Goal: Information Seeking & Learning: Understand process/instructions

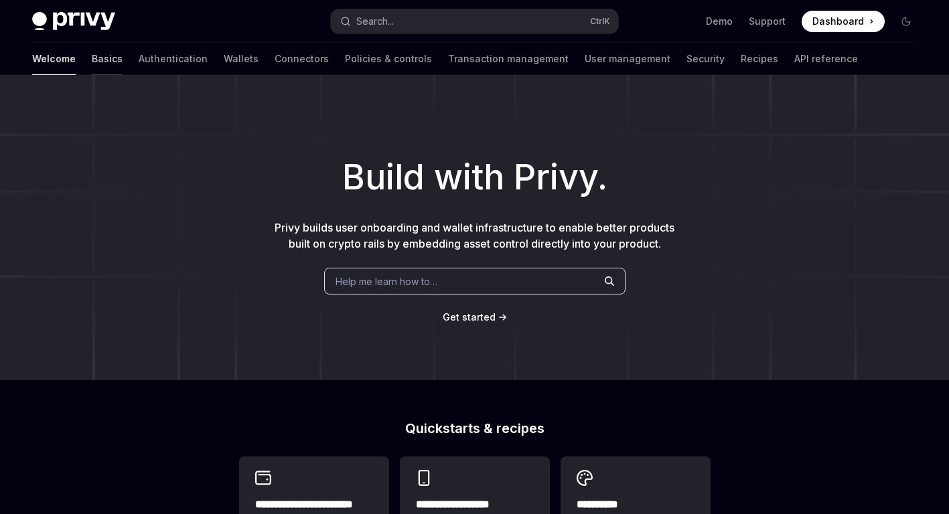
click at [92, 55] on link "Basics" at bounding box center [107, 59] width 31 height 32
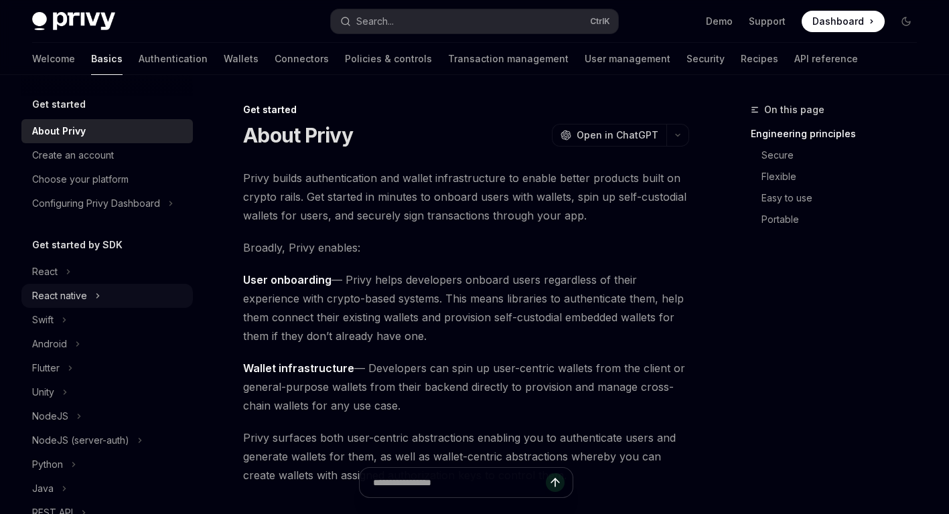
scroll to position [67, 0]
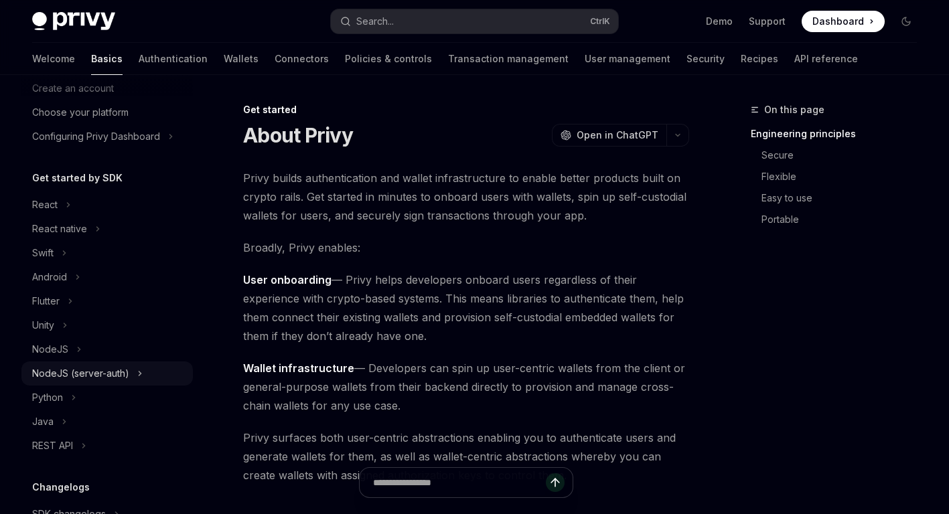
click at [98, 368] on div "NodeJS (server-auth)" at bounding box center [80, 374] width 97 height 16
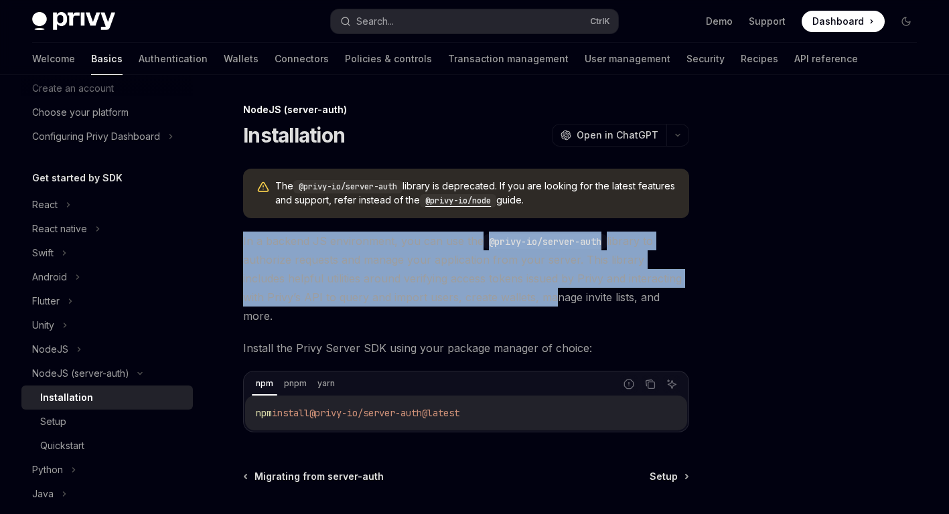
drag, startPoint x: 261, startPoint y: 240, endPoint x: 519, endPoint y: 299, distance: 265.2
click at [519, 299] on div "NodeJS (server-auth) Installation OpenAI Open in ChatGPT OpenAI Open in ChatGPT…" at bounding box center [340, 375] width 702 height 547
click at [456, 283] on span "In a backend JS environment, you can use the @privy-io/server-auth library to a…" at bounding box center [466, 279] width 446 height 94
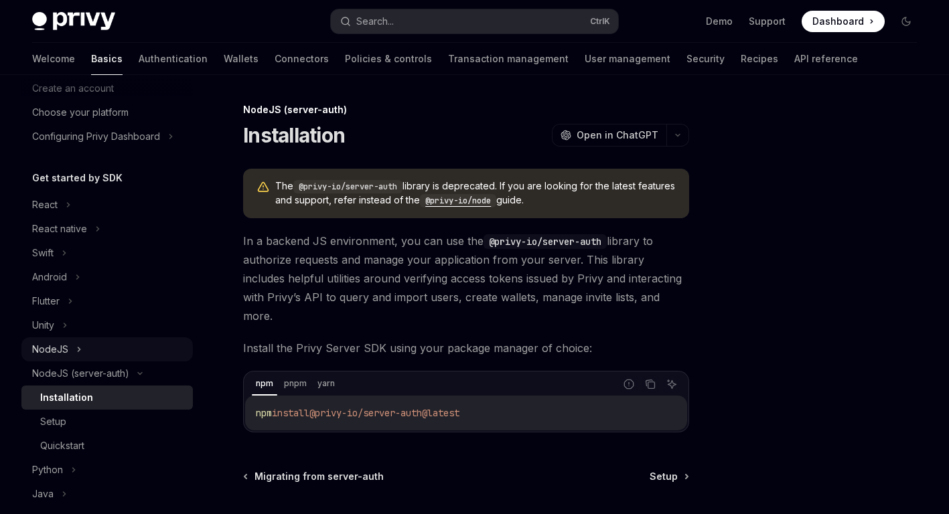
click at [69, 339] on div "NodeJS" at bounding box center [106, 349] width 171 height 24
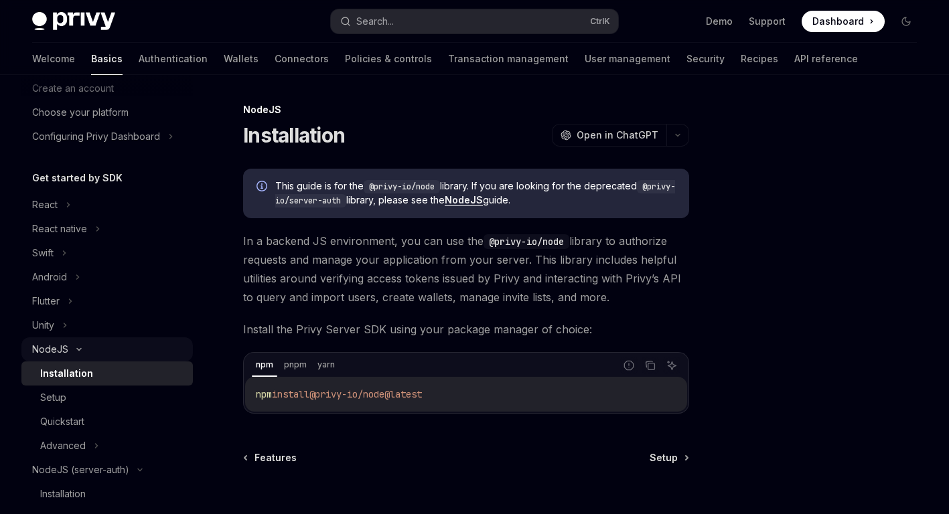
scroll to position [134, 0]
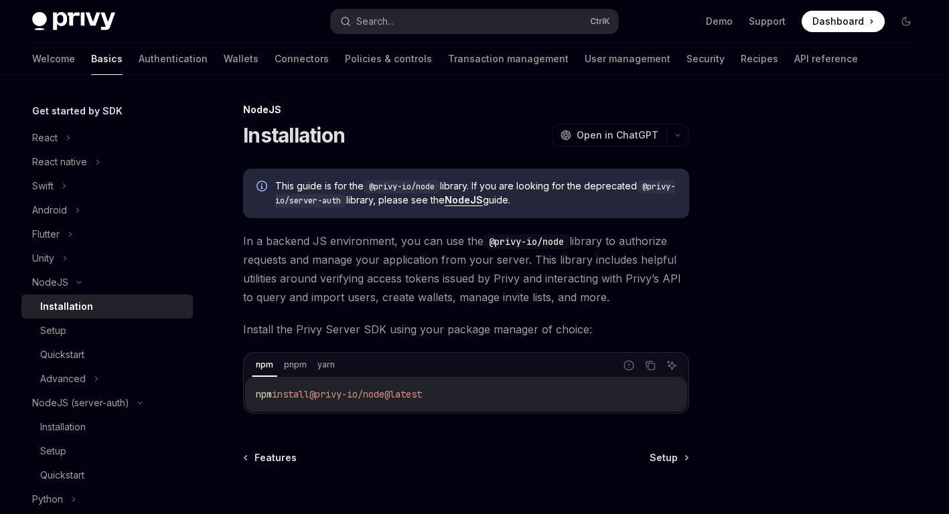
drag, startPoint x: 501, startPoint y: 247, endPoint x: 612, endPoint y: 303, distance: 123.6
click at [612, 303] on span "In a backend JS environment, you can use the @privy-io/node library to authoriz…" at bounding box center [466, 269] width 446 height 75
drag, startPoint x: 612, startPoint y: 303, endPoint x: 564, endPoint y: 289, distance: 50.0
click at [612, 303] on span "In a backend JS environment, you can use the @privy-io/node library to authoriz…" at bounding box center [466, 269] width 446 height 75
click at [556, 288] on span "In a backend JS environment, you can use the @privy-io/node library to authoriz…" at bounding box center [466, 269] width 446 height 75
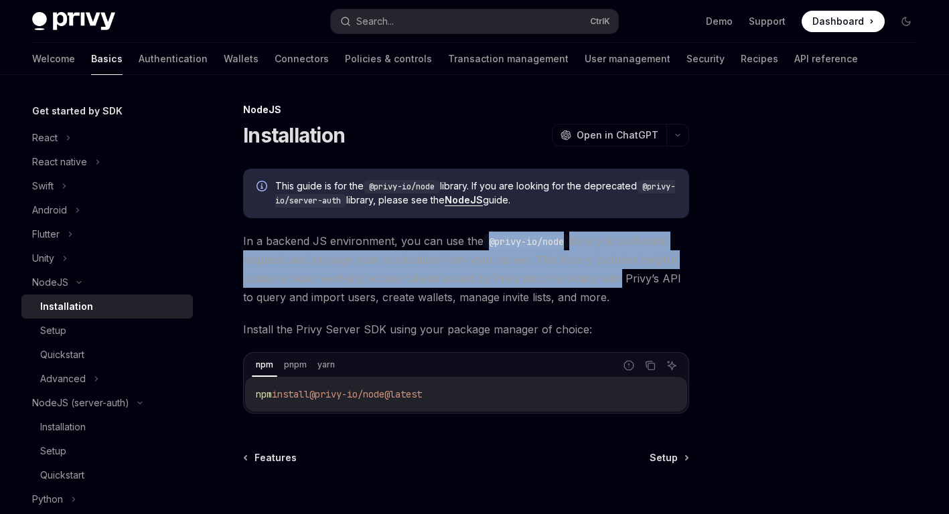
drag, startPoint x: 505, startPoint y: 241, endPoint x: 613, endPoint y: 286, distance: 117.4
click at [615, 285] on span "In a backend JS environment, you can use the @privy-io/node library to authoriz…" at bounding box center [466, 269] width 446 height 75
click at [613, 286] on span "In a backend JS environment, you can use the @privy-io/node library to authoriz…" at bounding box center [466, 269] width 446 height 75
click at [570, 283] on span "In a backend JS environment, you can use the @privy-io/node library to authoriz…" at bounding box center [466, 269] width 446 height 75
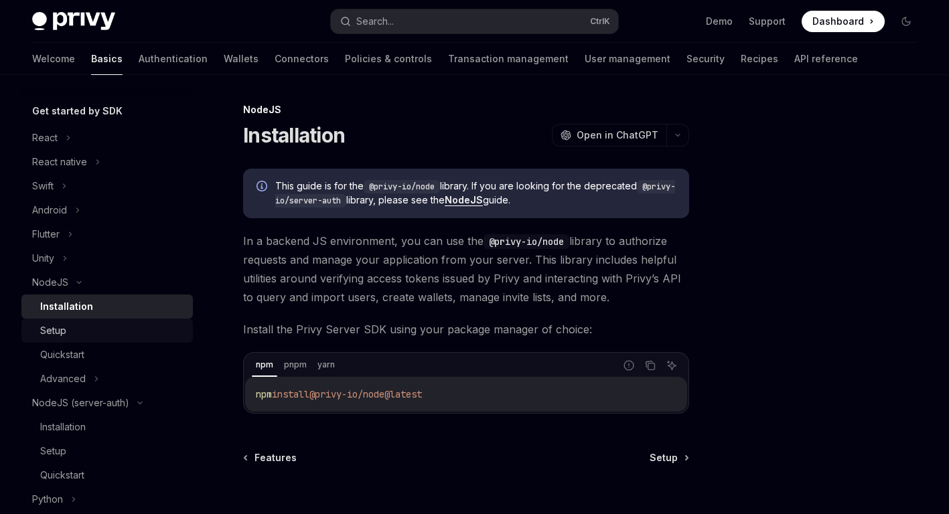
click at [94, 341] on link "Setup" at bounding box center [106, 331] width 171 height 24
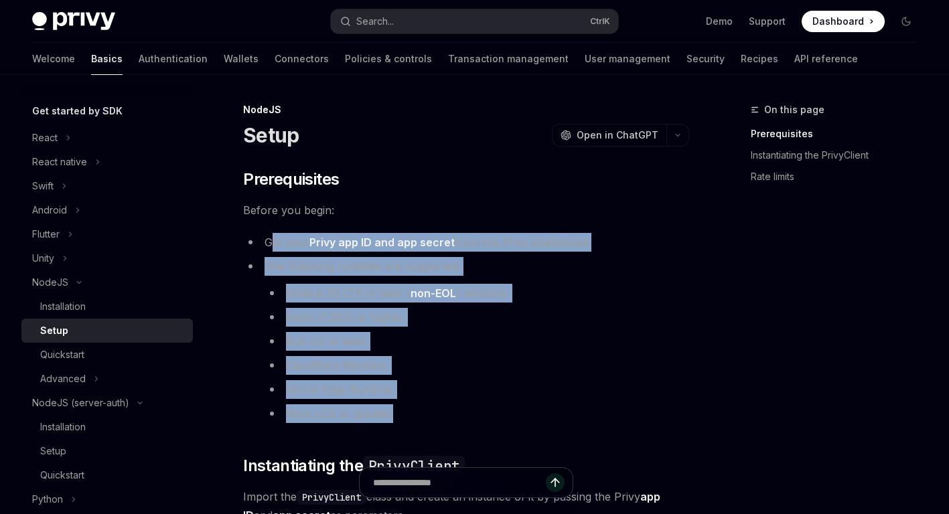
drag, startPoint x: 273, startPoint y: 244, endPoint x: 418, endPoint y: 412, distance: 221.6
click at [418, 412] on ul "Get your Privy app ID and app secret from the Privy Dashboard The following run…" at bounding box center [466, 328] width 446 height 190
click at [384, 375] on ul "Node.js 20 LTS or later ( non-EOL ) versions. Deno v1.28.0 or higher. Bun 1.0 o…" at bounding box center [476, 353] width 424 height 139
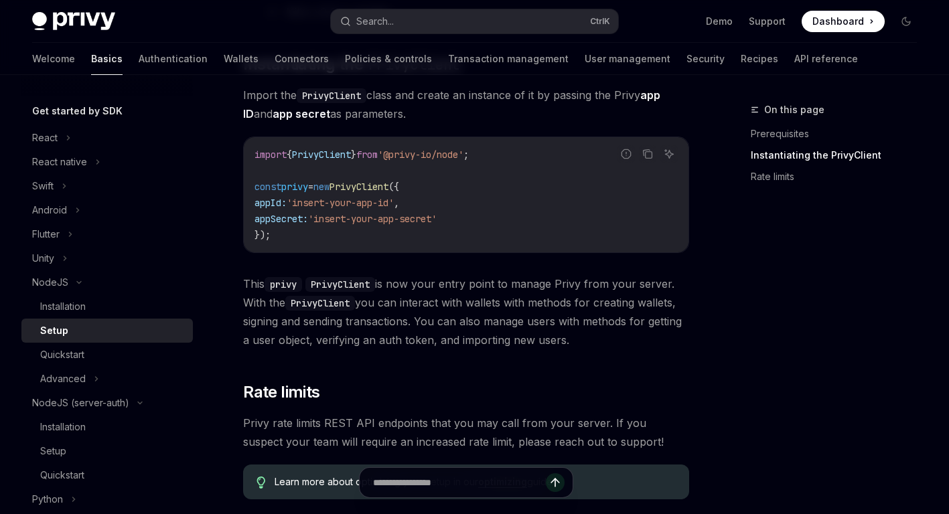
scroll to position [602, 0]
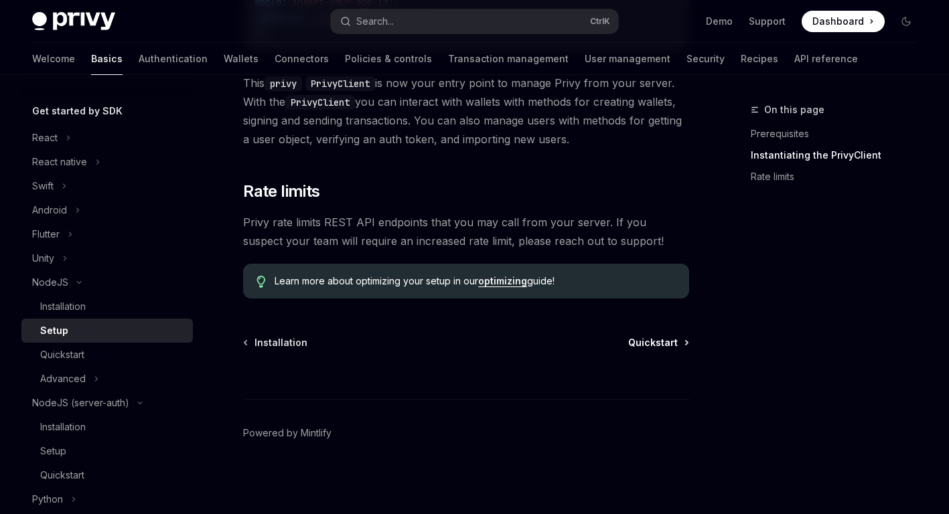
click at [673, 344] on span "Quickstart" at bounding box center [653, 342] width 50 height 13
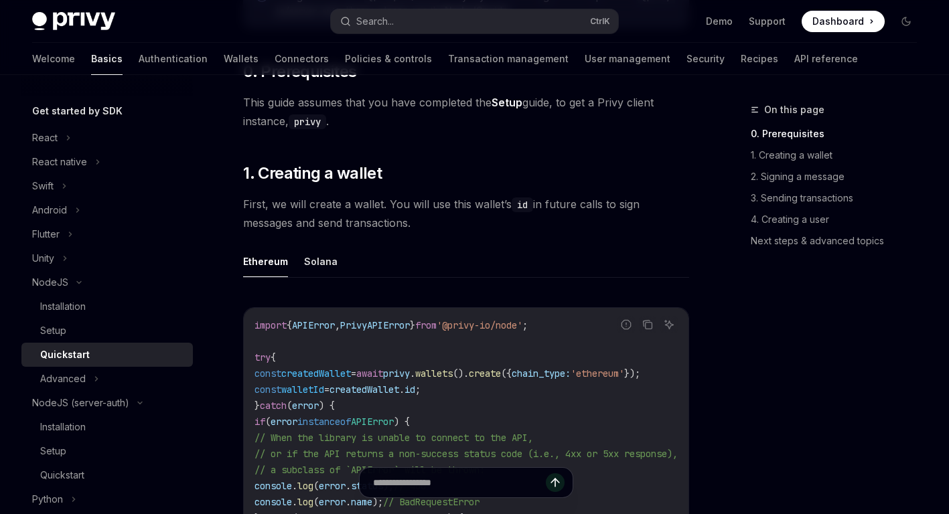
scroll to position [268, 0]
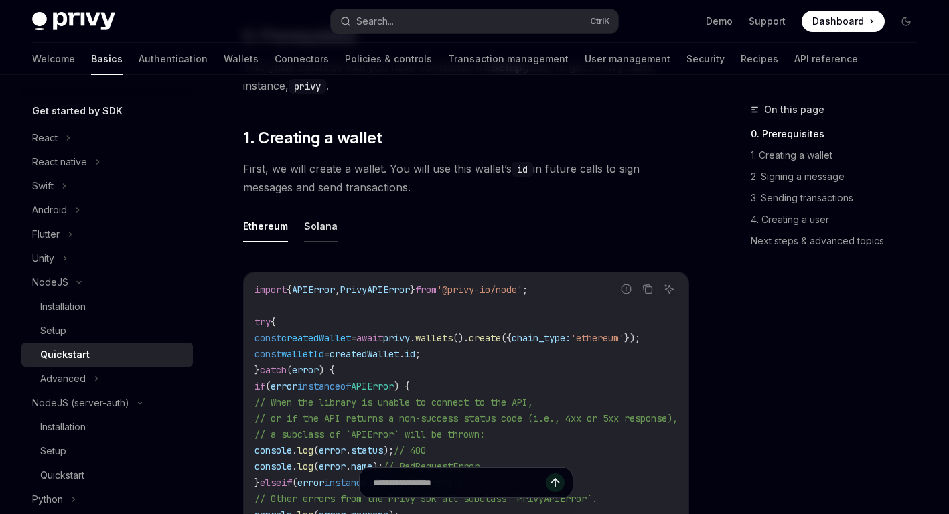
click at [319, 224] on button "Solana" at bounding box center [320, 225] width 33 height 31
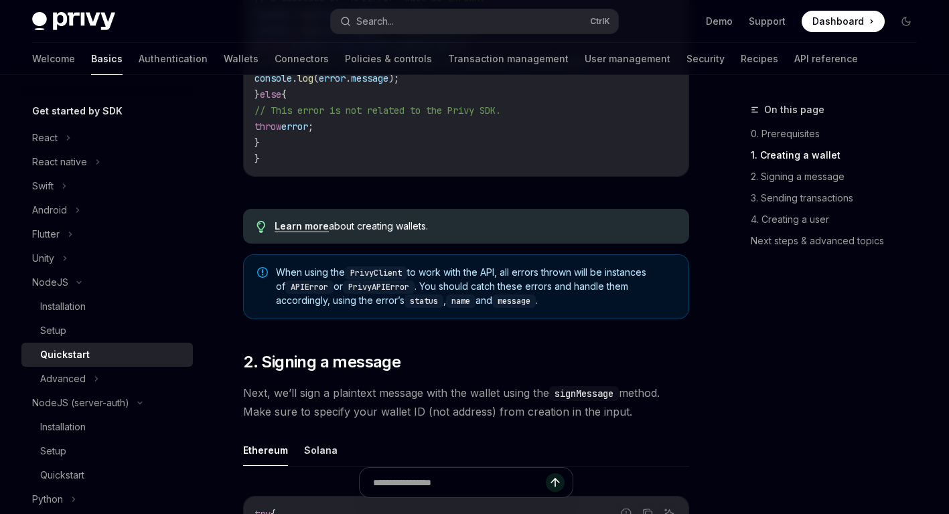
scroll to position [736, 0]
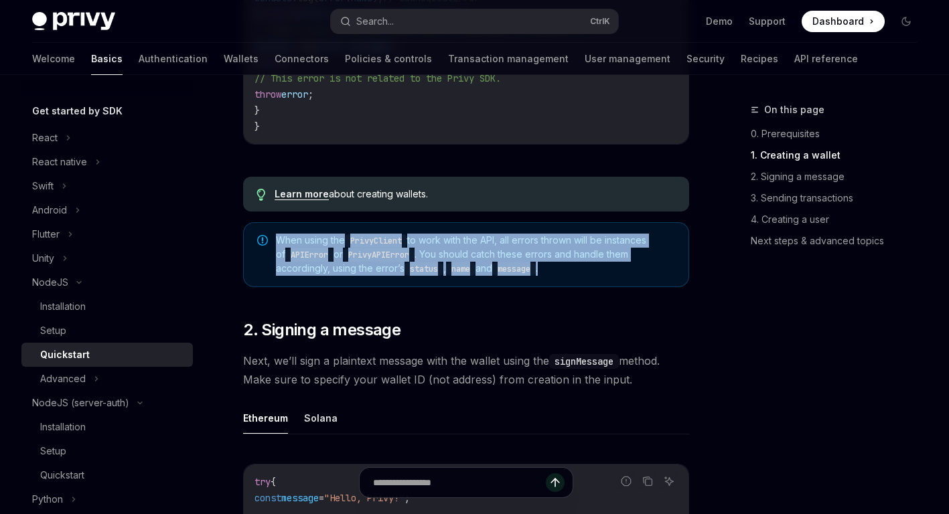
drag, startPoint x: 280, startPoint y: 243, endPoint x: 594, endPoint y: 274, distance: 316.2
click at [594, 274] on div "When using the PrivyClient to work with the API, all errors thrown will be inst…" at bounding box center [466, 254] width 446 height 65
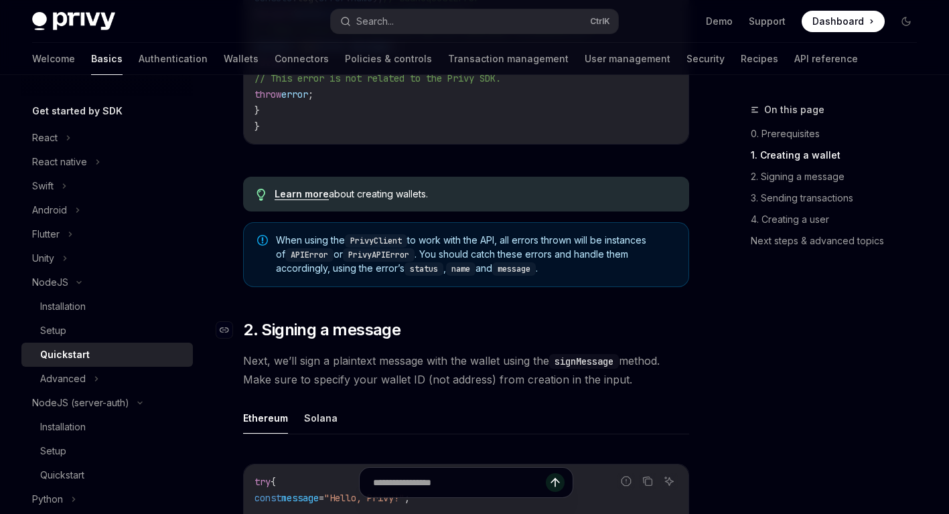
drag, startPoint x: 594, startPoint y: 274, endPoint x: 493, endPoint y: 339, distance: 120.1
click at [493, 339] on h2 "​ 2. Signing a message" at bounding box center [466, 329] width 446 height 21
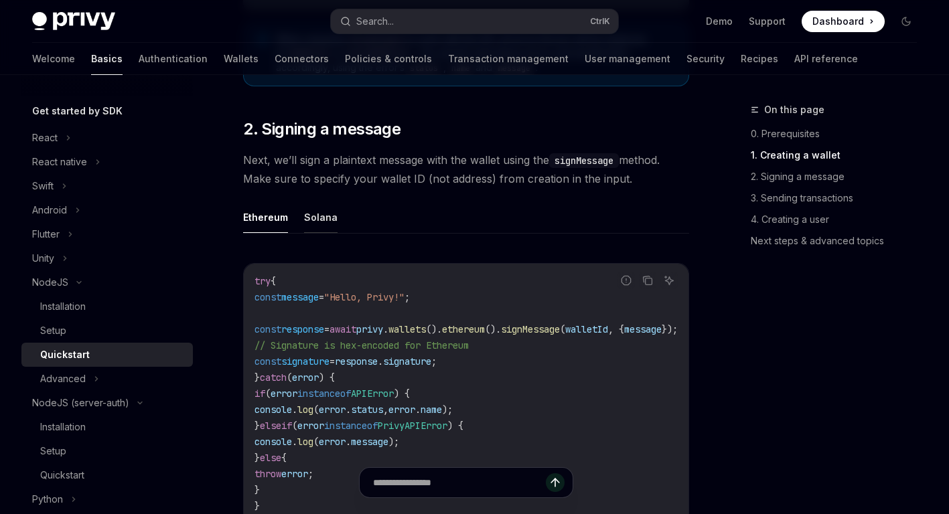
click at [315, 224] on button "Solana" at bounding box center [320, 216] width 33 height 31
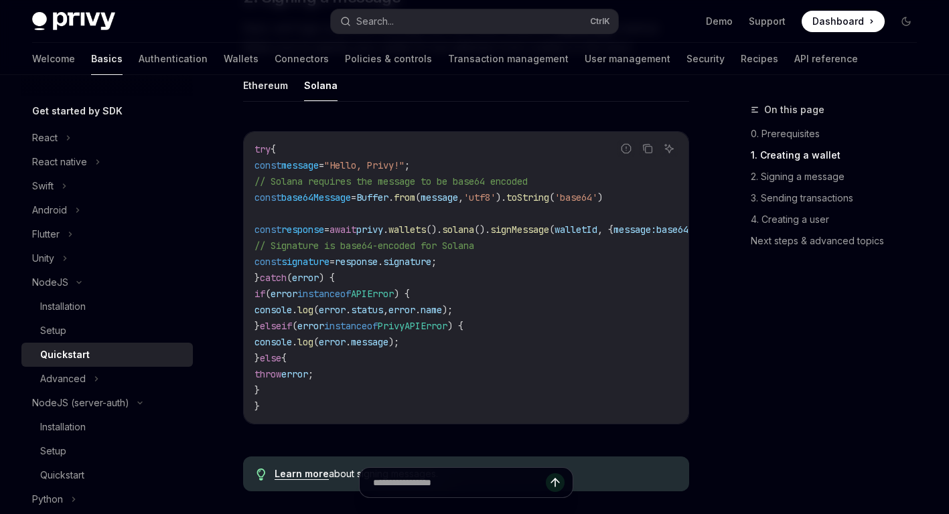
scroll to position [1071, 0]
drag, startPoint x: 291, startPoint y: 158, endPoint x: 424, endPoint y: 399, distance: 275.7
click at [424, 399] on div "try { const message = "Hello, Privy!" ; // Solana requires the message to be ba…" at bounding box center [466, 276] width 444 height 292
click at [413, 250] on span "// Signature is base64-encoded for Solana" at bounding box center [364, 244] width 220 height 12
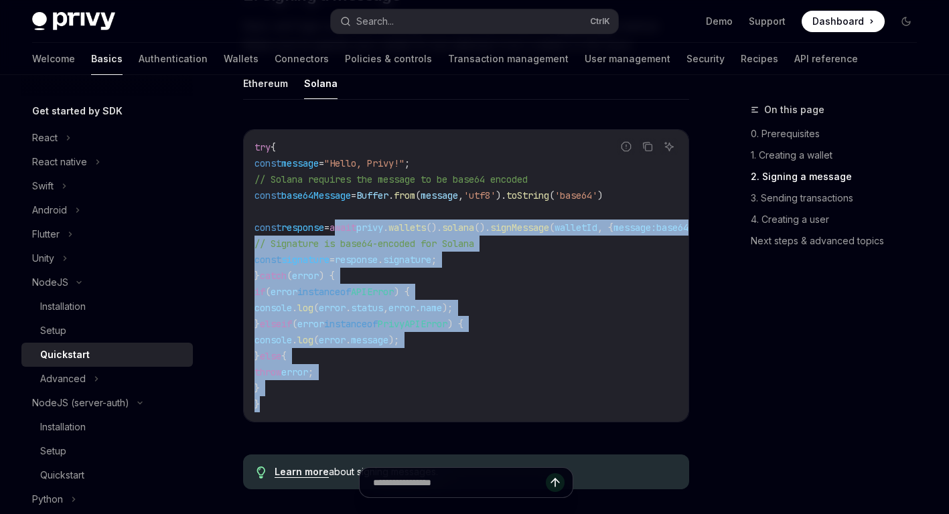
drag, startPoint x: 362, startPoint y: 224, endPoint x: 532, endPoint y: 400, distance: 244.3
click at [532, 400] on code "try { const message = "Hello, Privy!" ; // Solana requires the message to be ba…" at bounding box center [513, 275] width 519 height 273
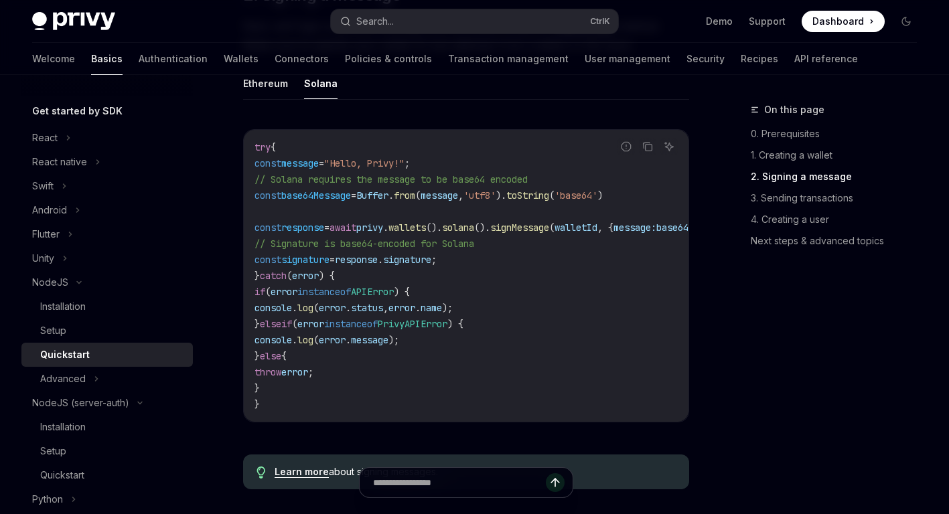
click at [463, 324] on span ") {" at bounding box center [455, 324] width 16 height 12
drag, startPoint x: 416, startPoint y: 425, endPoint x: 527, endPoint y: 423, distance: 111.1
click at [572, 422] on div "try { const message = "Hello, Privy!" ; // Solana requires the message to be ba…" at bounding box center [466, 276] width 444 height 292
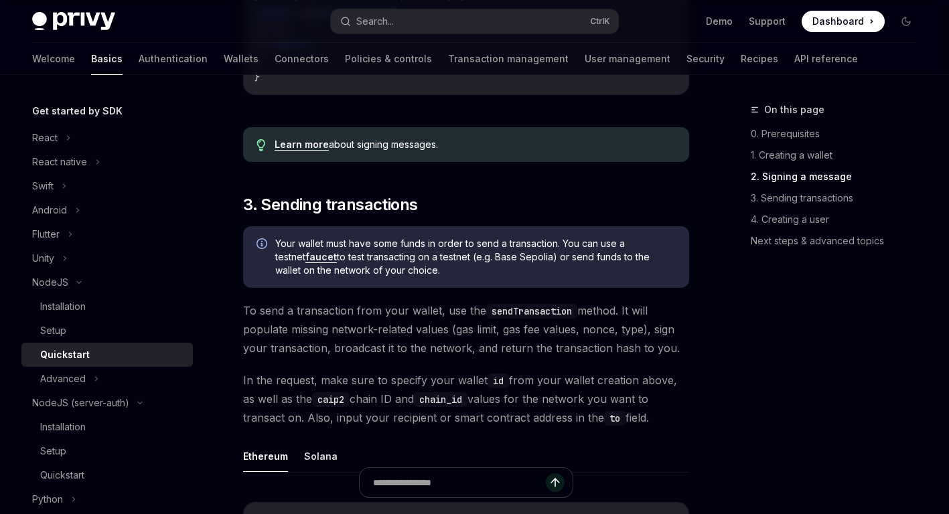
scroll to position [1406, 0]
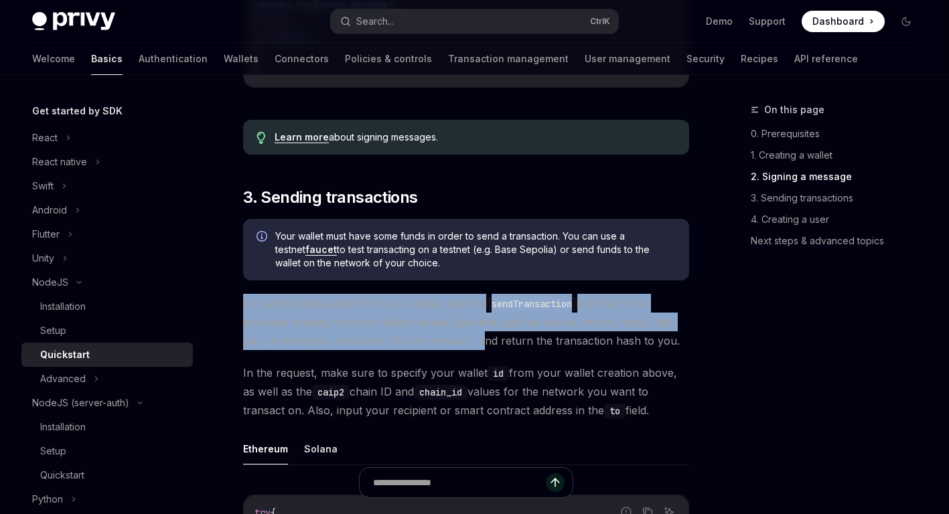
drag, startPoint x: 354, startPoint y: 308, endPoint x: 475, endPoint y: 349, distance: 127.9
click at [475, 349] on div "NodeJS Quickstart OpenAI Open in ChatGPT Learn how to create users, embedded wa…" at bounding box center [340, 330] width 702 height 3269
drag, startPoint x: 475, startPoint y: 349, endPoint x: 422, endPoint y: 341, distance: 53.5
click at [474, 349] on span "To send a transaction from your wallet, use the sendTransaction method. It will…" at bounding box center [466, 322] width 446 height 56
click at [422, 341] on span "To send a transaction from your wallet, use the sendTransaction method. It will…" at bounding box center [466, 322] width 446 height 56
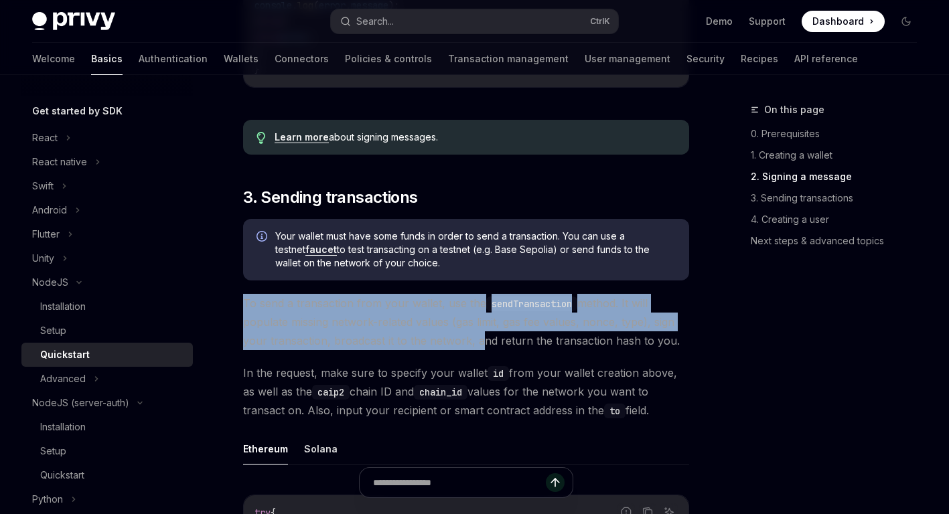
drag, startPoint x: 394, startPoint y: 240, endPoint x: 470, endPoint y: 270, distance: 81.2
click at [470, 270] on span "Your wallet must have some funds in order to send a transaction. You can use a …" at bounding box center [475, 250] width 400 height 40
click at [447, 266] on span "Your wallet must have some funds in order to send a transaction. You can use a …" at bounding box center [475, 250] width 400 height 40
drag, startPoint x: 444, startPoint y: 319, endPoint x: 625, endPoint y: 414, distance: 203.6
click at [625, 414] on div "NodeJS Quickstart OpenAI Open in ChatGPT Learn how to create users, embedded wa…" at bounding box center [340, 330] width 702 height 3269
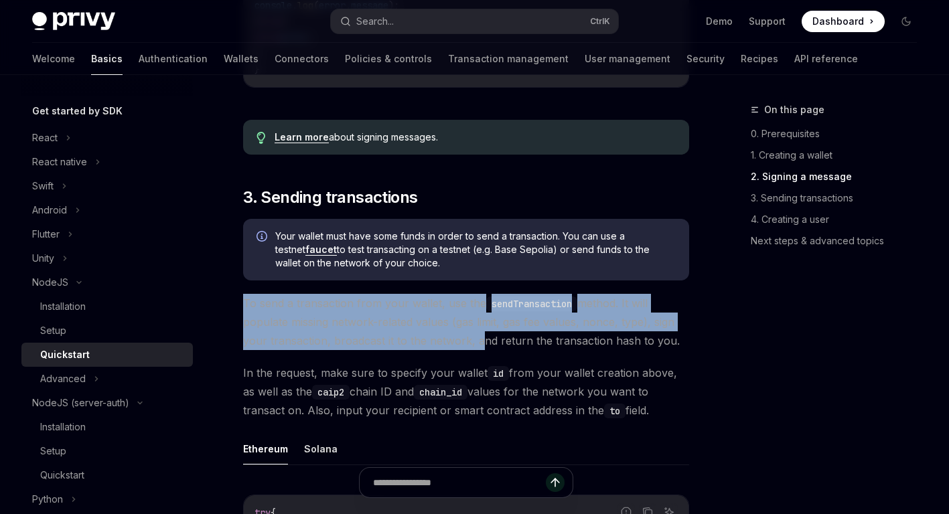
click at [600, 378] on span "In the request, make sure to specify your wallet id from your wallet creation a…" at bounding box center [466, 391] width 446 height 56
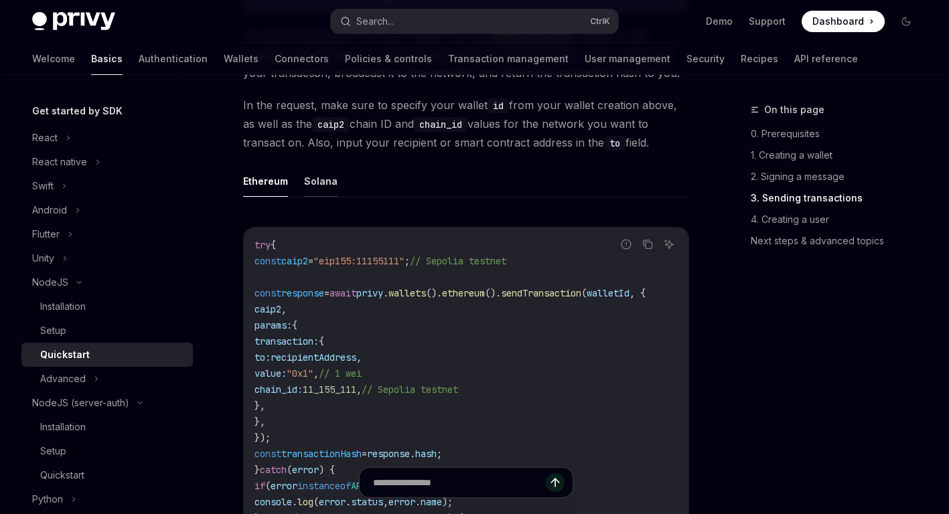
click at [320, 197] on button "Solana" at bounding box center [320, 180] width 33 height 31
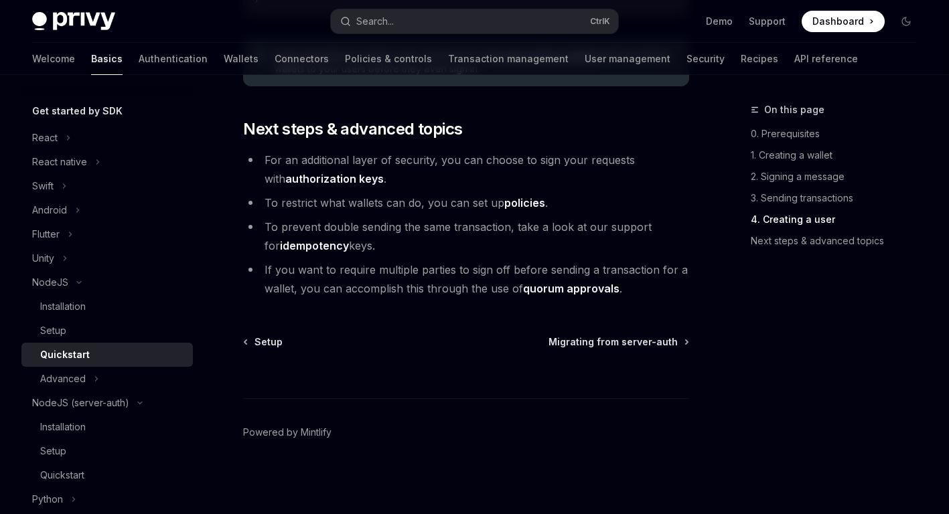
scroll to position [2822, 0]
click at [603, 341] on span "Migrating from server-auth" at bounding box center [612, 341] width 129 height 13
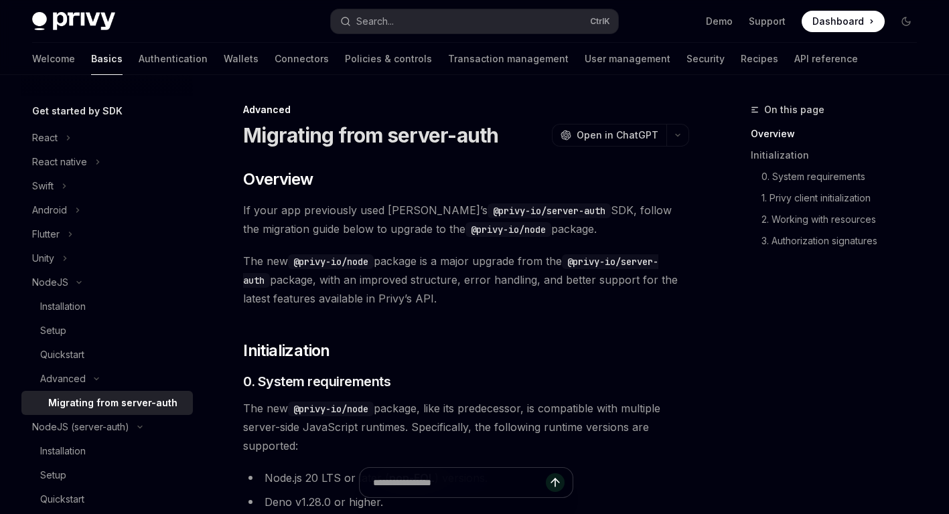
drag, startPoint x: 242, startPoint y: 212, endPoint x: 477, endPoint y: 291, distance: 247.3
click at [456, 295] on span "The new @privy-io/node package is a major upgrade from the @privy-io/server-aut…" at bounding box center [466, 280] width 446 height 56
drag, startPoint x: 235, startPoint y: 206, endPoint x: 451, endPoint y: 291, distance: 231.7
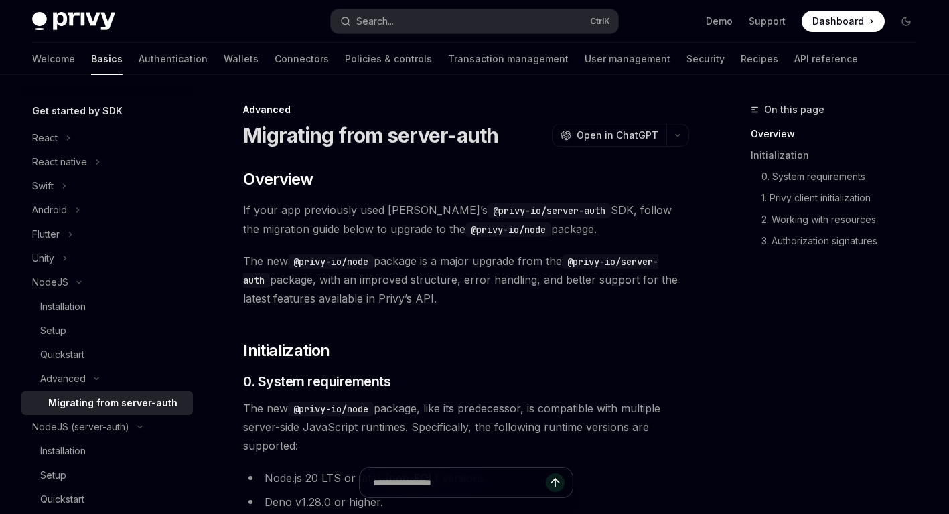
click at [434, 290] on span "The new @privy-io/node package is a major upgrade from the @privy-io/server-aut…" at bounding box center [466, 280] width 446 height 56
drag, startPoint x: 434, startPoint y: 297, endPoint x: 240, endPoint y: 208, distance: 212.7
drag, startPoint x: 240, startPoint y: 208, endPoint x: 252, endPoint y: 255, distance: 48.4
click at [252, 255] on span "The new @privy-io/node package is a major upgrade from the @privy-io/server-aut…" at bounding box center [466, 280] width 446 height 56
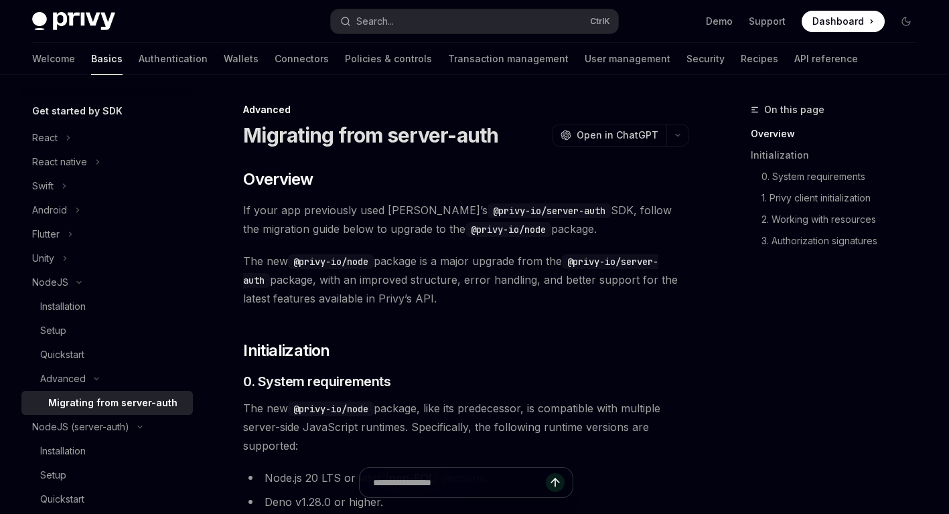
click at [422, 284] on span "The new @privy-io/node package is a major upgrade from the @privy-io/server-aut…" at bounding box center [466, 280] width 446 height 56
drag, startPoint x: 242, startPoint y: 258, endPoint x: 459, endPoint y: 293, distance: 219.6
click at [459, 293] on span "The new @privy-io/node package is a major upgrade from the @privy-io/server-aut…" at bounding box center [466, 280] width 446 height 56
click at [450, 307] on span "The new @privy-io/node package is a major upgrade from the @privy-io/server-aut…" at bounding box center [466, 280] width 446 height 56
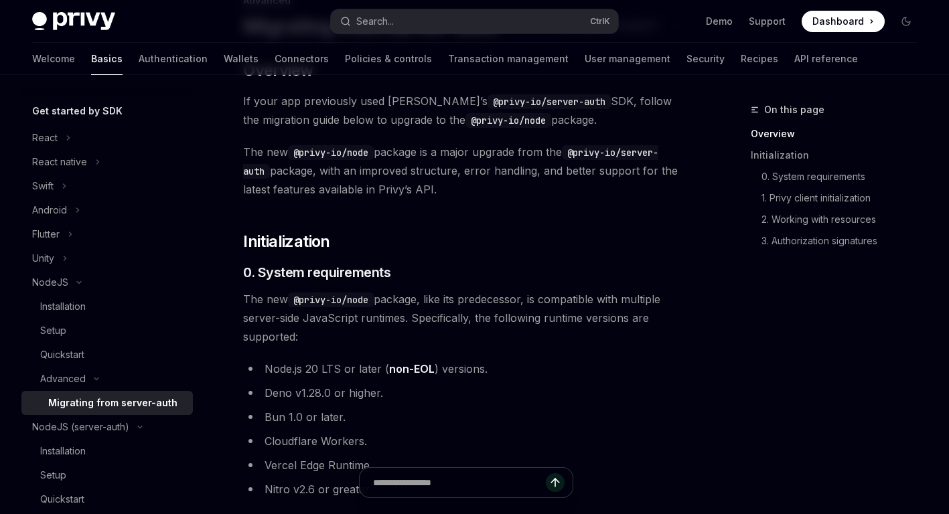
scroll to position [134, 0]
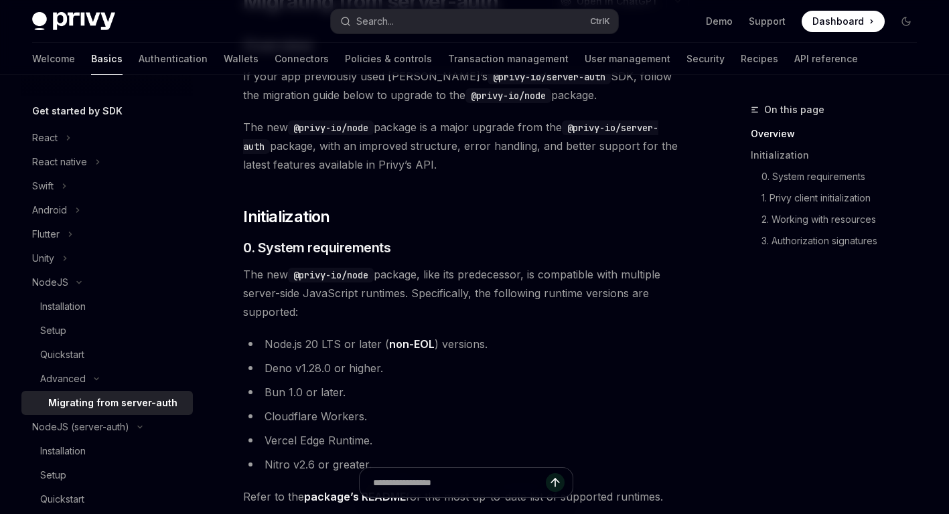
drag, startPoint x: 303, startPoint y: 274, endPoint x: 419, endPoint y: 309, distance: 121.6
click at [375, 305] on span "The new @privy-io/node package, like its predecessor, is compatible with multip…" at bounding box center [466, 293] width 446 height 56
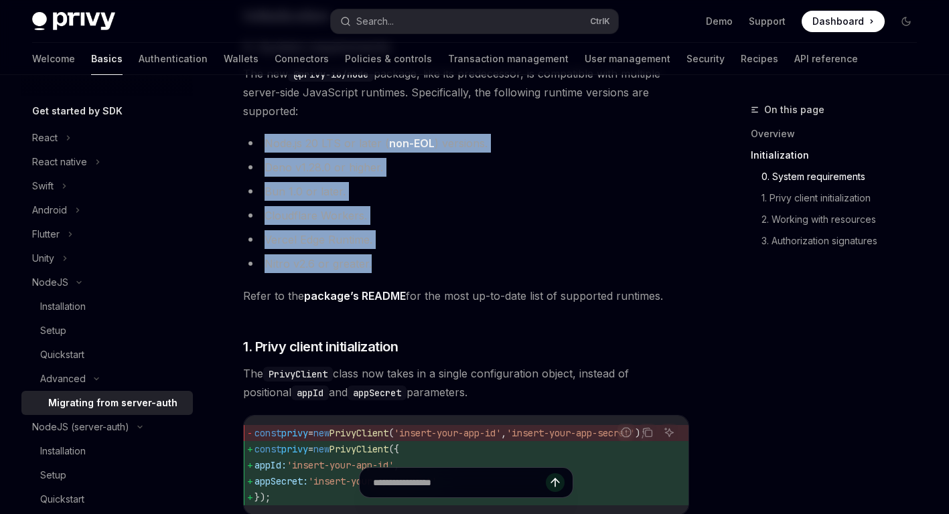
drag, startPoint x: 373, startPoint y: 201, endPoint x: 388, endPoint y: 261, distance: 61.4
click at [388, 261] on ul "Node.js 20 LTS or later ( non-EOL ) versions. Deno v1.28.0 or higher. Bun 1.0 o…" at bounding box center [466, 203] width 446 height 139
click at [388, 261] on li "Nitro v2.6 or greater." at bounding box center [466, 263] width 446 height 19
click at [380, 218] on li "Cloudflare Workers." at bounding box center [466, 215] width 446 height 19
drag, startPoint x: 246, startPoint y: 298, endPoint x: 470, endPoint y: 391, distance: 242.2
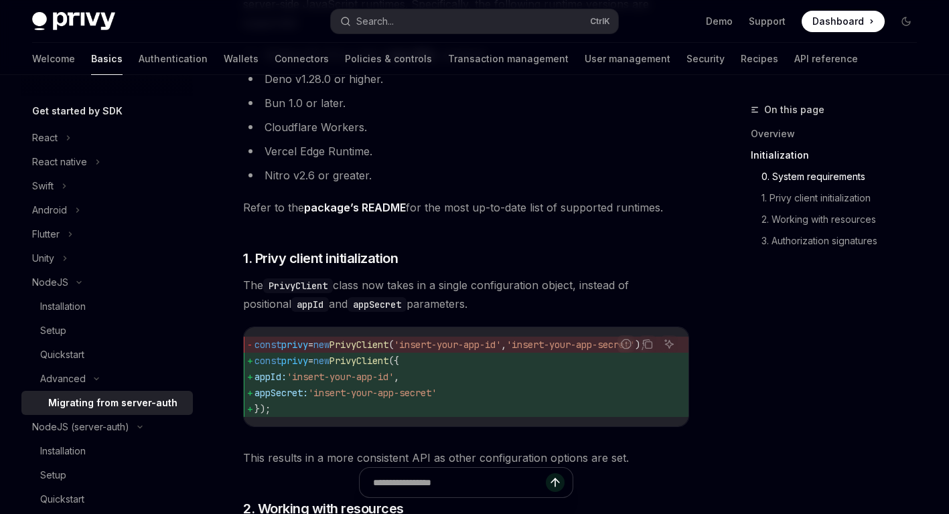
scroll to position [469, 0]
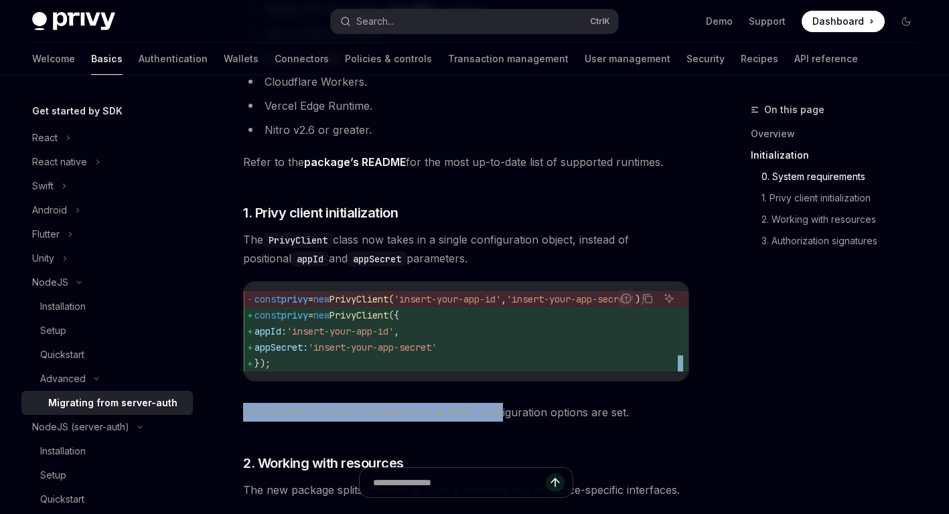
drag, startPoint x: 424, startPoint y: 380, endPoint x: 496, endPoint y: 388, distance: 72.7
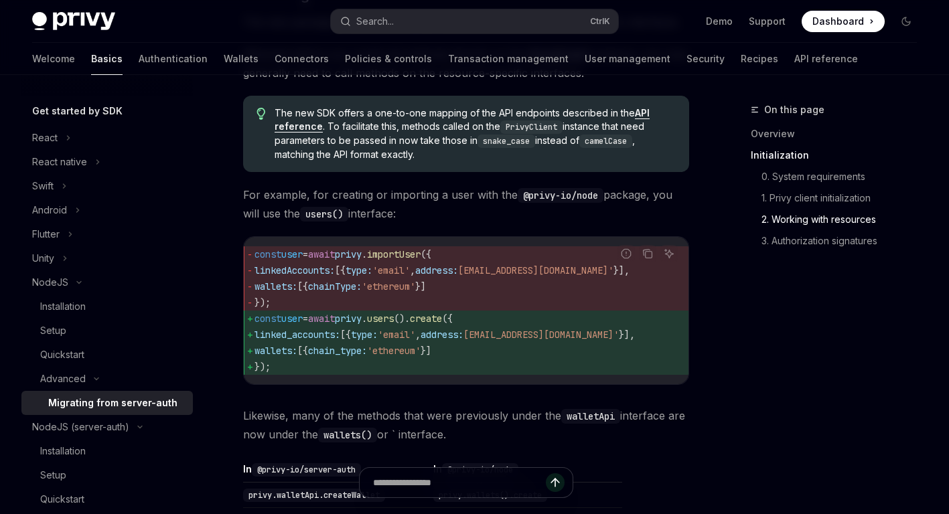
scroll to position [937, 0]
drag, startPoint x: 240, startPoint y: 252, endPoint x: 374, endPoint y: 377, distance: 182.3
click at [374, 377] on div "Advanced Migrating from server-auth OpenAI Open in ChatGPT OpenAI Open in ChatG…" at bounding box center [340, 302] width 702 height 2274
click at [344, 366] on span "});" at bounding box center [465, 366] width 423 height 16
drag, startPoint x: 392, startPoint y: 327, endPoint x: 523, endPoint y: 380, distance: 140.8
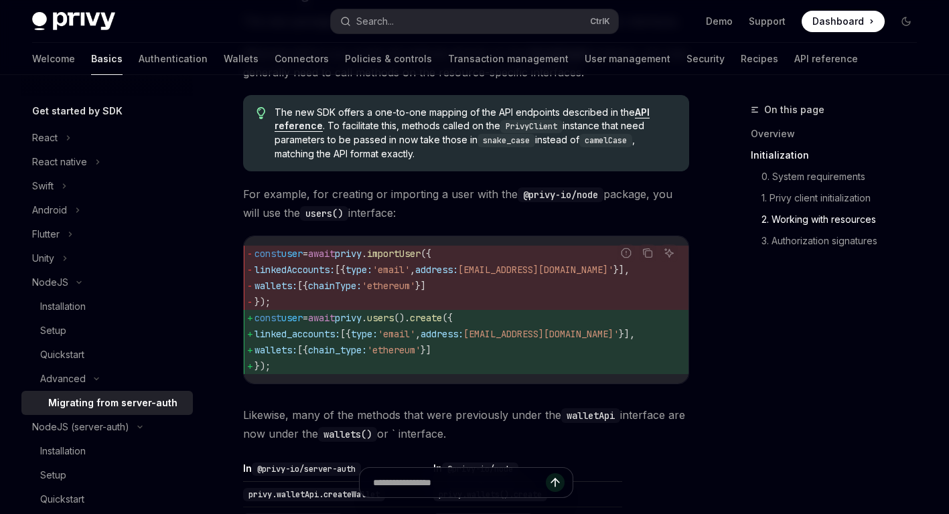
click at [523, 380] on div "const user = await privy . importUser ({ linkedAccounts: [{ type: 'email' , add…" at bounding box center [466, 309] width 444 height 147
drag, startPoint x: 523, startPoint y: 380, endPoint x: 414, endPoint y: 362, distance: 109.9
click at [414, 358] on span "wallets: [{ chain_type: 'ethereum' }]" at bounding box center [465, 350] width 423 height 16
click at [378, 339] on span "type:" at bounding box center [364, 334] width 27 height 12
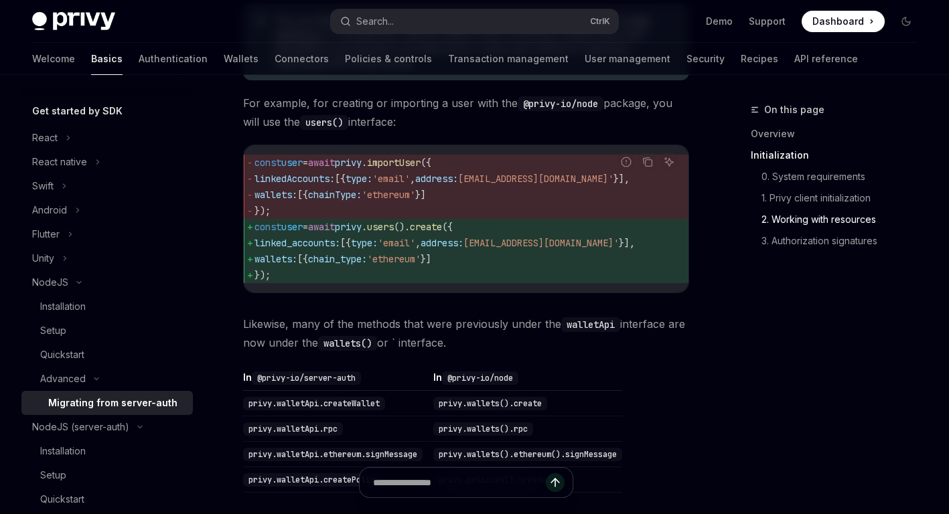
scroll to position [1205, 0]
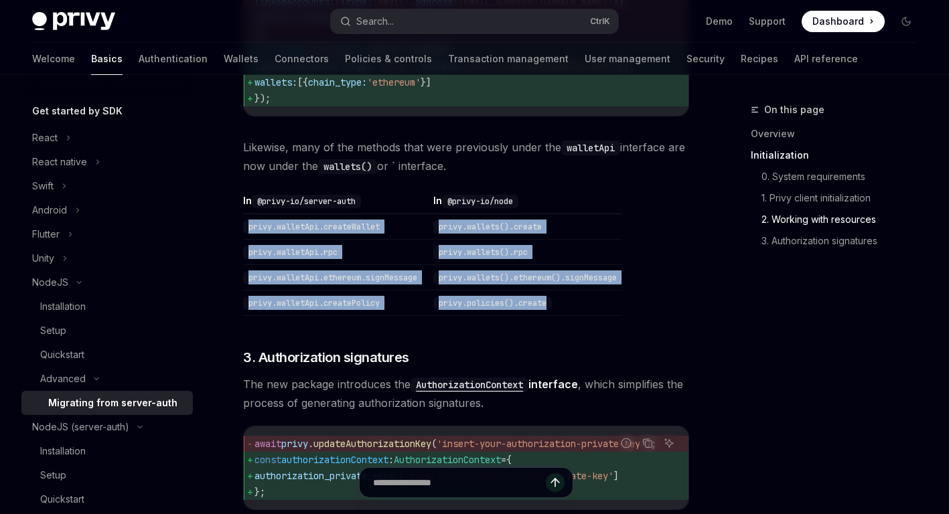
drag, startPoint x: 250, startPoint y: 226, endPoint x: 532, endPoint y: 298, distance: 291.4
click at [552, 309] on tbody "privy.walletApi.createWallet privy.wallets().create privy.walletApi.rpc privy.w…" at bounding box center [432, 265] width 379 height 102
click at [532, 298] on td "privy.policies().create" at bounding box center [525, 303] width 194 height 25
click at [441, 240] on td "privy.wallets().create" at bounding box center [525, 226] width 194 height 25
drag, startPoint x: 432, startPoint y: 226, endPoint x: 573, endPoint y: 305, distance: 161.6
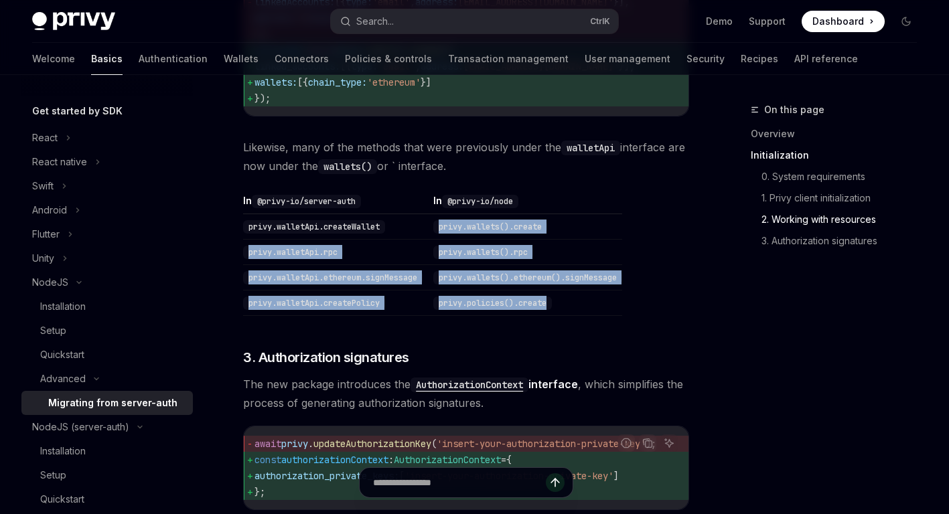
click at [573, 305] on tbody "privy.walletApi.createWallet privy.wallets().create privy.walletApi.rpc privy.w…" at bounding box center [432, 265] width 379 height 102
click at [524, 299] on td "privy.policies().create" at bounding box center [525, 303] width 194 height 25
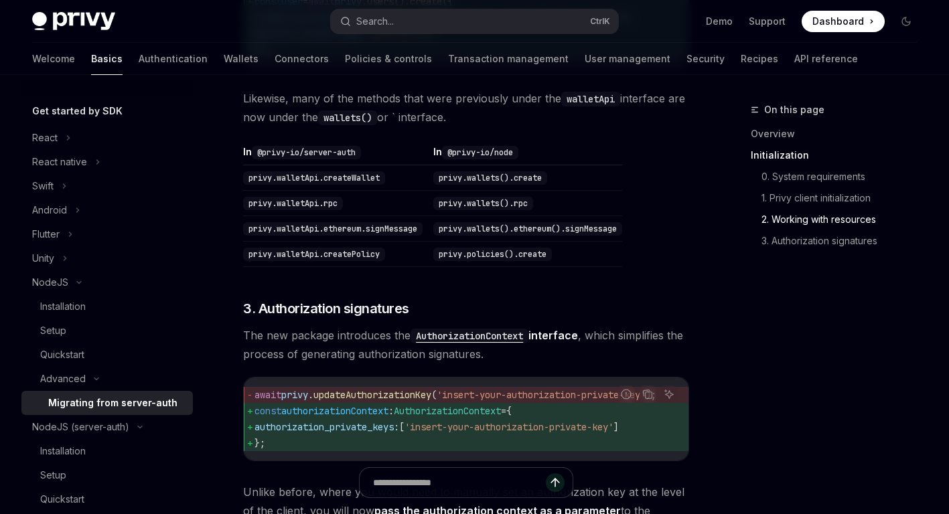
scroll to position [1339, 0]
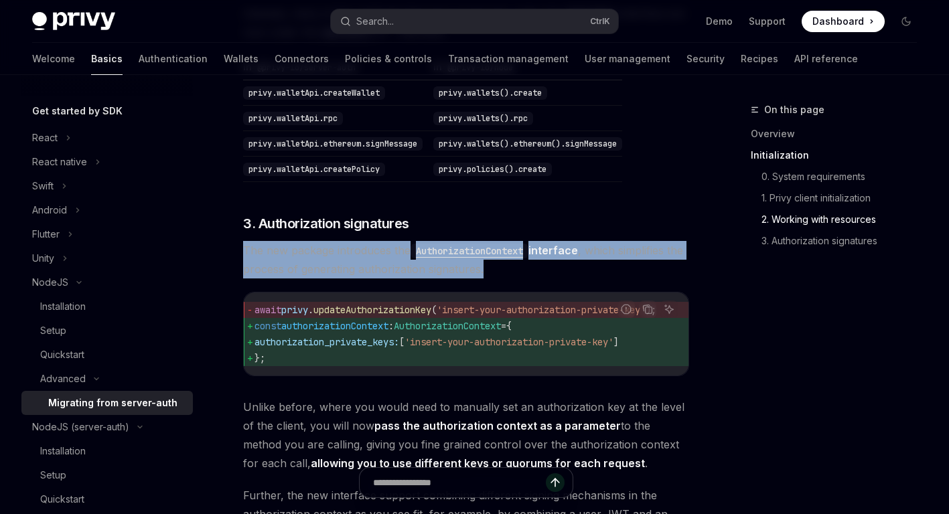
drag, startPoint x: 246, startPoint y: 247, endPoint x: 517, endPoint y: 272, distance: 272.2
click at [517, 272] on span "The new package introduces the AuthorizationContext interface , which simplifie…" at bounding box center [466, 259] width 446 height 37
drag, startPoint x: 517, startPoint y: 272, endPoint x: 504, endPoint y: 280, distance: 15.0
click at [515, 272] on span "The new package introduces the AuthorizationContext interface , which simplifie…" at bounding box center [466, 259] width 446 height 37
click at [503, 278] on span "The new package introduces the AuthorizationContext interface , which simplifie…" at bounding box center [466, 259] width 446 height 37
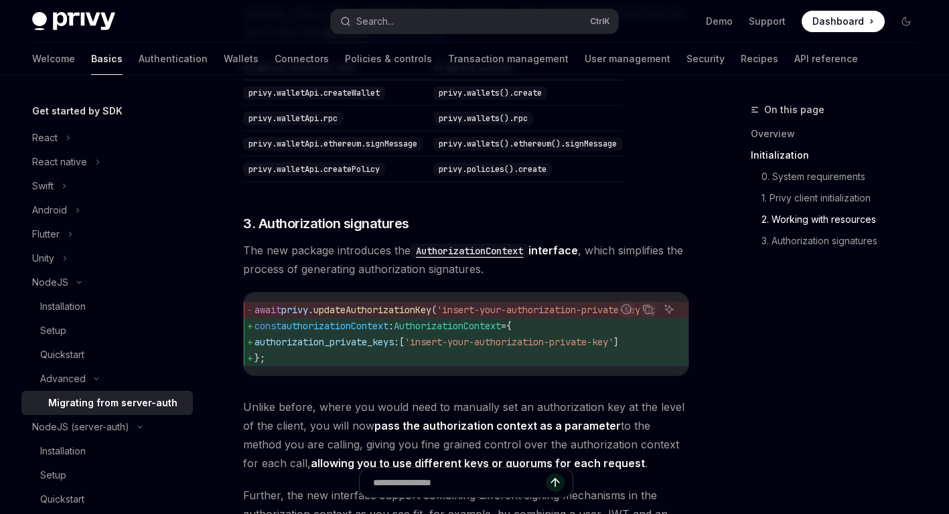
drag, startPoint x: 468, startPoint y: 347, endPoint x: 638, endPoint y: 347, distance: 170.0
click at [613, 347] on span "'insert-your-authorization-private-key'" at bounding box center [508, 342] width 209 height 12
drag, startPoint x: 638, startPoint y: 347, endPoint x: 558, endPoint y: 347, distance: 79.7
click at [558, 347] on span "'insert-your-authorization-private-key'" at bounding box center [508, 342] width 209 height 12
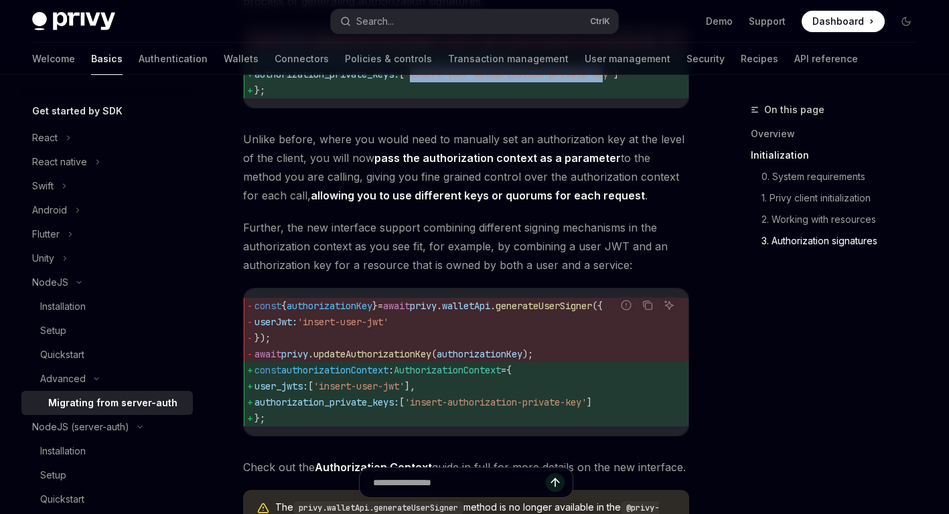
scroll to position [1607, 0]
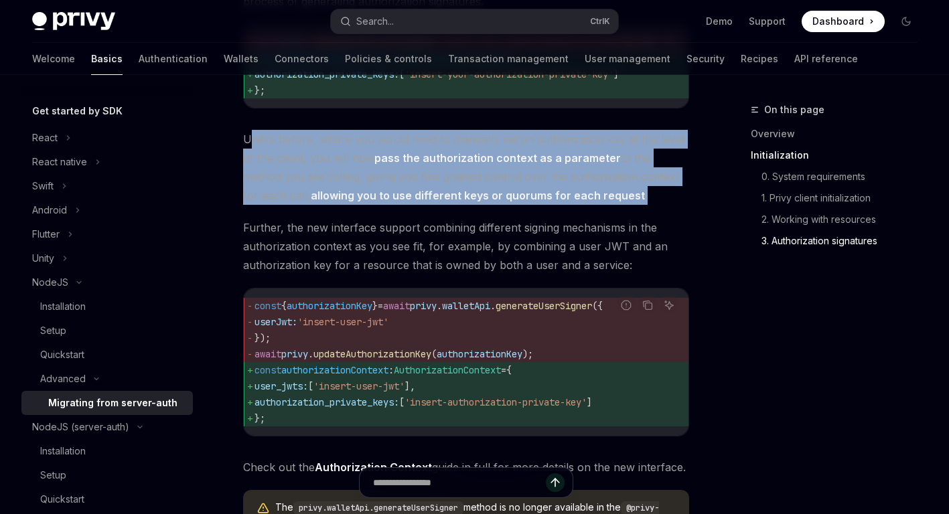
drag, startPoint x: 248, startPoint y: 148, endPoint x: 605, endPoint y: 198, distance: 361.0
click at [605, 198] on span "Unlike before, where you would need to manually set an authorization key at the…" at bounding box center [466, 167] width 446 height 75
click at [604, 198] on span "Unlike before, where you would need to manually set an authorization key at the…" at bounding box center [466, 167] width 446 height 75
click at [572, 201] on strong "allowing you to use different keys or quorums for each request" at bounding box center [478, 195] width 334 height 13
drag, startPoint x: 236, startPoint y: 149, endPoint x: 602, endPoint y: 203, distance: 370.8
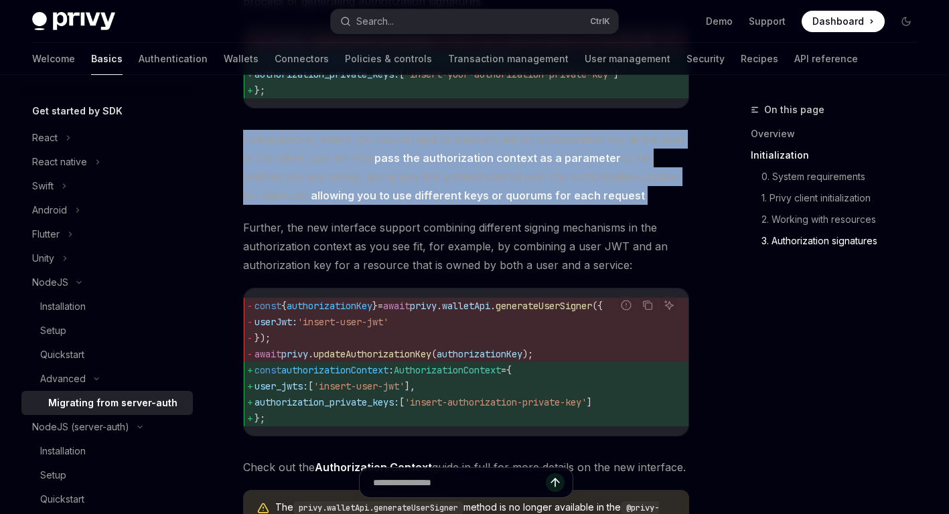
click at [602, 203] on span "Unlike before, where you would need to manually set an authorization key at the…" at bounding box center [466, 167] width 446 height 75
click at [574, 202] on strong "allowing you to use different keys or quorums for each request" at bounding box center [478, 195] width 334 height 13
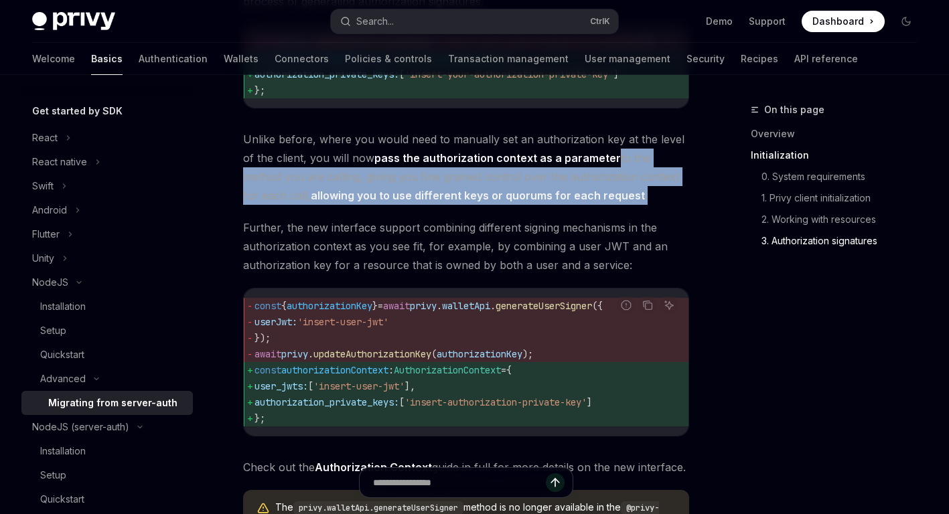
drag, startPoint x: 598, startPoint y: 165, endPoint x: 608, endPoint y: 207, distance: 43.4
click at [608, 205] on span "Unlike before, where you would need to manually set an authorization key at the…" at bounding box center [466, 167] width 446 height 75
drag, startPoint x: 608, startPoint y: 207, endPoint x: 548, endPoint y: 193, distance: 61.7
click at [608, 205] on span "Unlike before, where you would need to manually set an authorization key at the…" at bounding box center [466, 167] width 446 height 75
drag, startPoint x: 516, startPoint y: 185, endPoint x: 503, endPoint y: 185, distance: 12.7
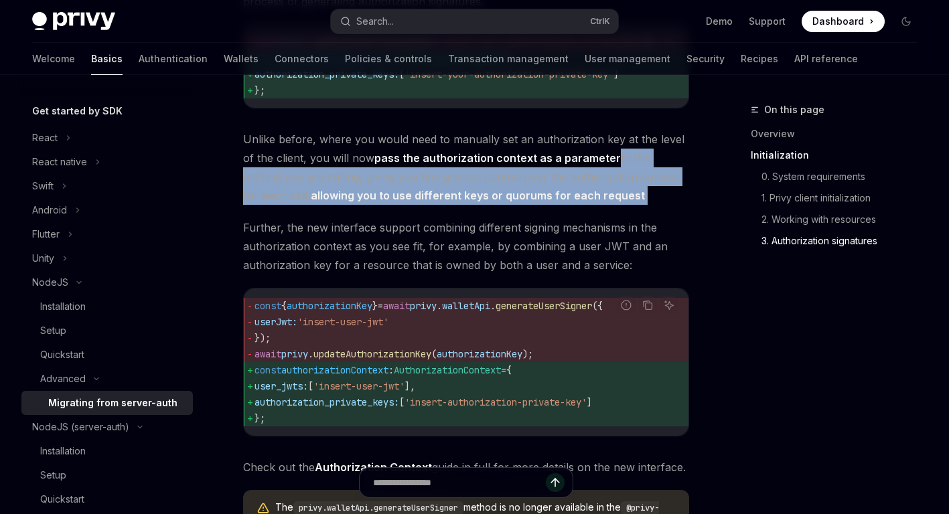
click at [515, 185] on span "Unlike before, where you would need to manually set an authorization key at the…" at bounding box center [466, 167] width 446 height 75
drag, startPoint x: 343, startPoint y: 177, endPoint x: 257, endPoint y: 154, distance: 89.3
click at [343, 177] on span "Unlike before, where you would need to manually set an authorization key at the…" at bounding box center [466, 167] width 446 height 75
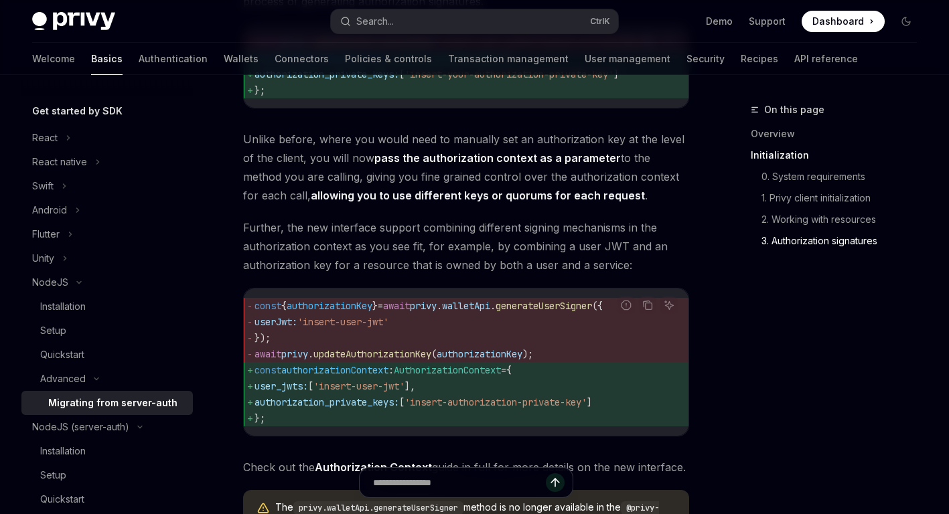
click at [246, 147] on span "Unlike before, where you would need to manually set an authorization key at the…" at bounding box center [466, 167] width 446 height 75
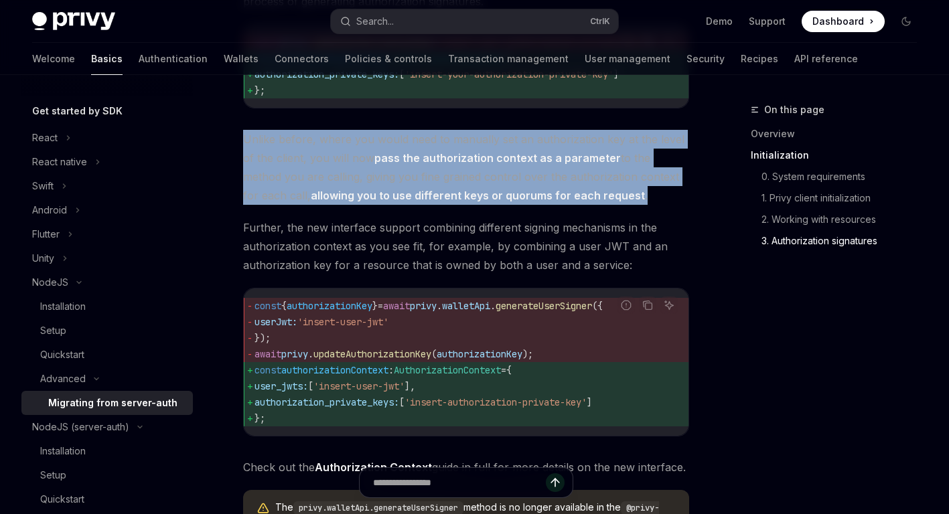
drag, startPoint x: 271, startPoint y: 145, endPoint x: 604, endPoint y: 204, distance: 337.8
click at [604, 204] on span "Unlike before, where you would need to manually set an authorization key at the…" at bounding box center [466, 167] width 446 height 75
drag, startPoint x: 604, startPoint y: 204, endPoint x: 572, endPoint y: 192, distance: 33.5
click at [603, 204] on span "Unlike before, where you would need to manually set an authorization key at the…" at bounding box center [466, 167] width 446 height 75
click at [572, 192] on span "Unlike before, where you would need to manually set an authorization key at the…" at bounding box center [466, 167] width 446 height 75
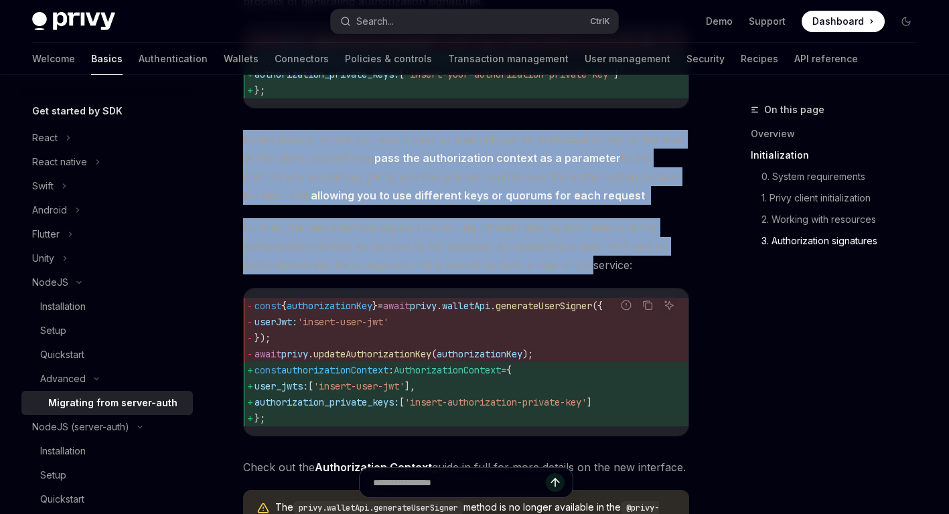
drag, startPoint x: 280, startPoint y: 153, endPoint x: 584, endPoint y: 267, distance: 324.8
drag, startPoint x: 584, startPoint y: 267, endPoint x: 568, endPoint y: 260, distance: 18.0
click at [584, 267] on span "Further, the new interface support combining different signing mechanisms in th…" at bounding box center [466, 246] width 446 height 56
click at [515, 234] on span "Further, the new interface support combining different signing mechanisms in th…" at bounding box center [466, 246] width 446 height 56
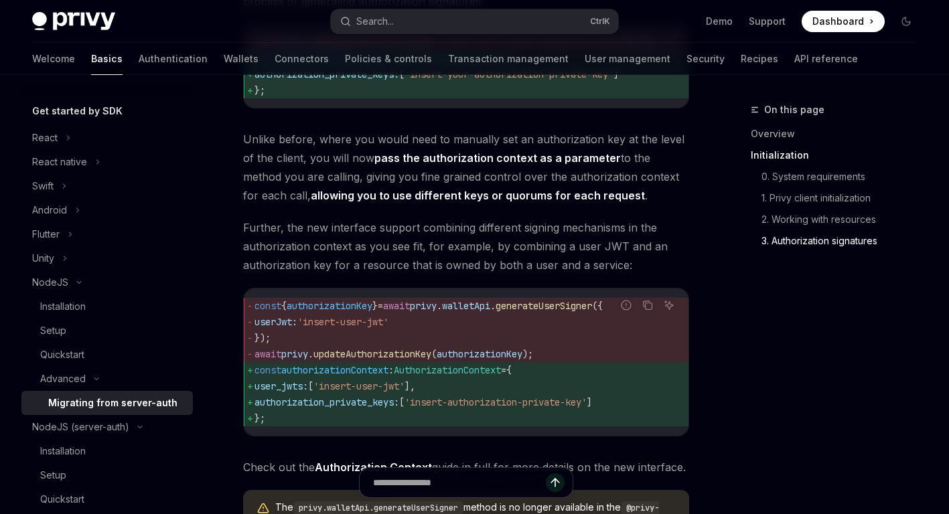
scroll to position [1406, 0]
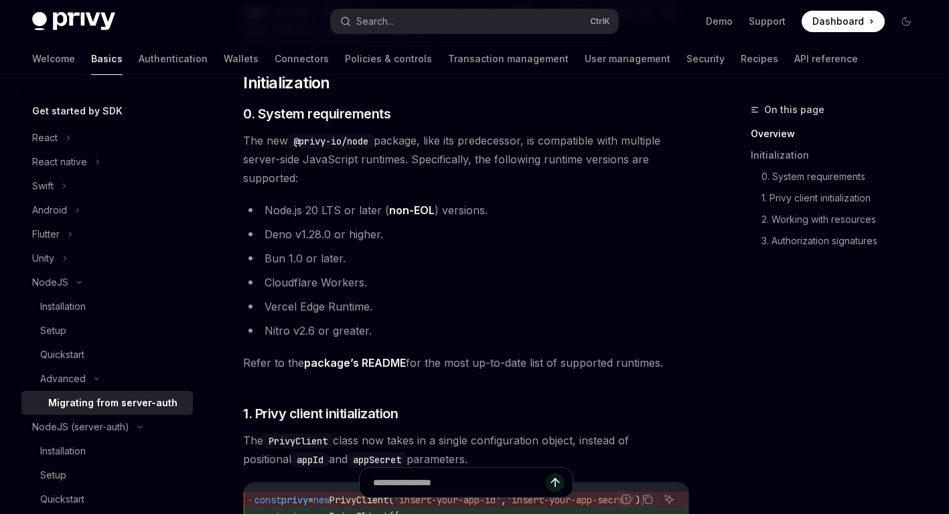
scroll to position [0, 0]
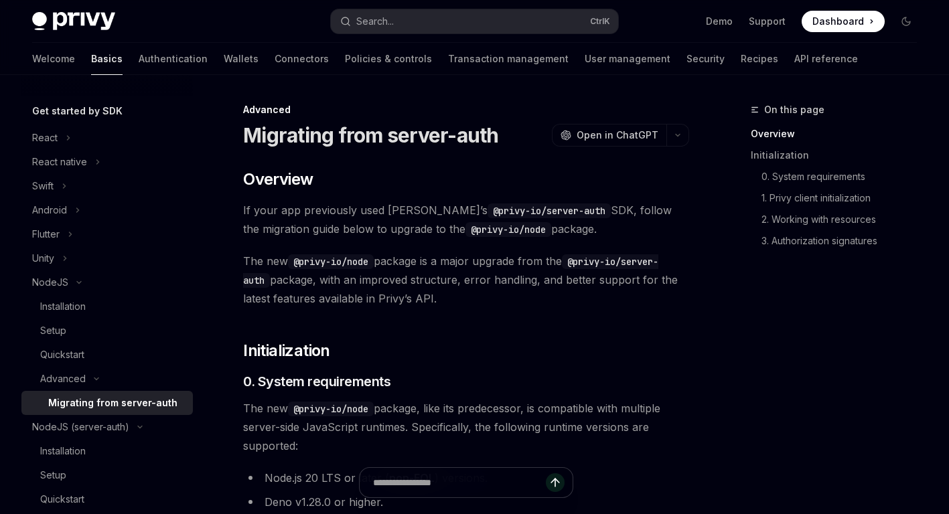
drag, startPoint x: 290, startPoint y: 205, endPoint x: 473, endPoint y: 298, distance: 205.1
click at [473, 298] on span "The new @privy-io/node package is a major upgrade from the @privy-io/server-aut…" at bounding box center [466, 280] width 446 height 56
click at [470, 299] on span "The new @privy-io/node package is a major upgrade from the @privy-io/server-aut…" at bounding box center [466, 280] width 446 height 56
drag, startPoint x: 262, startPoint y: 201, endPoint x: 475, endPoint y: 297, distance: 232.5
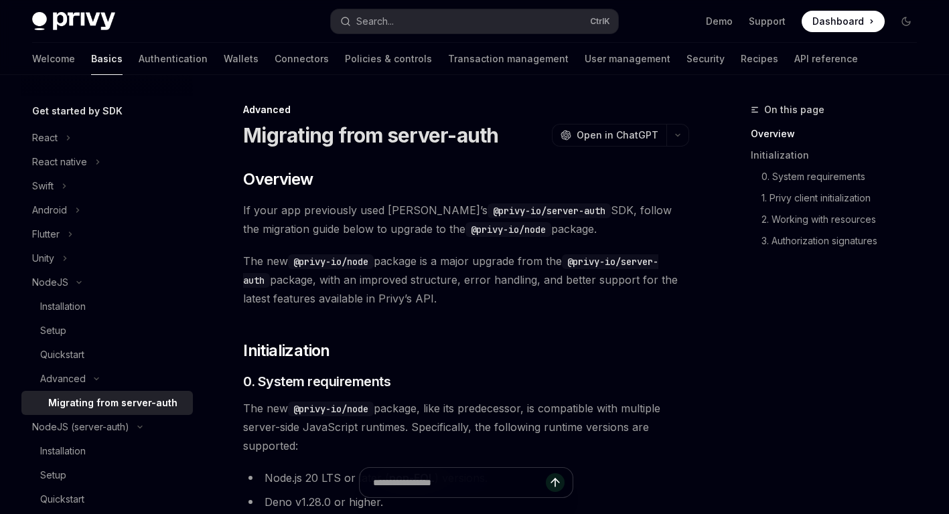
click at [475, 297] on span "The new @privy-io/node package is a major upgrade from the @privy-io/server-aut…" at bounding box center [466, 280] width 446 height 56
click at [467, 297] on span "The new @privy-io/node package is a major upgrade from the @privy-io/server-aut…" at bounding box center [466, 280] width 446 height 56
drag, startPoint x: 487, startPoint y: 256, endPoint x: 562, endPoint y: 296, distance: 85.6
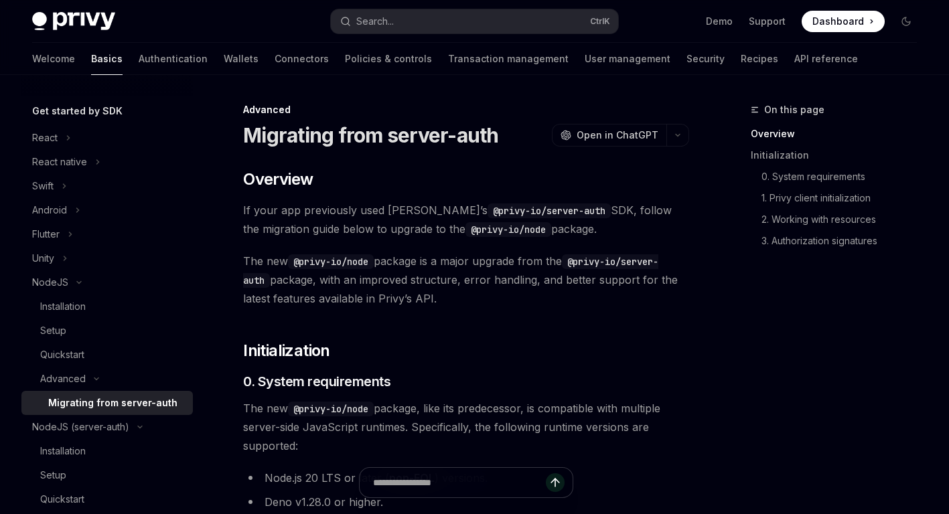
drag, startPoint x: 562, startPoint y: 296, endPoint x: 511, endPoint y: 297, distance: 51.5
click at [561, 296] on span "The new @privy-io/node package is a major upgrade from the @privy-io/server-aut…" at bounding box center [466, 280] width 446 height 56
click at [511, 297] on span "The new @privy-io/node package is a major upgrade from the @privy-io/server-aut…" at bounding box center [466, 280] width 446 height 56
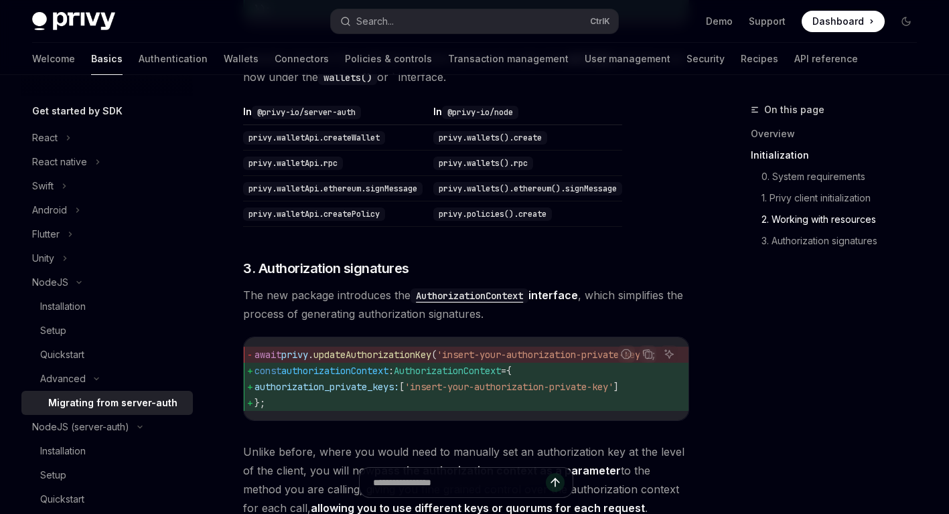
scroll to position [1473, 0]
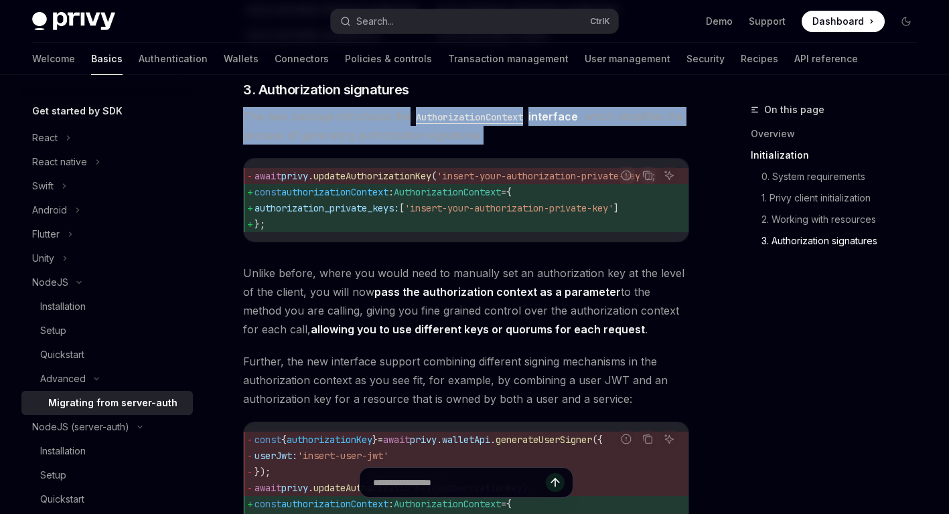
drag, startPoint x: 245, startPoint y: 122, endPoint x: 566, endPoint y: 137, distance: 321.0
click at [566, 137] on span "The new package introduces the AuthorizationContext interface , which simplifie…" at bounding box center [466, 125] width 446 height 37
click at [560, 141] on span "The new package introduces the AuthorizationContext interface , which simplifie…" at bounding box center [466, 125] width 446 height 37
click at [558, 141] on span "The new package introduces the AuthorizationContext interface , which simplifie…" at bounding box center [466, 125] width 446 height 37
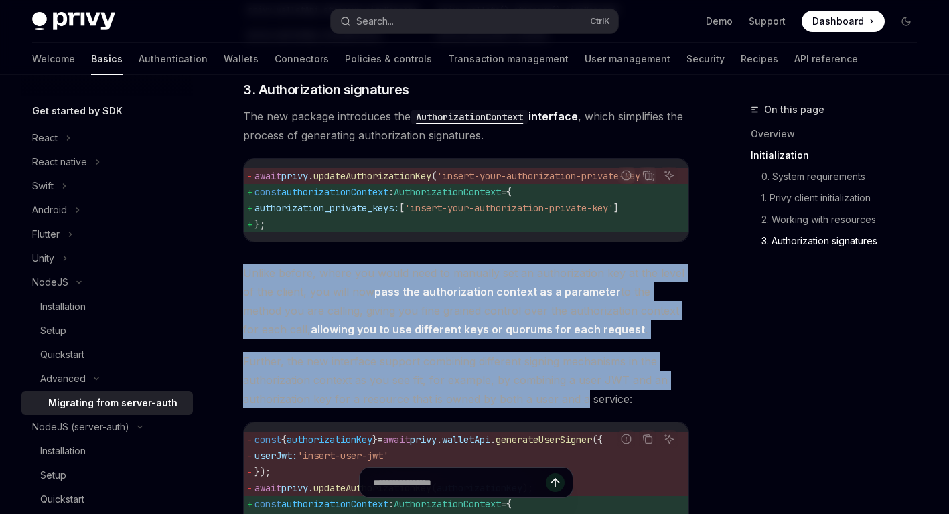
drag, startPoint x: 246, startPoint y: 285, endPoint x: 580, endPoint y: 404, distance: 354.7
drag, startPoint x: 580, startPoint y: 404, endPoint x: 491, endPoint y: 377, distance: 93.2
click at [578, 404] on span "Further, the new interface support combining different signing mechanisms in th…" at bounding box center [466, 380] width 446 height 56
click at [491, 377] on span "Further, the new interface support combining different signing mechanisms in th…" at bounding box center [466, 380] width 446 height 56
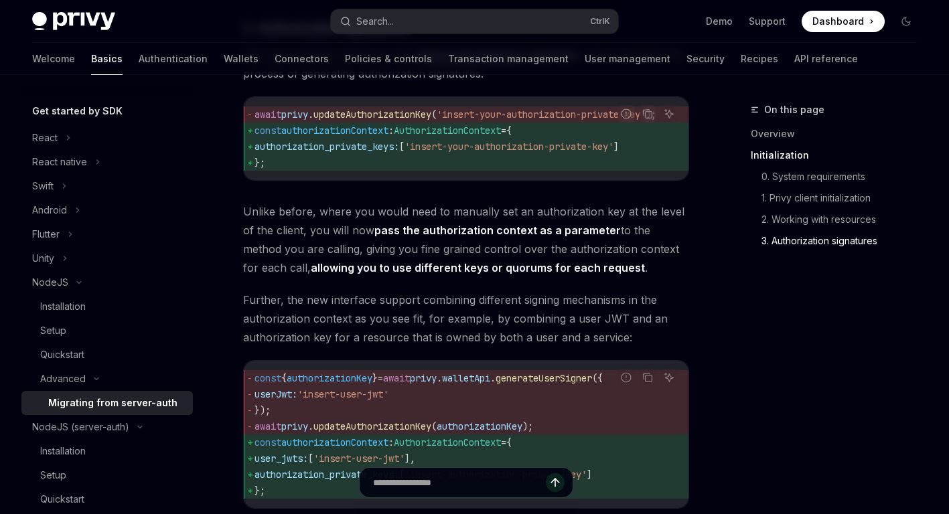
scroll to position [1741, 0]
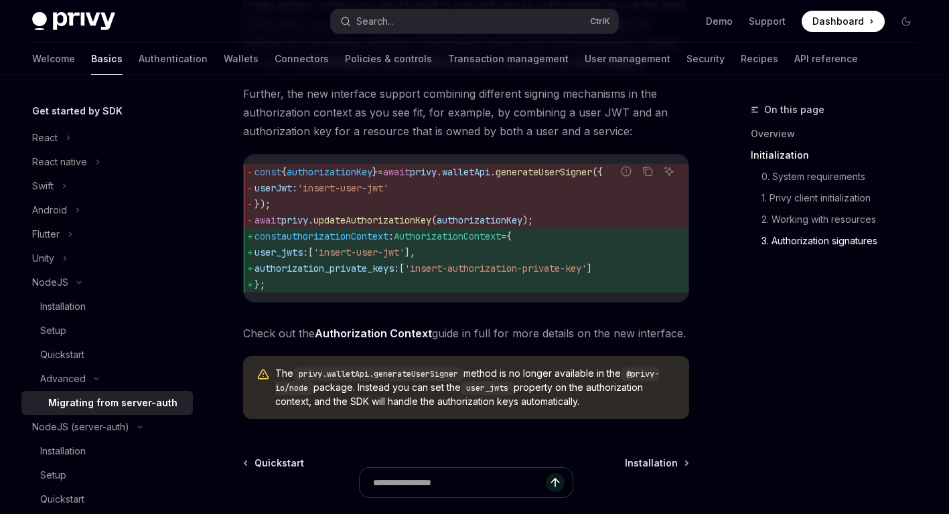
drag, startPoint x: 248, startPoint y: 244, endPoint x: 371, endPoint y: 292, distance: 131.4
click at [371, 292] on code "const { authorizationKey } = await privy . walletApi . generateUserSigner ({ us…" at bounding box center [465, 228] width 423 height 129
click at [339, 274] on span "authorization_private_keys:" at bounding box center [326, 268] width 145 height 12
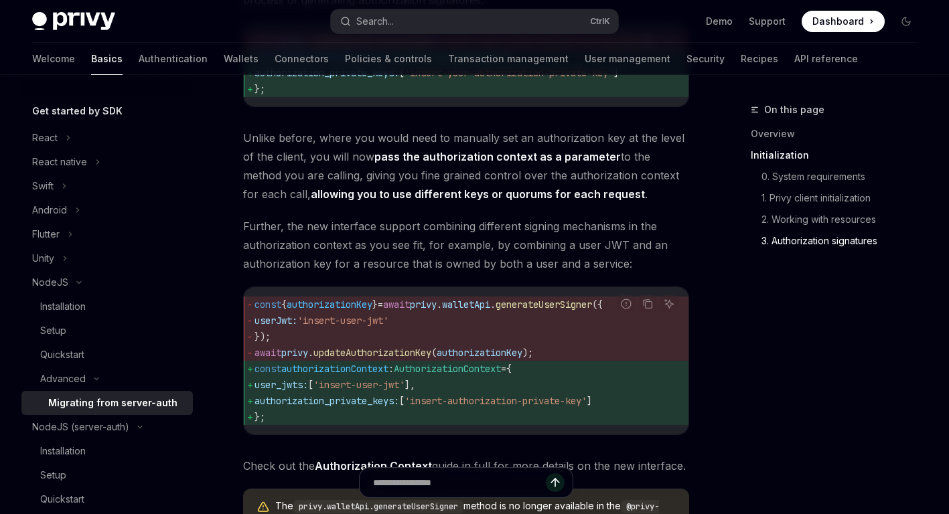
scroll to position [1607, 0]
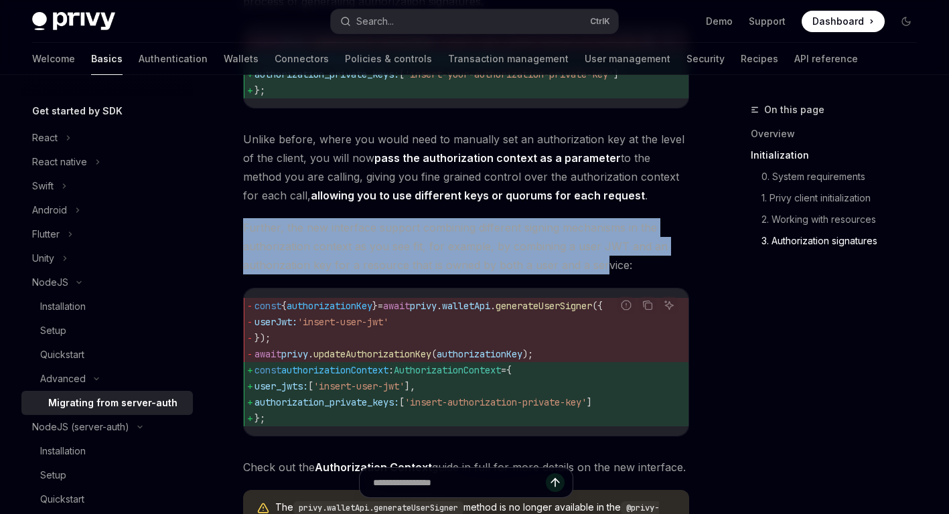
drag, startPoint x: 245, startPoint y: 236, endPoint x: 602, endPoint y: 268, distance: 358.2
click at [602, 268] on span "Further, the new interface support combining different signing mechanisms in th…" at bounding box center [466, 246] width 446 height 56
drag, startPoint x: 602, startPoint y: 268, endPoint x: 594, endPoint y: 268, distance: 7.4
click at [602, 268] on span "Further, the new interface support combining different signing mechanisms in th…" at bounding box center [466, 246] width 446 height 56
click at [536, 262] on span "Further, the new interface support combining different signing mechanisms in th…" at bounding box center [466, 246] width 446 height 56
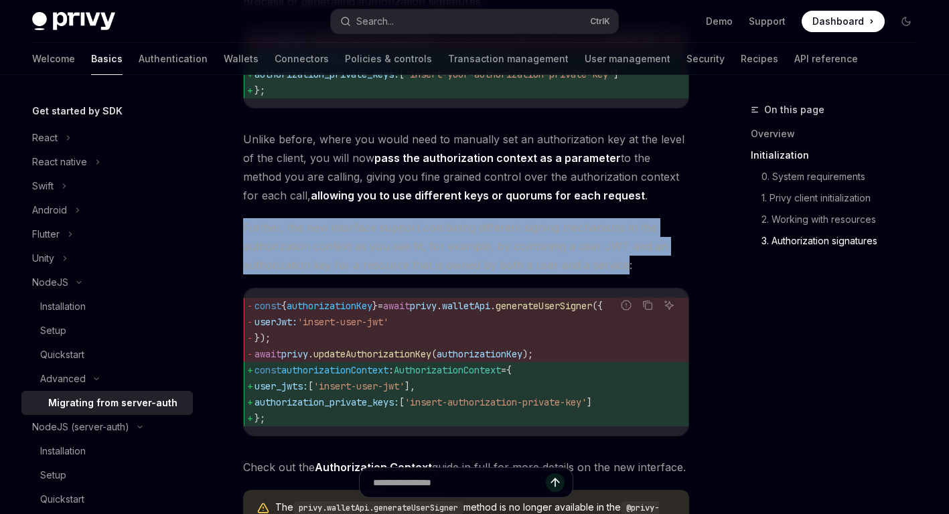
drag, startPoint x: 619, startPoint y: 270, endPoint x: 241, endPoint y: 238, distance: 378.9
drag, startPoint x: 516, startPoint y: 237, endPoint x: 643, endPoint y: 279, distance: 133.4
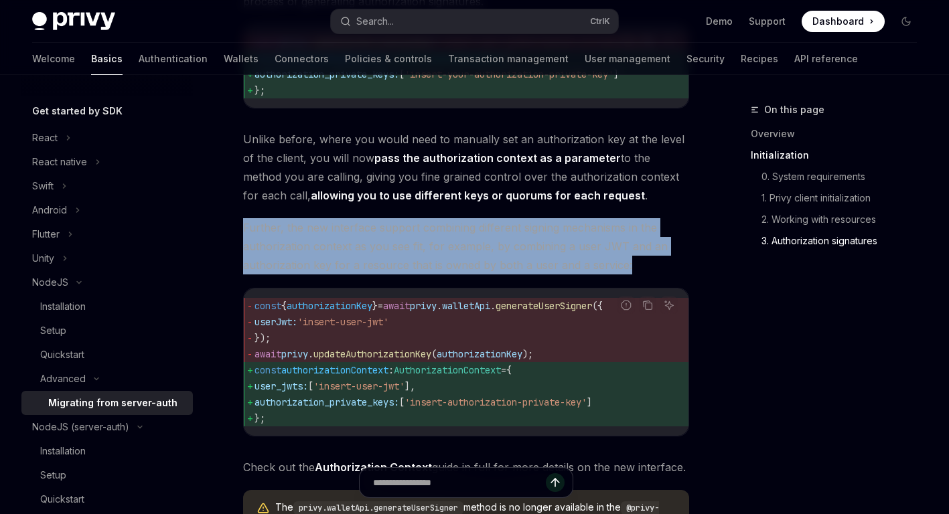
drag, startPoint x: 643, startPoint y: 279, endPoint x: 633, endPoint y: 272, distance: 12.1
click at [643, 274] on span "Further, the new interface support combining different signing mechanisms in th…" at bounding box center [466, 246] width 446 height 56
click at [633, 272] on span "Further, the new interface support combining different signing mechanisms in th…" at bounding box center [466, 246] width 446 height 56
drag, startPoint x: 629, startPoint y: 274, endPoint x: 270, endPoint y: 240, distance: 361.1
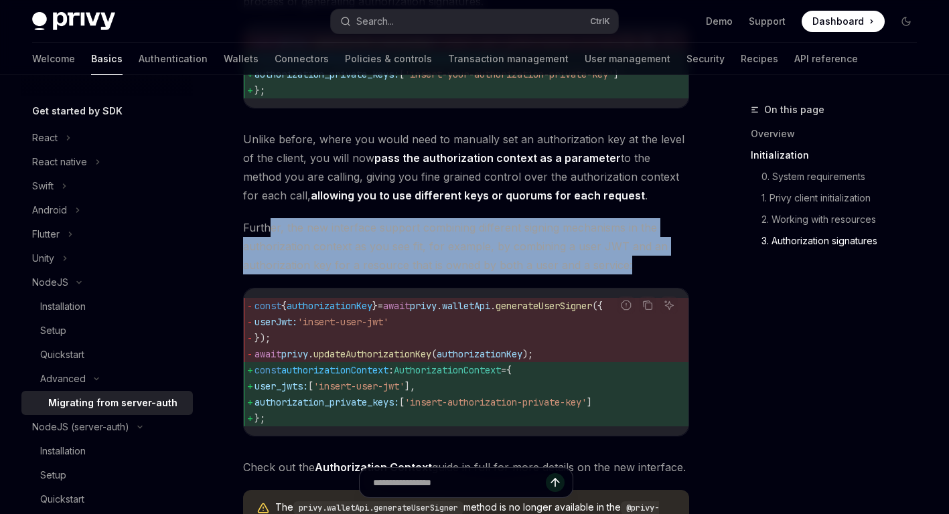
click at [270, 240] on span "Further, the new interface support combining different signing mechanisms in th…" at bounding box center [466, 246] width 446 height 56
click at [266, 238] on span "Further, the new interface support combining different signing mechanisms in th…" at bounding box center [466, 246] width 446 height 56
click at [297, 252] on span "Further, the new interface support combining different signing mechanisms in th…" at bounding box center [466, 246] width 446 height 56
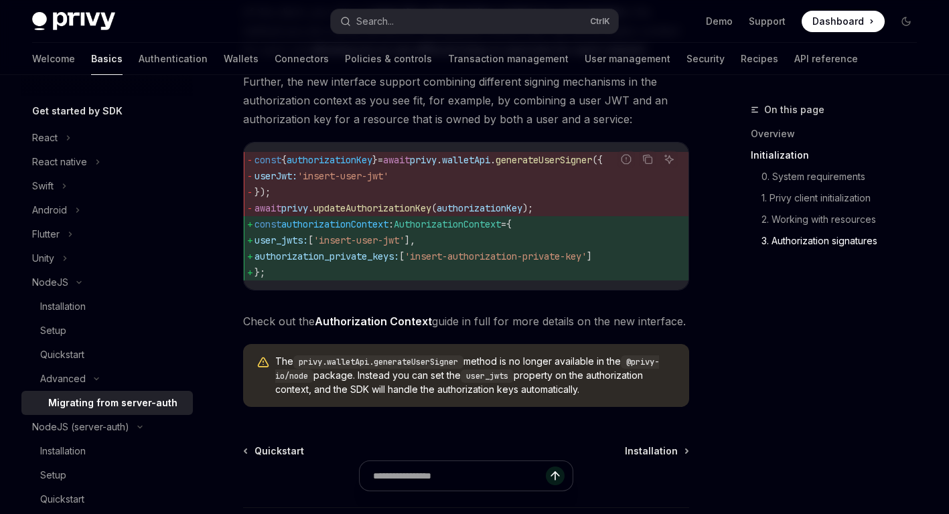
scroll to position [1742, 0]
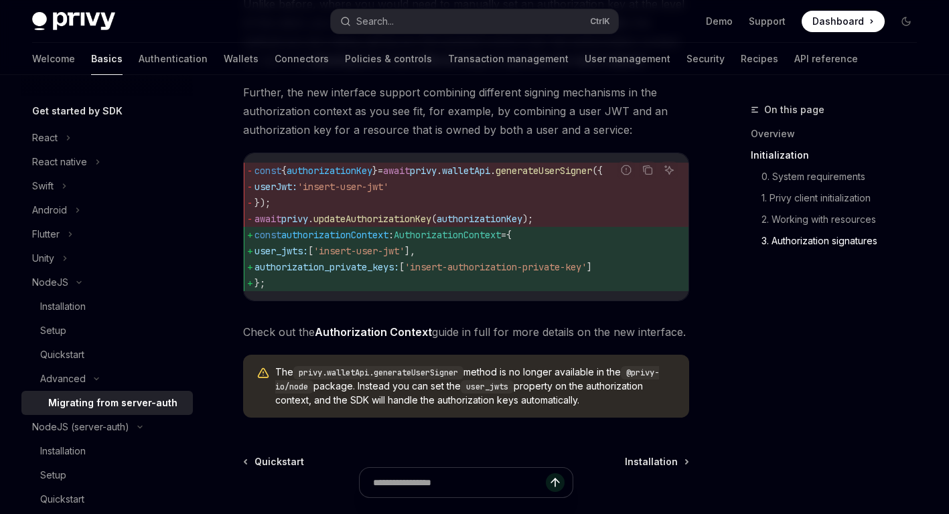
drag, startPoint x: 276, startPoint y: 345, endPoint x: 686, endPoint y: 351, distance: 410.4
drag, startPoint x: 686, startPoint y: 351, endPoint x: 610, endPoint y: 351, distance: 76.3
click at [686, 341] on span "Check out the Authorization Context guide in full for more details on the new i…" at bounding box center [466, 332] width 446 height 19
click at [609, 341] on span "Check out the Authorization Context guide in full for more details on the new i…" at bounding box center [466, 332] width 446 height 19
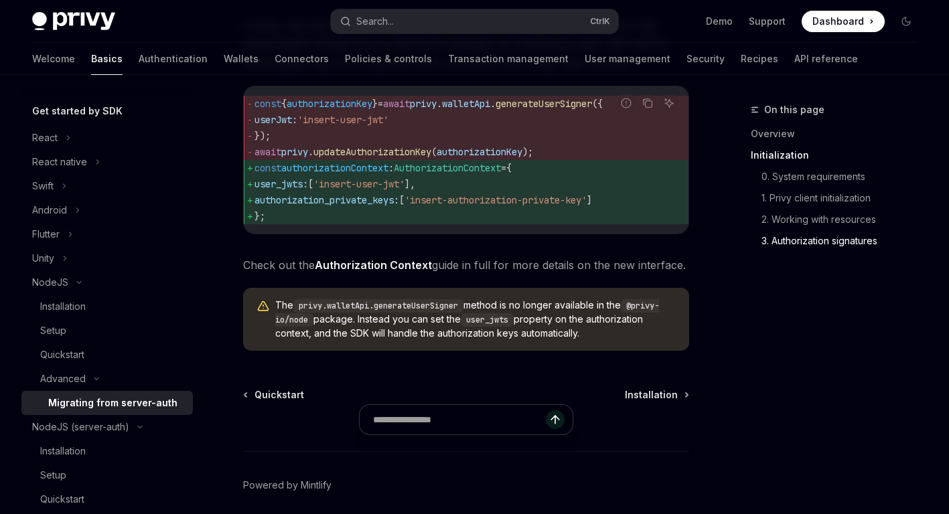
scroll to position [1876, 0]
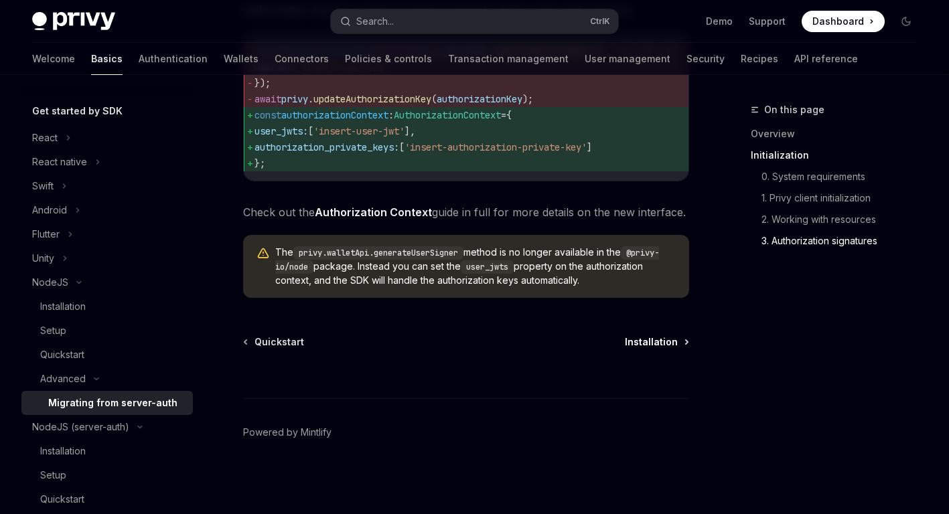
click at [677, 342] on span "Installation" at bounding box center [651, 341] width 53 height 13
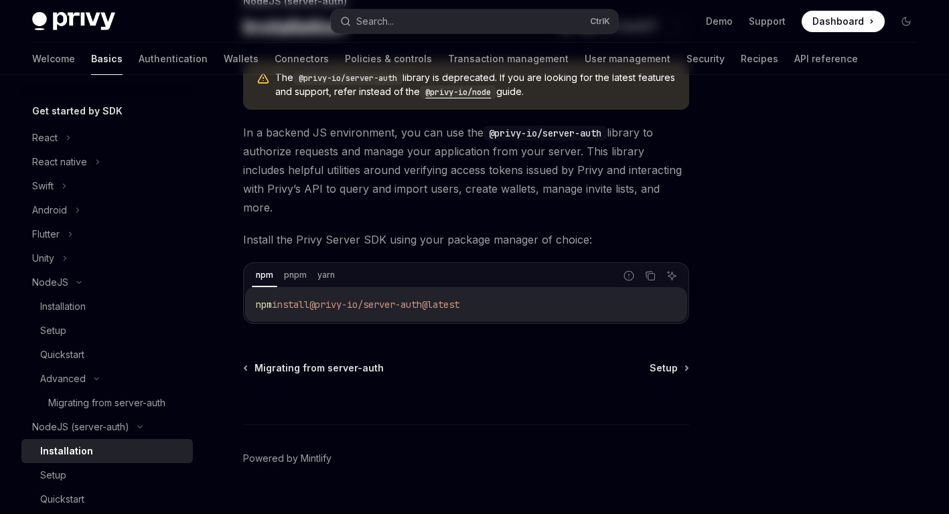
scroll to position [115, 0]
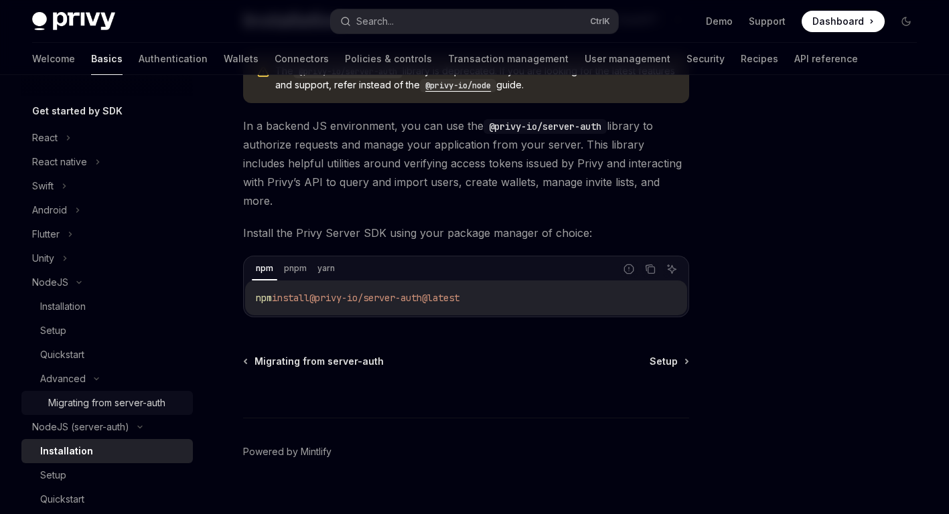
click at [126, 406] on div "Migrating from server-auth" at bounding box center [106, 403] width 117 height 16
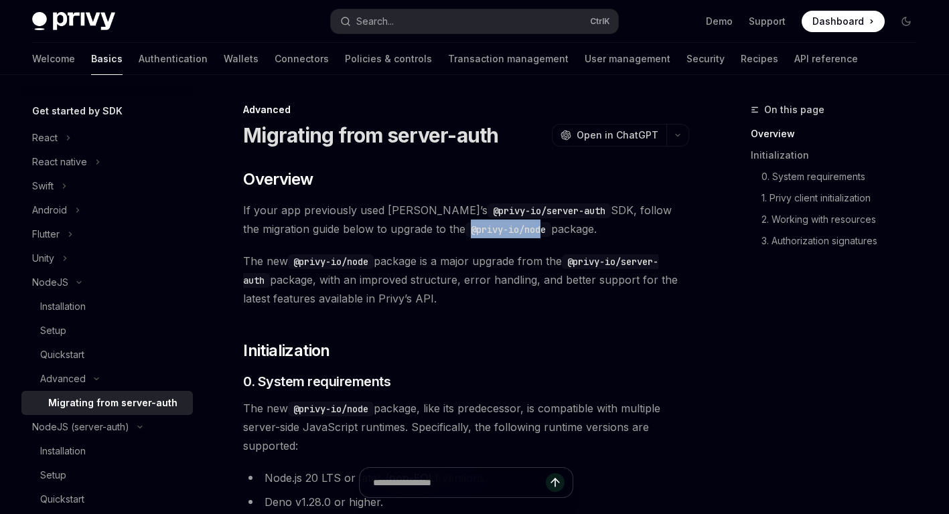
drag, startPoint x: 404, startPoint y: 230, endPoint x: 479, endPoint y: 230, distance: 74.3
click at [479, 230] on code "@privy-io/node" at bounding box center [508, 229] width 86 height 15
drag, startPoint x: 481, startPoint y: 231, endPoint x: 403, endPoint y: 228, distance: 78.4
click at [465, 228] on code "@privy-io/node" at bounding box center [508, 229] width 86 height 15
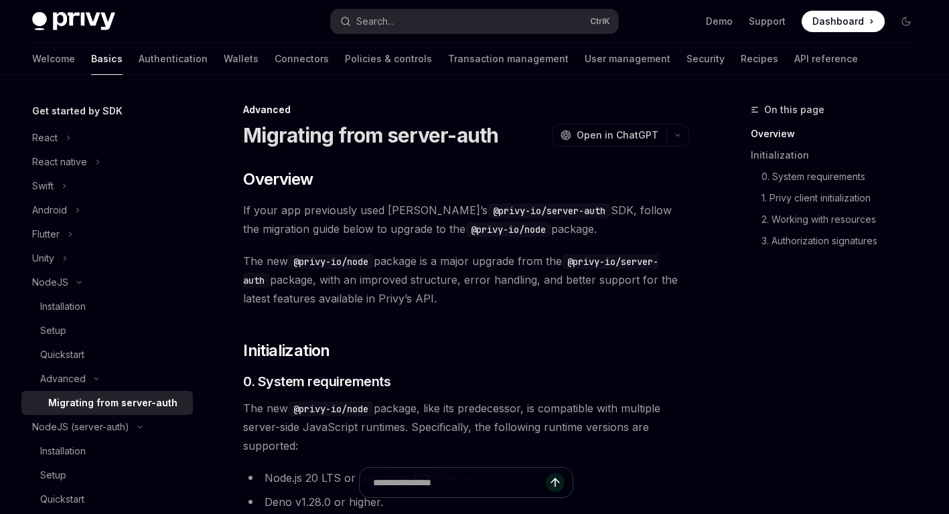
click at [296, 255] on code "@privy-io/node" at bounding box center [331, 261] width 86 height 15
drag, startPoint x: 245, startPoint y: 258, endPoint x: 445, endPoint y: 295, distance: 203.4
click at [445, 295] on span "The new @privy-io/node package is a major upgrade from the @privy-io/server-aut…" at bounding box center [466, 280] width 446 height 56
drag, startPoint x: 445, startPoint y: 295, endPoint x: 433, endPoint y: 297, distance: 12.2
click at [444, 295] on span "The new @privy-io/node package is a major upgrade from the @privy-io/server-aut…" at bounding box center [466, 280] width 446 height 56
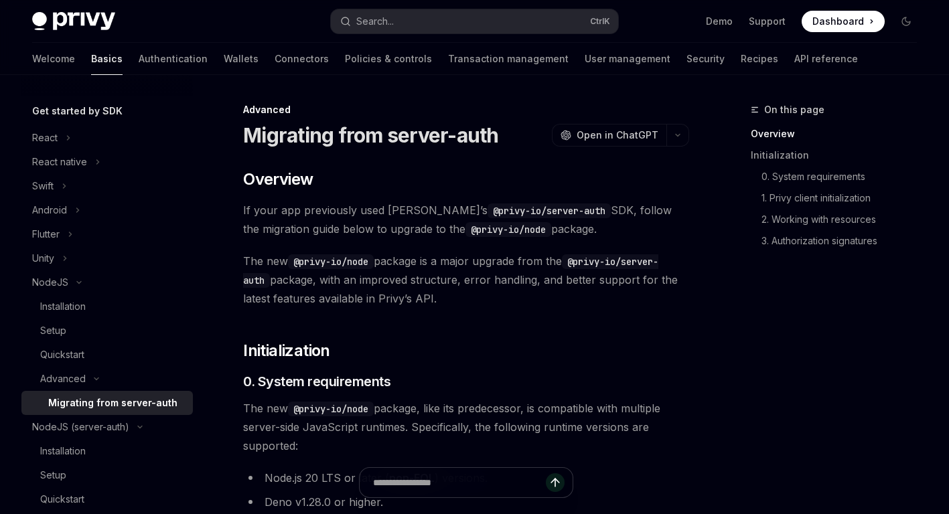
click at [427, 299] on span "The new @privy-io/node package is a major upgrade from the @privy-io/server-aut…" at bounding box center [466, 280] width 446 height 56
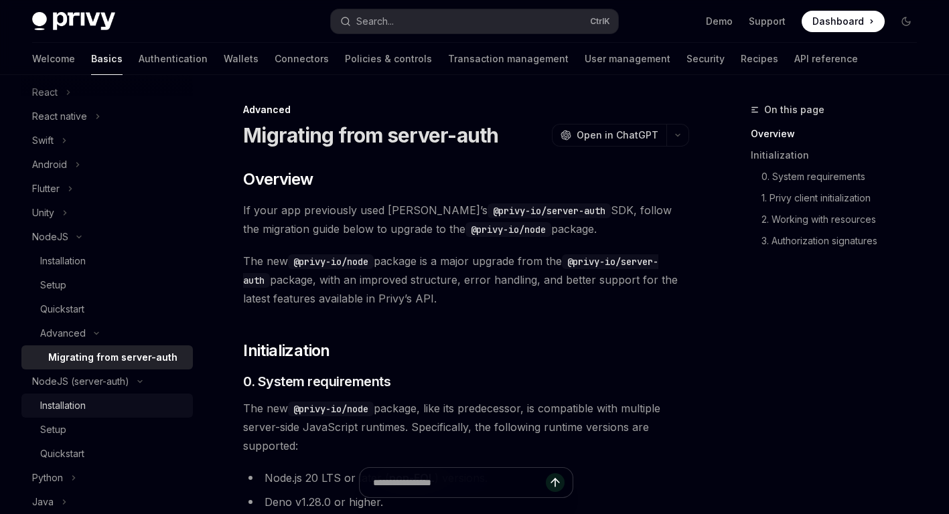
scroll to position [268, 0]
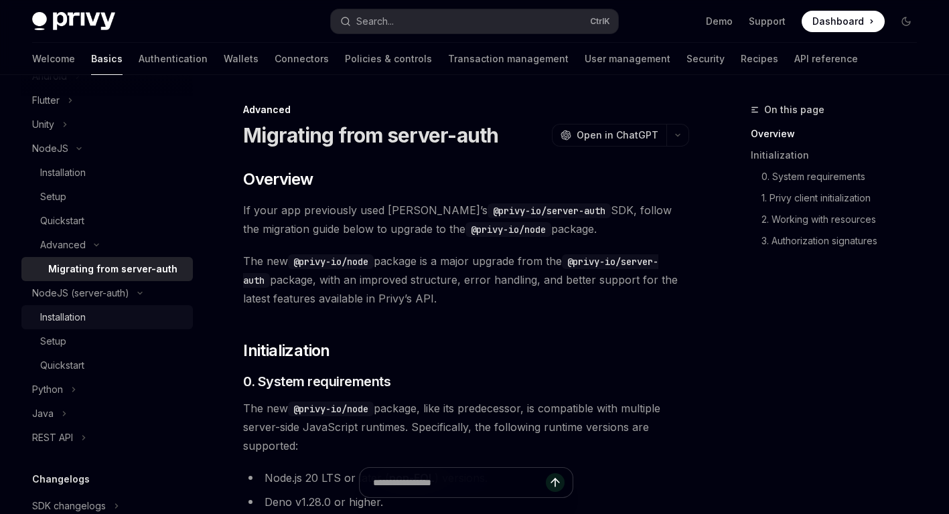
click at [85, 324] on div "Installation" at bounding box center [63, 317] width 46 height 16
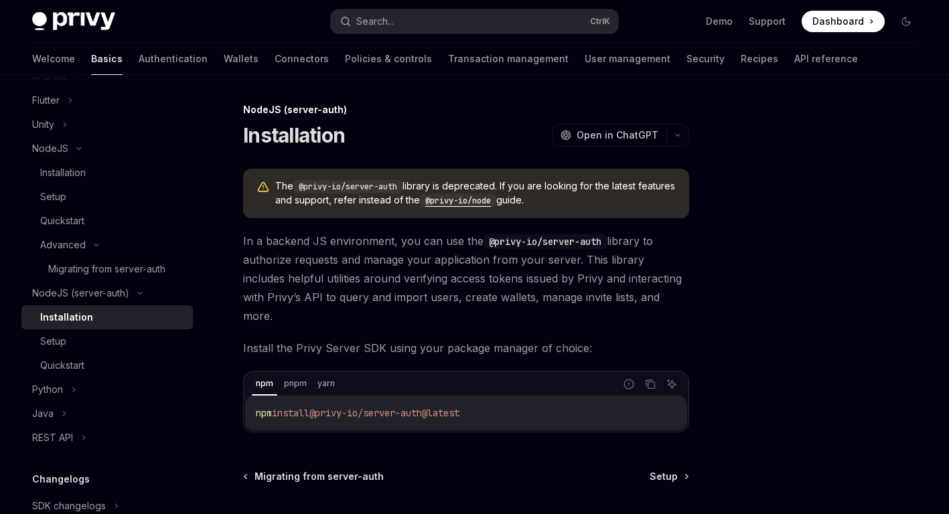
drag, startPoint x: 277, startPoint y: 188, endPoint x: 592, endPoint y: 199, distance: 315.5
click at [592, 199] on span "The @privy-io/server-auth library is deprecated. If you are looking for the lat…" at bounding box center [475, 193] width 400 height 28
drag, startPoint x: 592, startPoint y: 199, endPoint x: 588, endPoint y: 239, distance: 40.4
click at [588, 239] on code "@privy-io/server-auth" at bounding box center [544, 241] width 123 height 15
click at [496, 202] on code "@privy-io/node" at bounding box center [458, 200] width 76 height 13
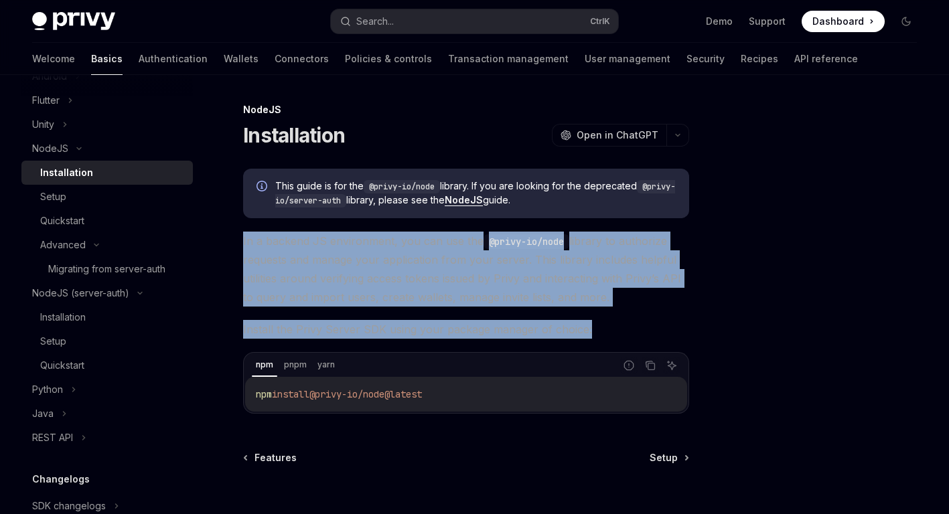
drag, startPoint x: 559, startPoint y: 273, endPoint x: 604, endPoint y: 326, distance: 69.8
click at [604, 326] on div "NodeJS Installation OpenAI Open in ChatGPT OpenAI Open in ChatGPT This guide is…" at bounding box center [340, 366] width 702 height 528
click at [572, 313] on div "This guide is for the @privy-io/node library. If you are looking for the deprec…" at bounding box center [466, 291] width 446 height 245
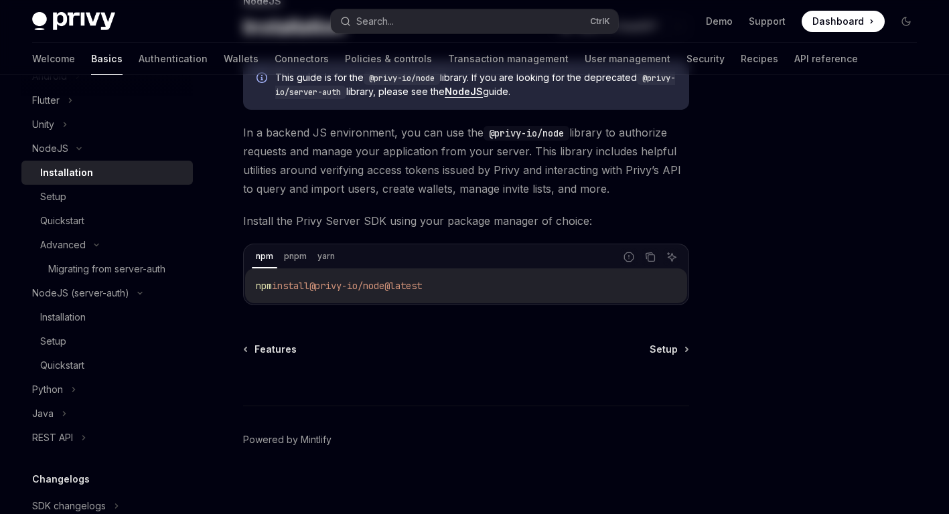
scroll to position [115, 0]
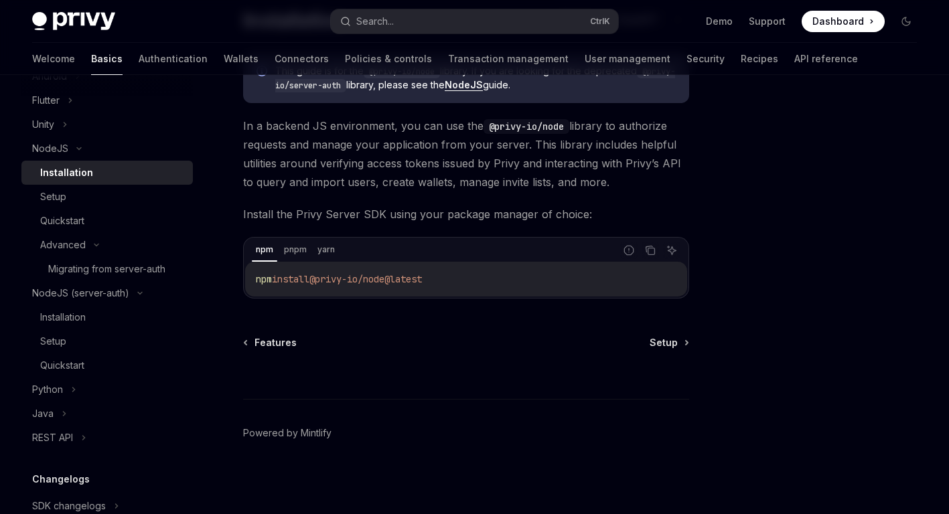
drag, startPoint x: 439, startPoint y: 280, endPoint x: 255, endPoint y: 279, distance: 184.1
click at [255, 279] on div "npm install @privy-io/node@latest" at bounding box center [466, 279] width 442 height 35
click at [287, 301] on div "NodeJS Installation OpenAI Open in ChatGPT OpenAI Open in ChatGPT This guide is…" at bounding box center [340, 251] width 702 height 528
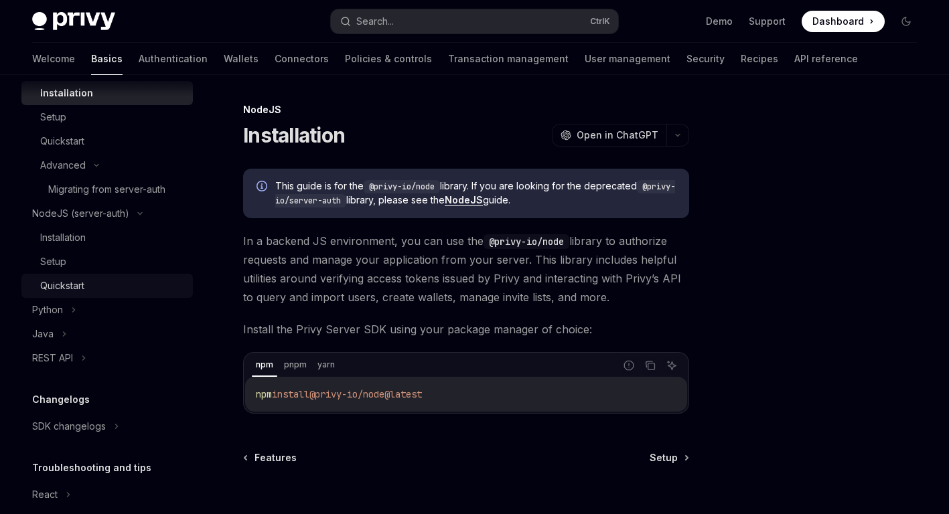
scroll to position [415, 0]
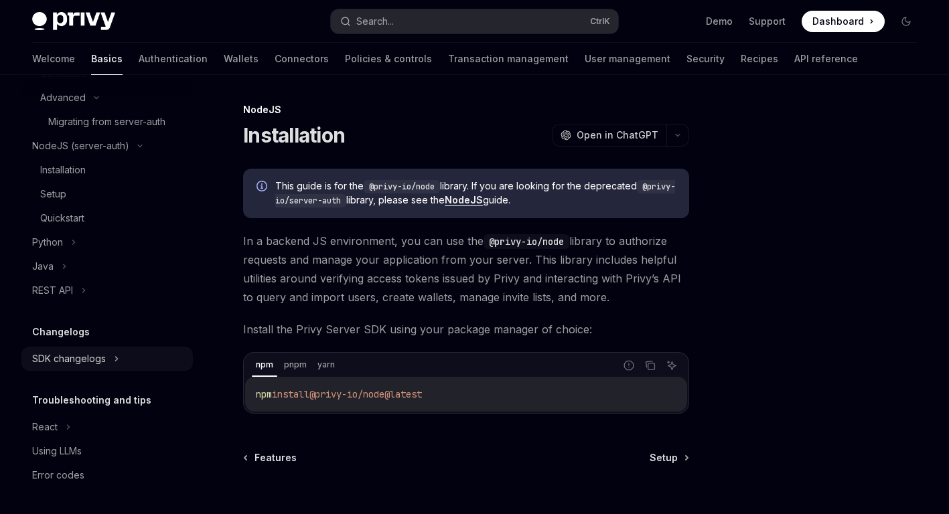
click at [104, 370] on div "SDK changelogs" at bounding box center [106, 359] width 171 height 24
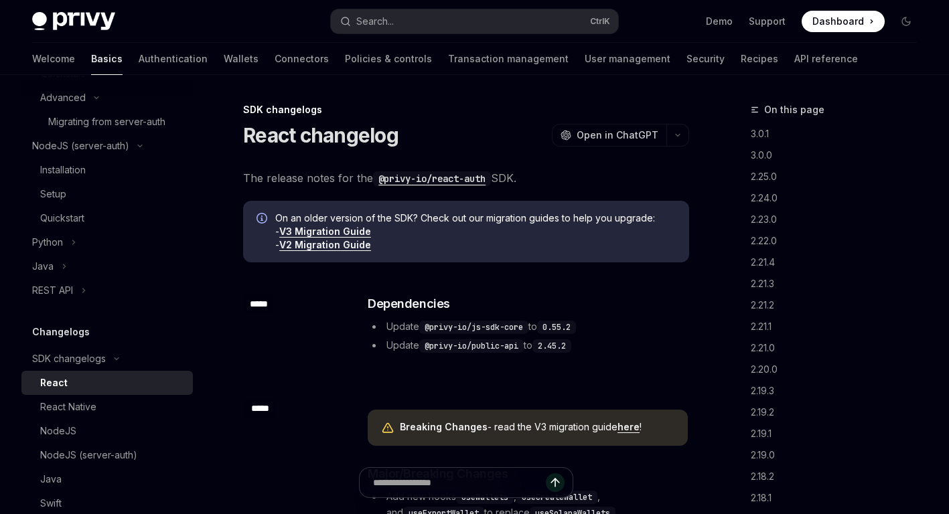
click at [434, 181] on code "@privy-io/react-auth" at bounding box center [432, 178] width 118 height 15
click at [301, 229] on link "V3 Migration Guide" at bounding box center [325, 232] width 92 height 12
type textarea "*"
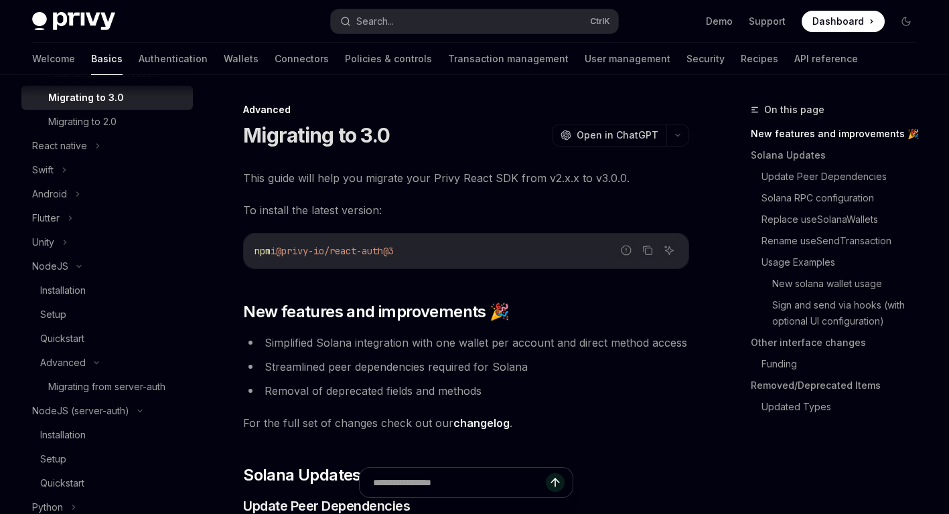
scroll to position [234, 0]
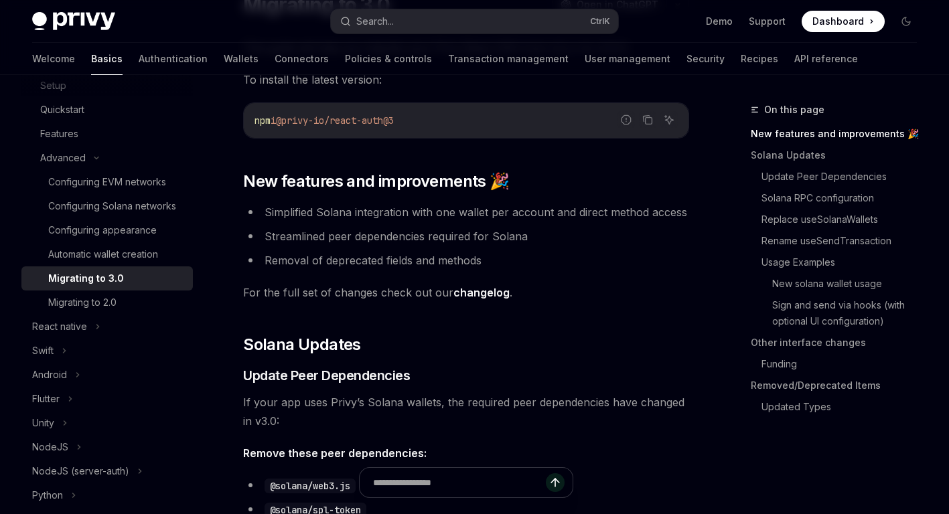
scroll to position [134, 0]
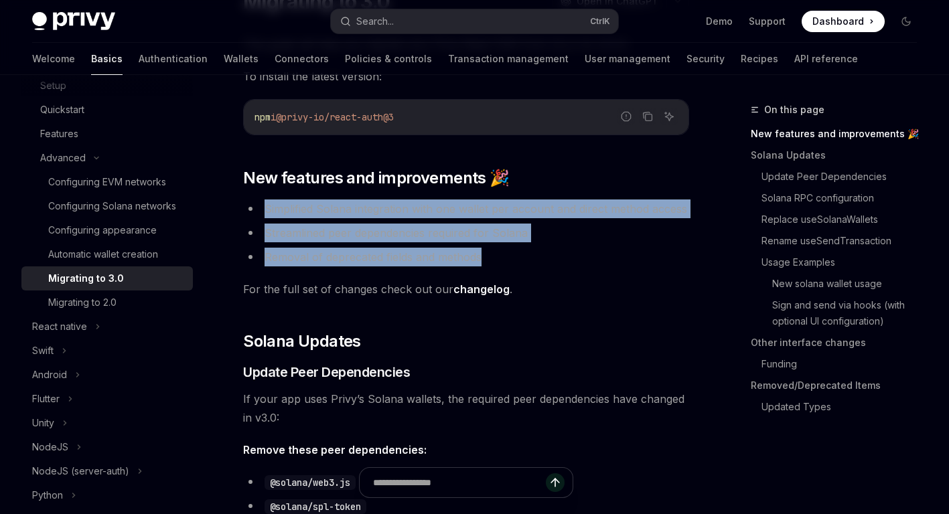
drag, startPoint x: 301, startPoint y: 204, endPoint x: 529, endPoint y: 256, distance: 233.4
click at [529, 256] on ul "Simplified Solana integration with one wallet per account and direct method acc…" at bounding box center [466, 232] width 446 height 67
click at [529, 256] on li "Removal of deprecated fields and methods" at bounding box center [466, 257] width 446 height 19
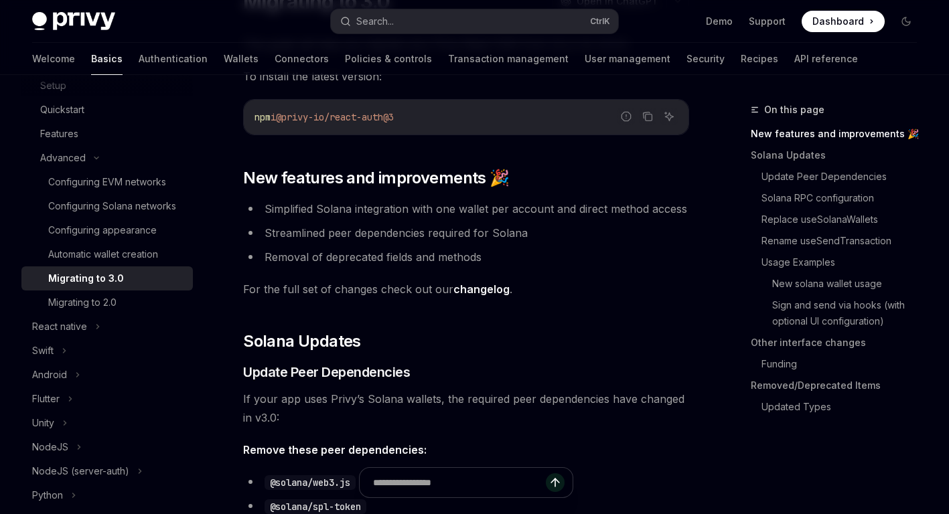
click at [514, 256] on li "Removal of deprecated fields and methods" at bounding box center [466, 257] width 446 height 19
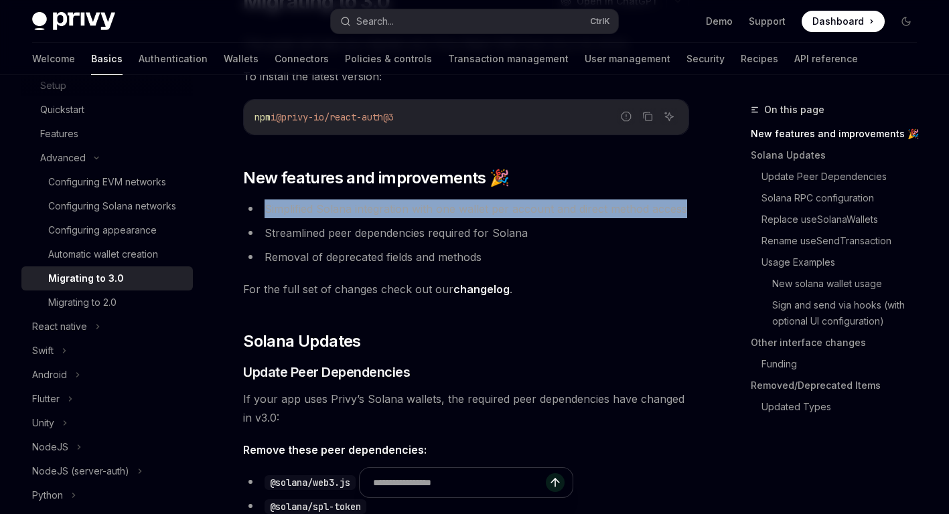
drag, startPoint x: 264, startPoint y: 208, endPoint x: 687, endPoint y: 208, distance: 423.1
click at [687, 208] on li "Simplified Solana integration with one wallet per account and direct method acc…" at bounding box center [466, 208] width 446 height 19
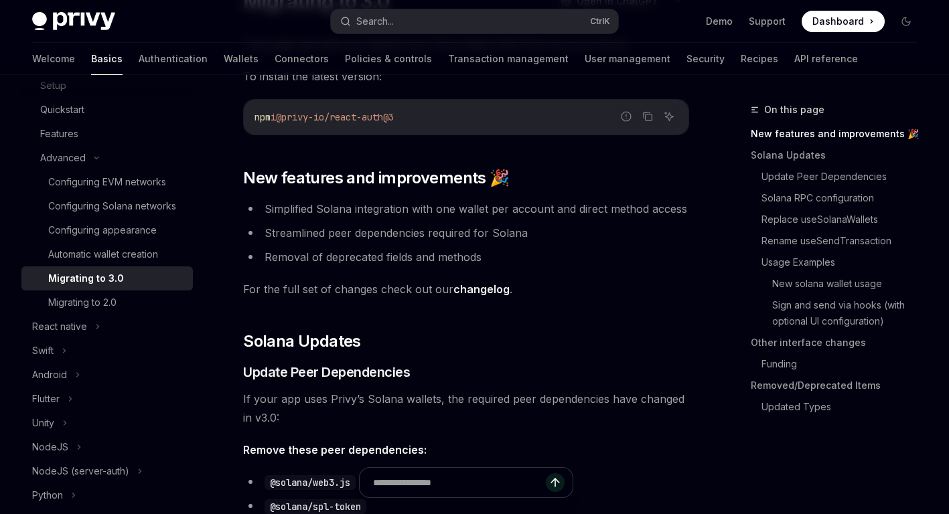
click at [293, 238] on li "Streamlined peer dependencies required for Solana" at bounding box center [466, 233] width 446 height 19
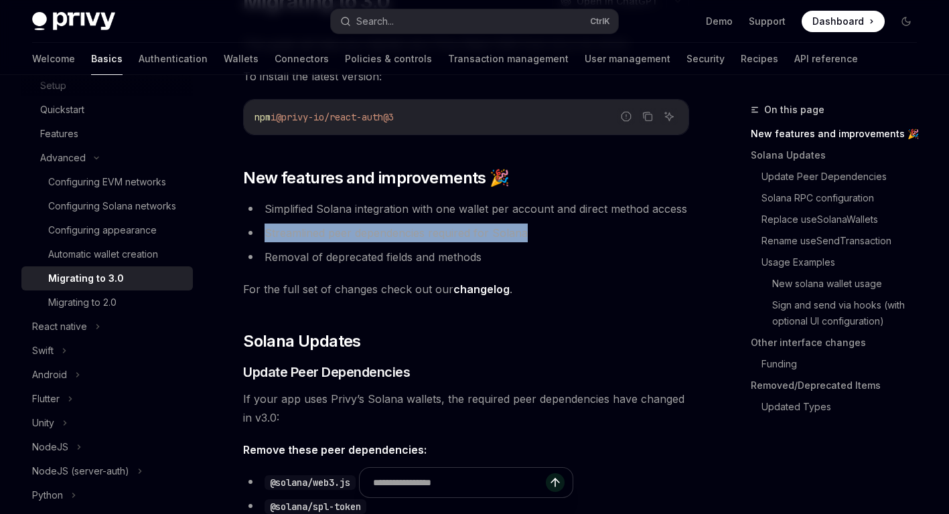
drag, startPoint x: 264, startPoint y: 234, endPoint x: 533, endPoint y: 236, distance: 269.1
click at [533, 236] on li "Streamlined peer dependencies required for Solana" at bounding box center [466, 233] width 446 height 19
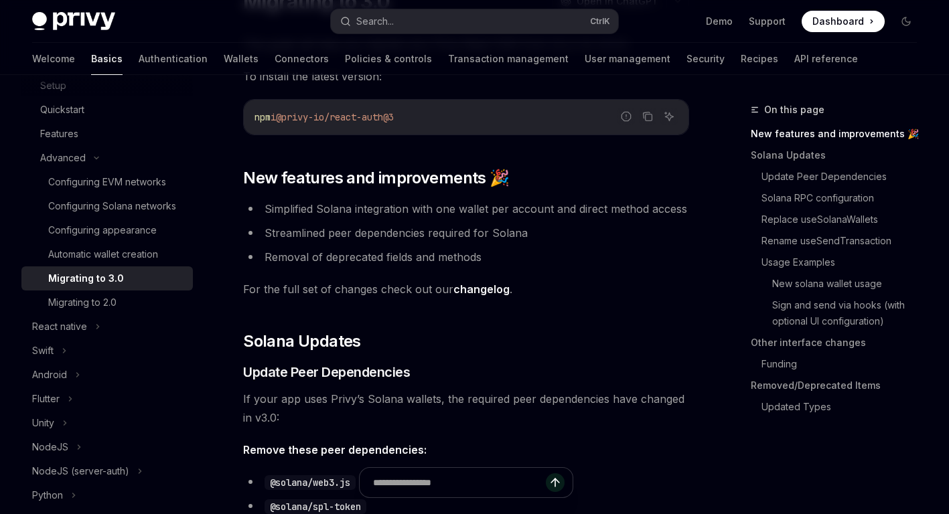
drag, startPoint x: 533, startPoint y: 236, endPoint x: 459, endPoint y: 260, distance: 77.7
click at [487, 256] on li "Removal of deprecated fields and methods" at bounding box center [466, 257] width 446 height 19
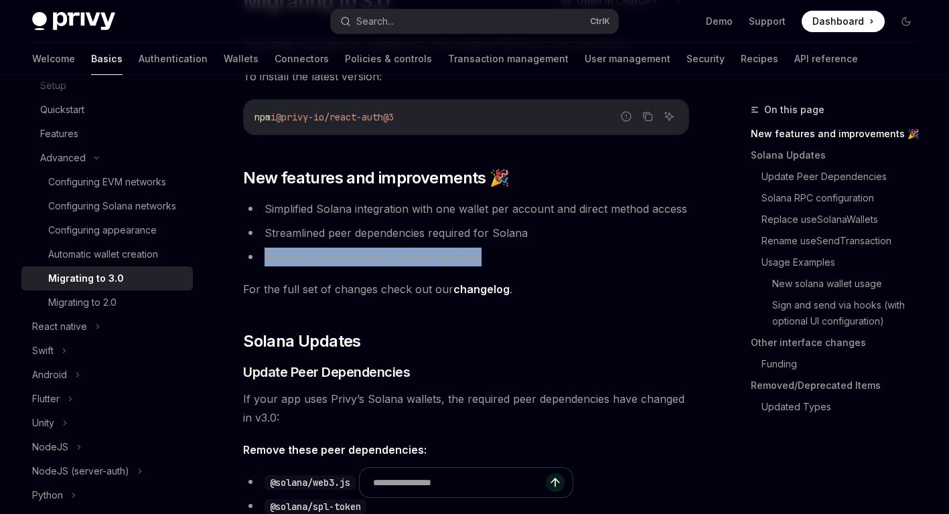
drag, startPoint x: 265, startPoint y: 256, endPoint x: 503, endPoint y: 255, distance: 237.6
click at [503, 255] on li "Removal of deprecated fields and methods" at bounding box center [466, 257] width 446 height 19
drag, startPoint x: 503, startPoint y: 255, endPoint x: 436, endPoint y: 260, distance: 66.5
click at [503, 255] on li "Removal of deprecated fields and methods" at bounding box center [466, 257] width 446 height 19
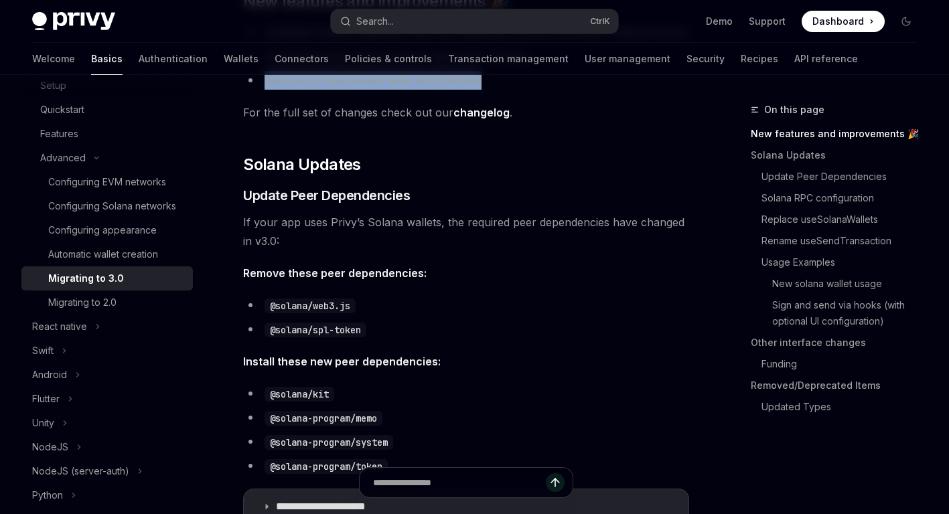
scroll to position [335, 0]
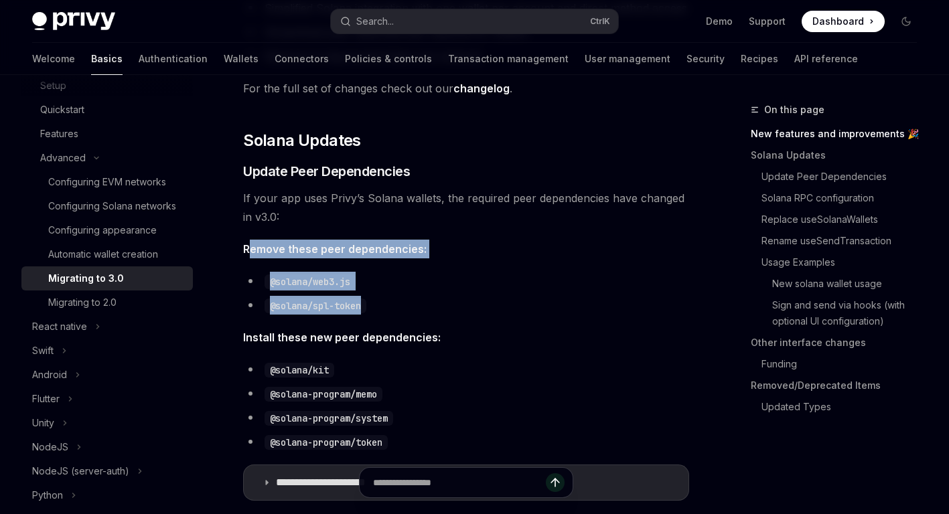
drag, startPoint x: 280, startPoint y: 248, endPoint x: 455, endPoint y: 297, distance: 181.4
click at [422, 291] on ul "@solana/web3.js @solana/spl-token" at bounding box center [466, 293] width 446 height 43
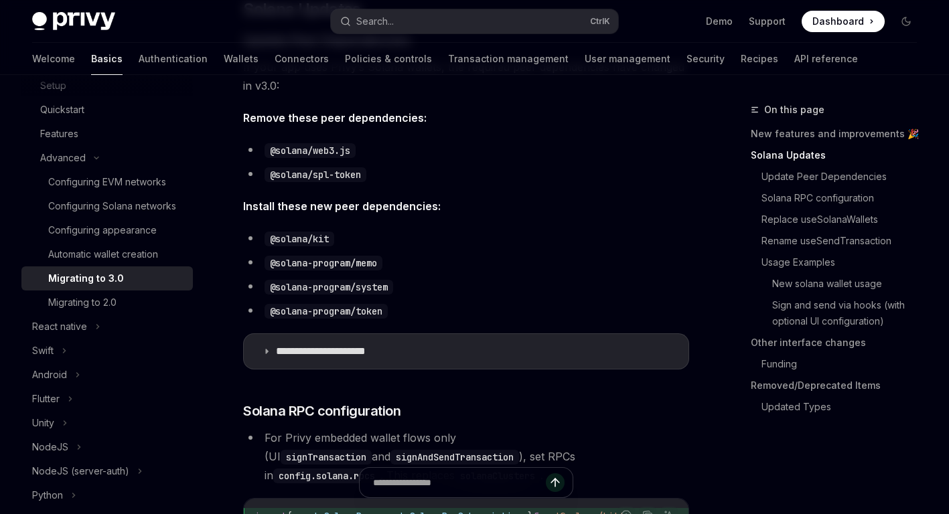
scroll to position [469, 0]
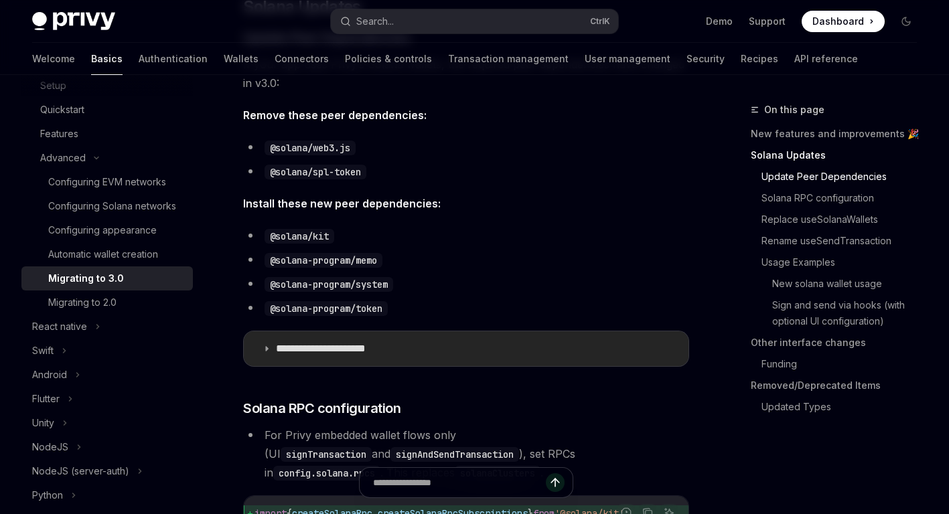
click at [357, 347] on p "**********" at bounding box center [338, 348] width 125 height 13
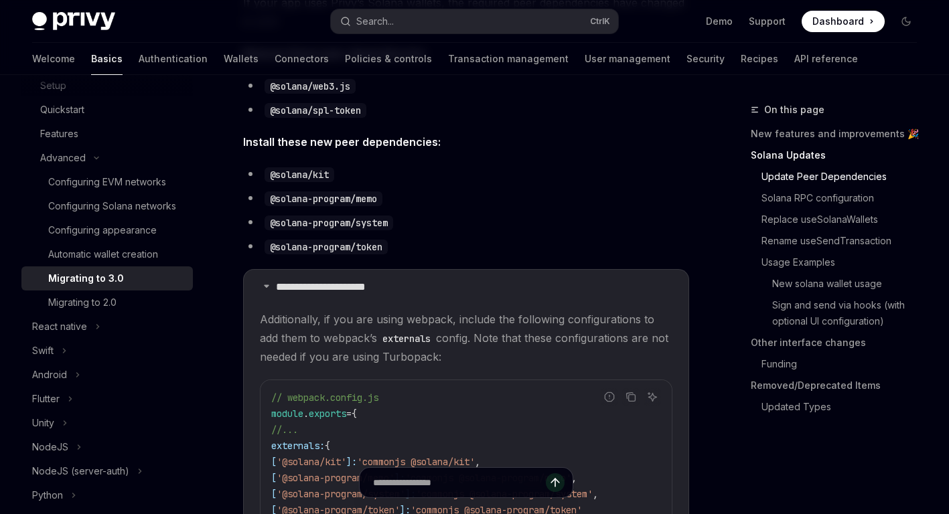
scroll to position [669, 0]
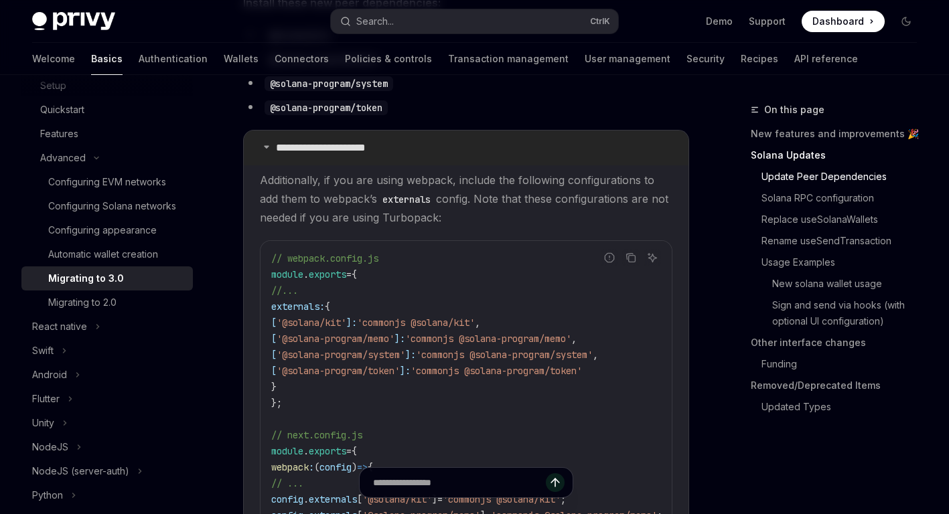
click at [321, 141] on p "**********" at bounding box center [338, 147] width 125 height 13
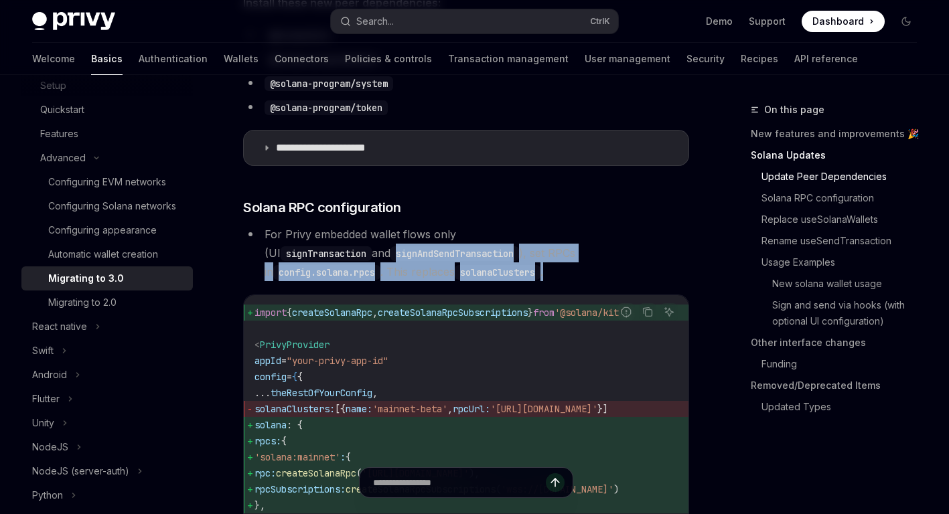
drag, startPoint x: 272, startPoint y: 252, endPoint x: 402, endPoint y: 262, distance: 130.9
click at [402, 262] on li "For Privy embedded wallet flows only (UI signTransaction and signAndSendTransac…" at bounding box center [466, 253] width 446 height 56
drag, startPoint x: 402, startPoint y: 262, endPoint x: 394, endPoint y: 268, distance: 10.0
click at [398, 268] on li "For Privy embedded wallet flows only (UI signTransaction and signAndSendTransac…" at bounding box center [466, 253] width 446 height 56
click at [388, 270] on li "For Privy embedded wallet flows only (UI signTransaction and signAndSendTransac…" at bounding box center [466, 253] width 446 height 56
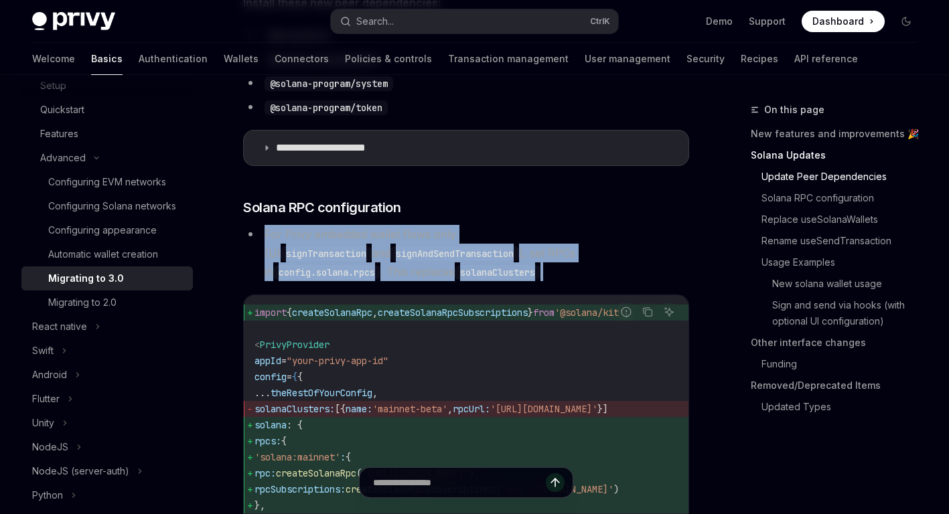
drag, startPoint x: 266, startPoint y: 233, endPoint x: 388, endPoint y: 271, distance: 128.3
click at [388, 271] on li "For Privy embedded wallet flows only (UI signTransaction and signAndSendTransac…" at bounding box center [466, 253] width 446 height 56
drag, startPoint x: 388, startPoint y: 271, endPoint x: 371, endPoint y: 276, distance: 18.2
click at [388, 271] on li "For Privy embedded wallet flows only (UI signTransaction and signAndSendTransac…" at bounding box center [466, 253] width 446 height 56
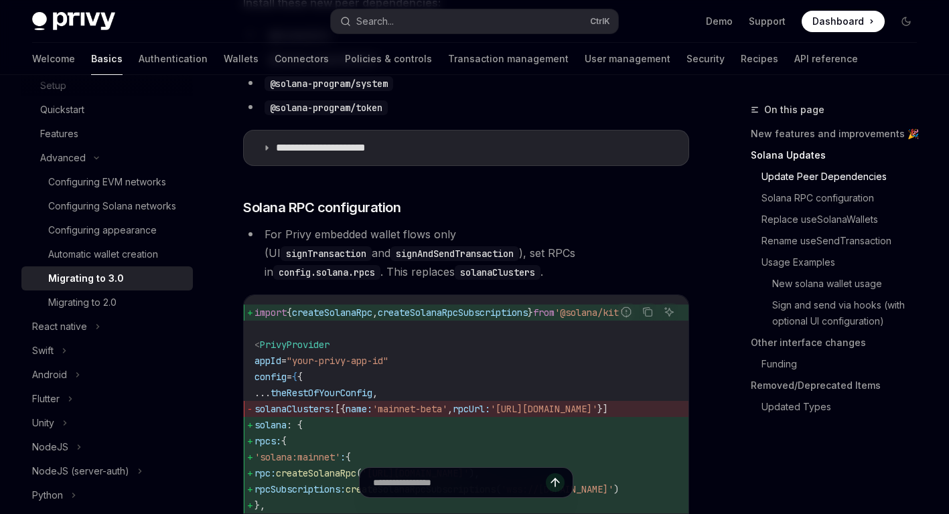
click at [371, 276] on li "For Privy embedded wallet flows only (UI signTransaction and signAndSendTransac…" at bounding box center [466, 253] width 446 height 56
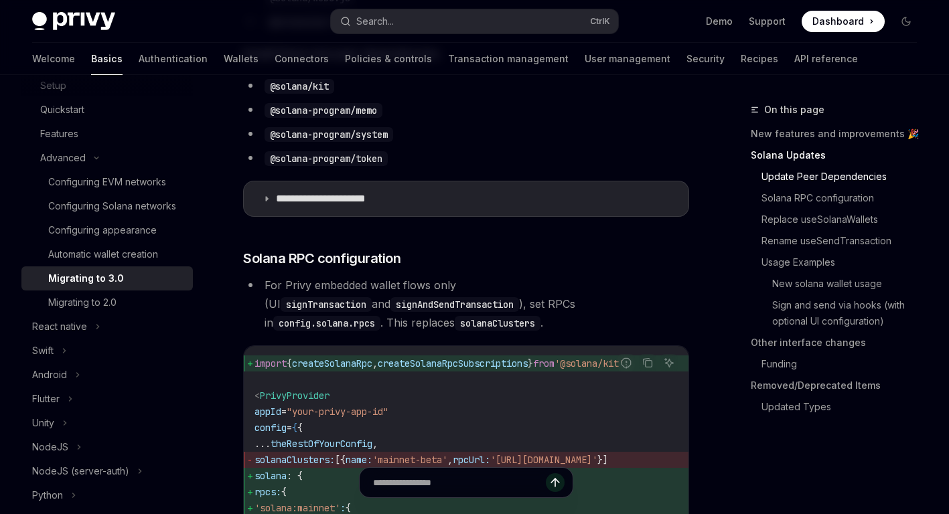
scroll to position [536, 0]
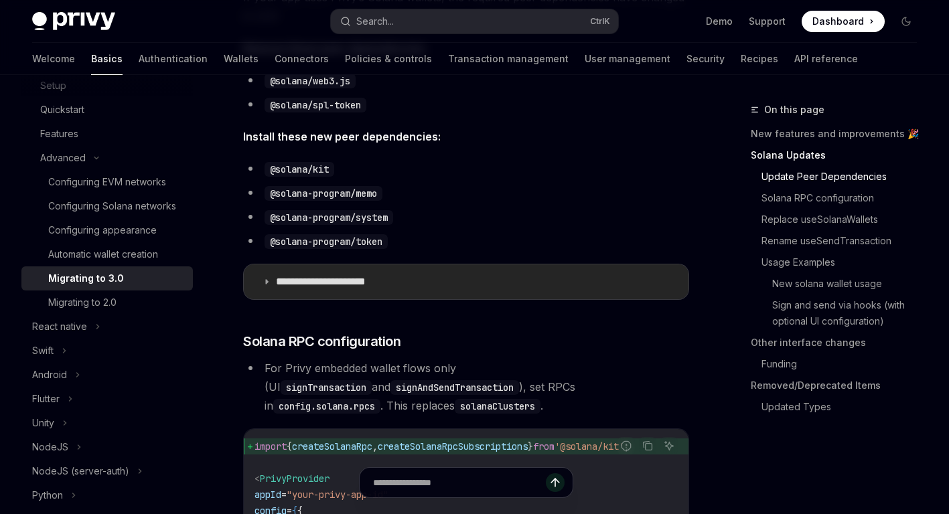
click at [341, 278] on p "**********" at bounding box center [338, 281] width 125 height 13
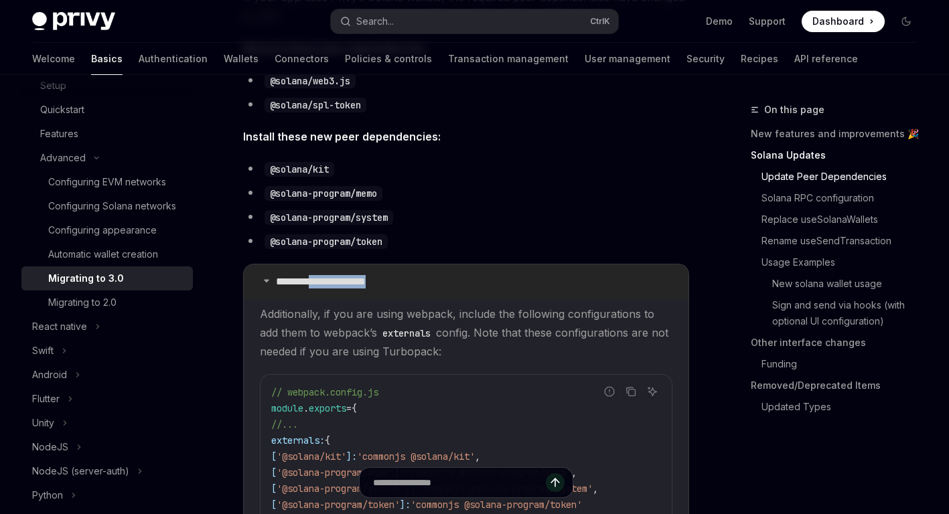
click at [341, 278] on p "**********" at bounding box center [338, 281] width 125 height 13
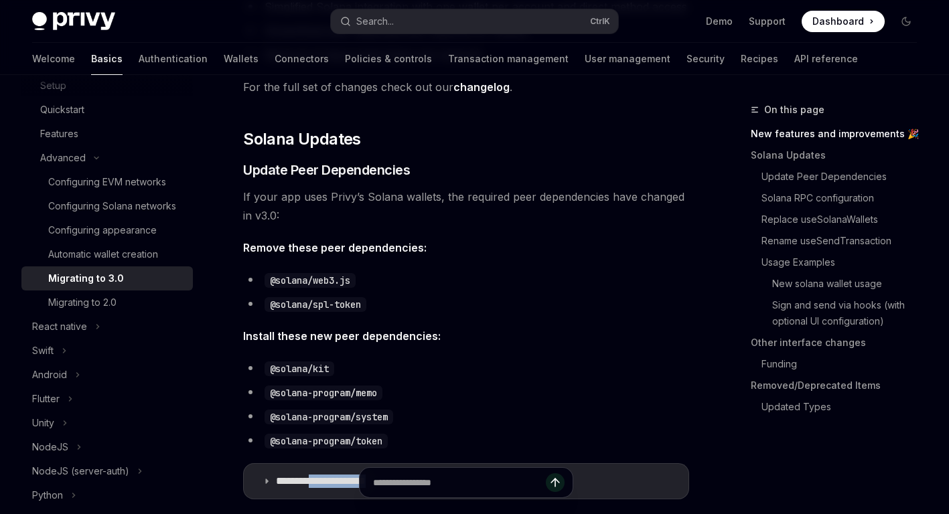
scroll to position [335, 0]
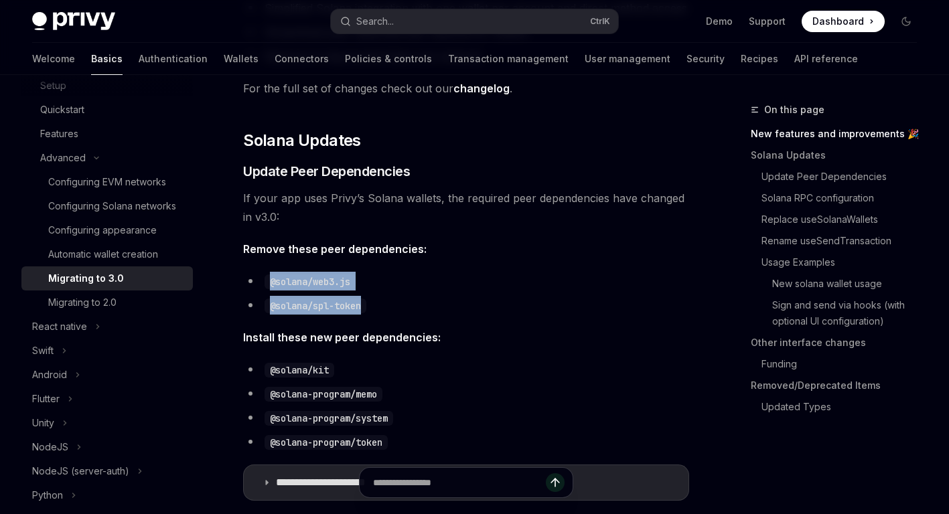
drag, startPoint x: 272, startPoint y: 274, endPoint x: 376, endPoint y: 307, distance: 108.8
click at [376, 307] on ul "@solana/web3.js @solana/spl-token" at bounding box center [466, 293] width 446 height 43
click at [376, 307] on li "@solana/spl-token" at bounding box center [466, 305] width 446 height 19
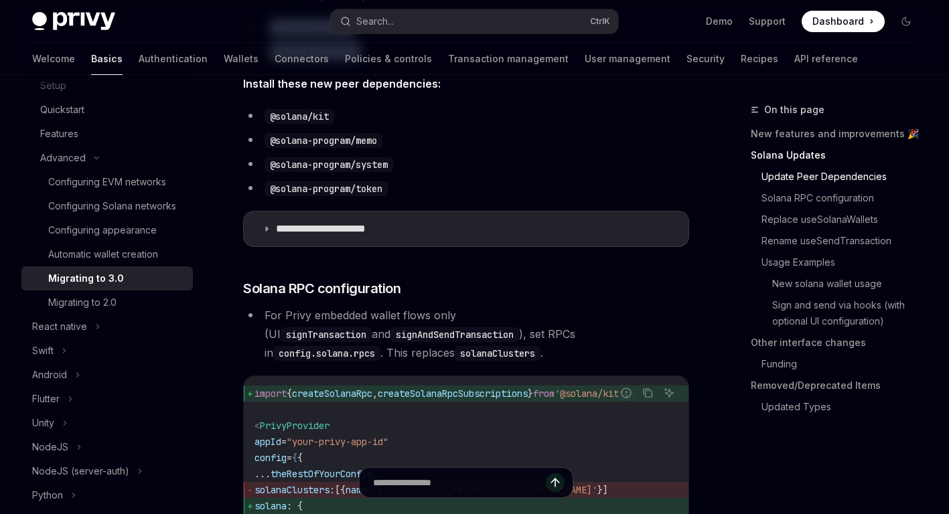
scroll to position [602, 0]
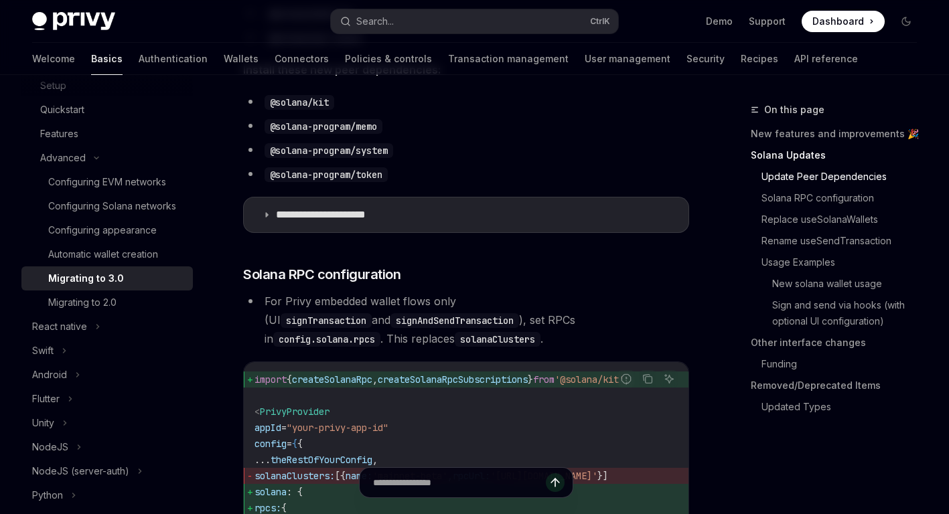
click at [327, 303] on li "For Privy embedded wallet flows only (UI signTransaction and signAndSendTransac…" at bounding box center [466, 320] width 446 height 56
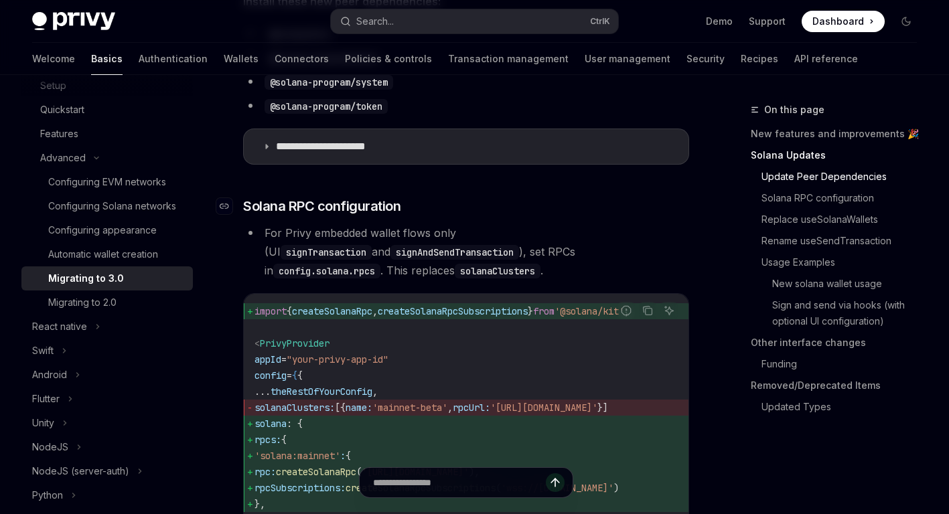
scroll to position [669, 0]
click at [313, 131] on summary "**********" at bounding box center [466, 148] width 444 height 35
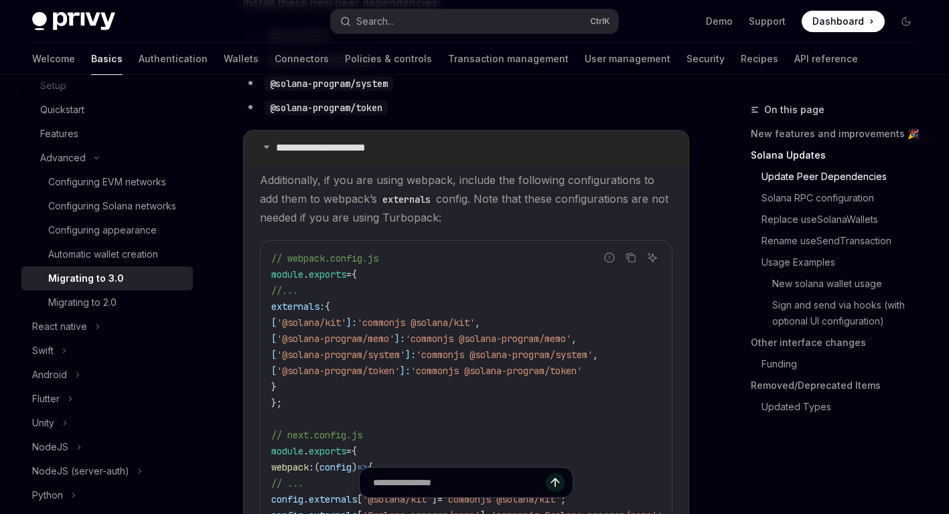
click at [313, 142] on p "**********" at bounding box center [338, 147] width 125 height 13
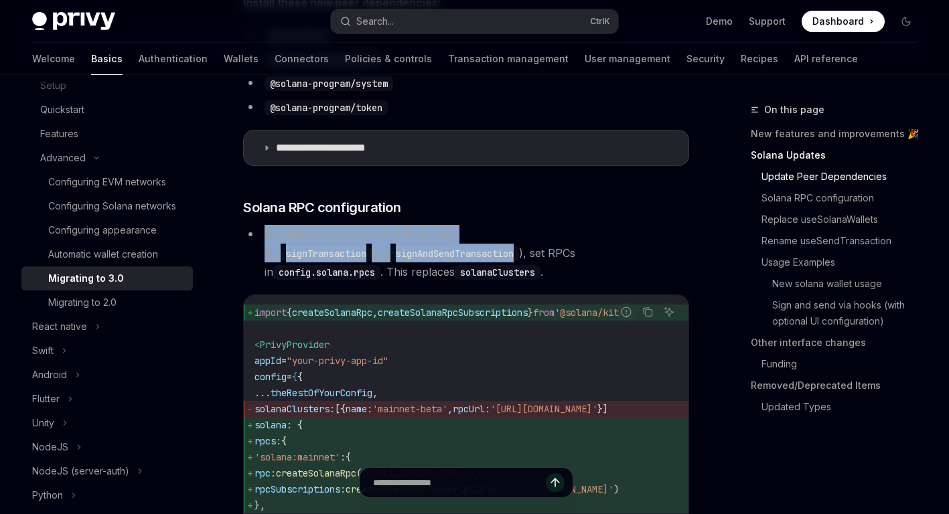
drag, startPoint x: 265, startPoint y: 229, endPoint x: 396, endPoint y: 261, distance: 135.1
click at [396, 261] on li "For Privy embedded wallet flows only (UI signTransaction and signAndSendTransac…" at bounding box center [466, 253] width 446 height 56
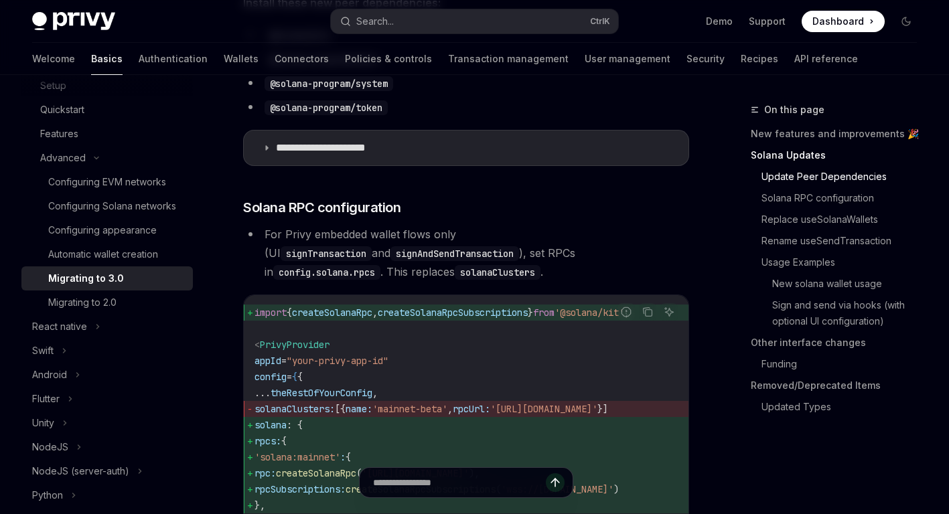
click at [396, 262] on li "For Privy embedded wallet flows only (UI signTransaction and signAndSendTransac…" at bounding box center [466, 253] width 446 height 56
click at [389, 266] on li "For Privy embedded wallet flows only (UI signTransaction and signAndSendTransac…" at bounding box center [466, 253] width 446 height 56
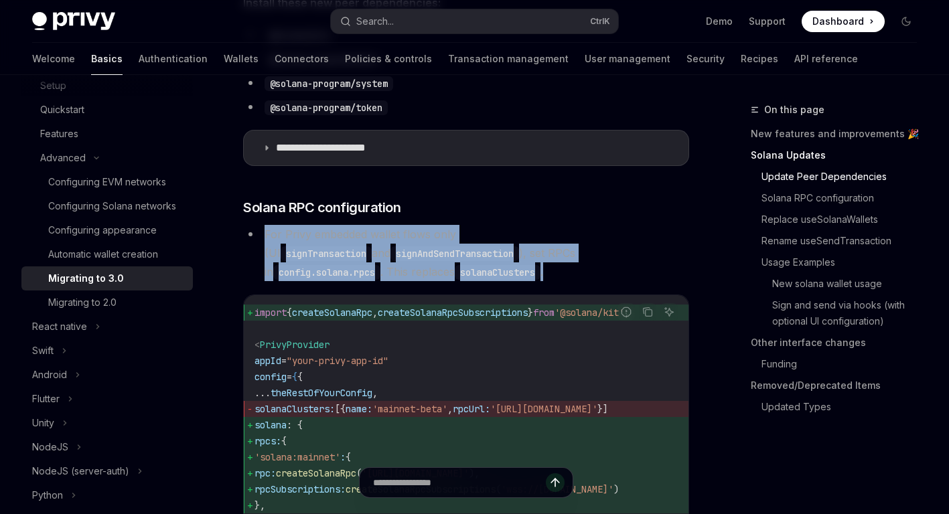
drag, startPoint x: 323, startPoint y: 227, endPoint x: 426, endPoint y: 270, distance: 111.6
click at [426, 270] on li "For Privy embedded wallet flows only (UI signTransaction and signAndSendTransac…" at bounding box center [466, 253] width 446 height 56
click at [405, 266] on li "For Privy embedded wallet flows only (UI signTransaction and signAndSendTransac…" at bounding box center [466, 253] width 446 height 56
drag, startPoint x: 264, startPoint y: 227, endPoint x: 415, endPoint y: 272, distance: 157.2
click at [415, 272] on li "For Privy embedded wallet flows only (UI signTransaction and signAndSendTransac…" at bounding box center [466, 253] width 446 height 56
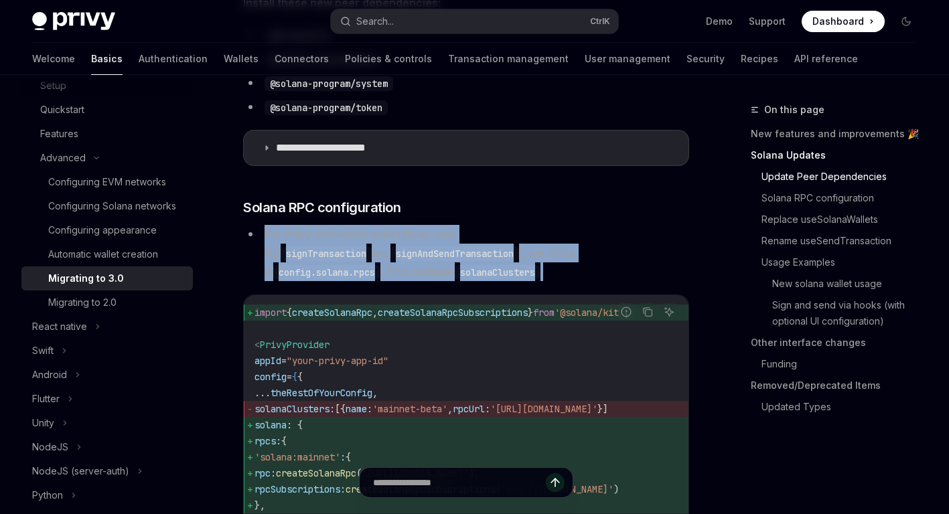
drag, startPoint x: 415, startPoint y: 272, endPoint x: 402, endPoint y: 268, distance: 13.8
click at [415, 272] on li "For Privy embedded wallet flows only (UI signTransaction and signAndSendTransac…" at bounding box center [466, 253] width 446 height 56
click at [401, 268] on li "For Privy embedded wallet flows only (UI signTransaction and signAndSendTransac…" at bounding box center [466, 253] width 446 height 56
drag, startPoint x: 261, startPoint y: 225, endPoint x: 422, endPoint y: 268, distance: 166.4
click at [422, 268] on li "For Privy embedded wallet flows only (UI signTransaction and signAndSendTransac…" at bounding box center [466, 253] width 446 height 56
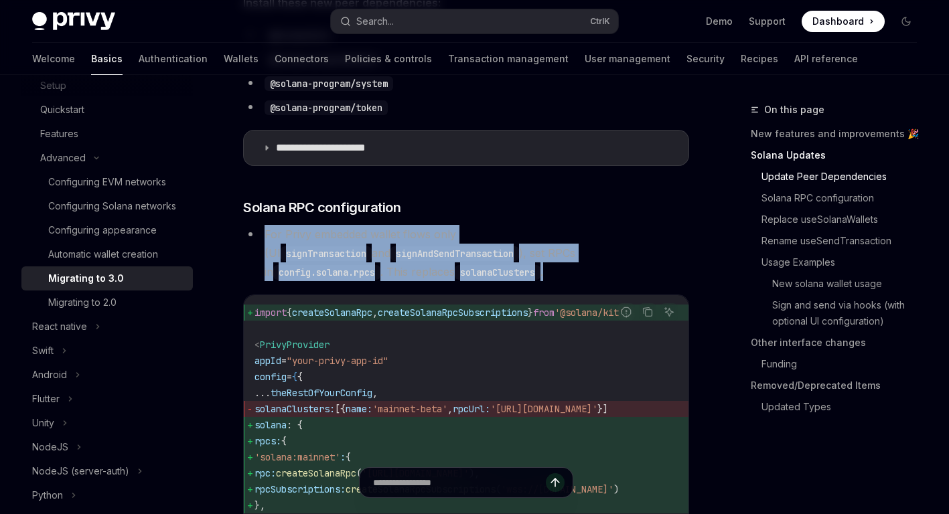
click at [420, 268] on li "For Privy embedded wallet flows only (UI signTransaction and signAndSendTransac…" at bounding box center [466, 253] width 446 height 56
click at [403, 269] on li "For Privy embedded wallet flows only (UI signTransaction and signAndSendTransac…" at bounding box center [466, 253] width 446 height 56
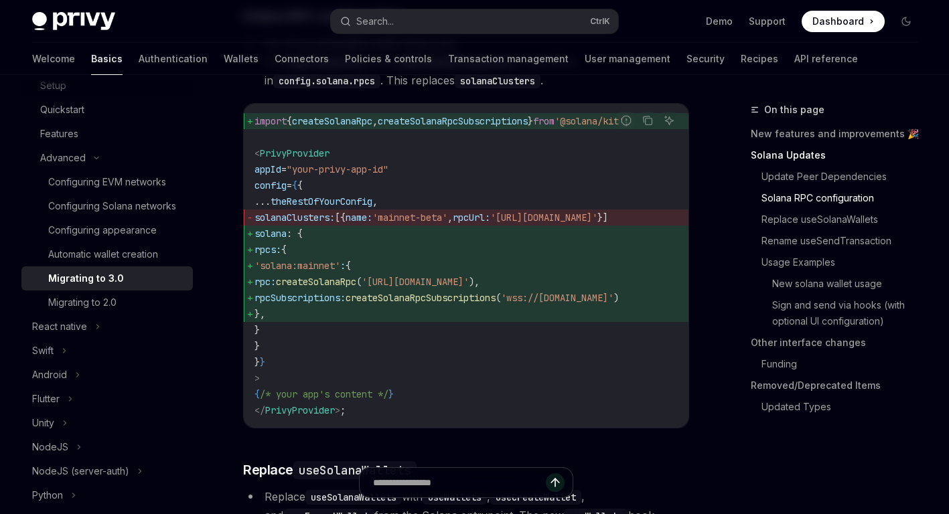
scroll to position [870, 0]
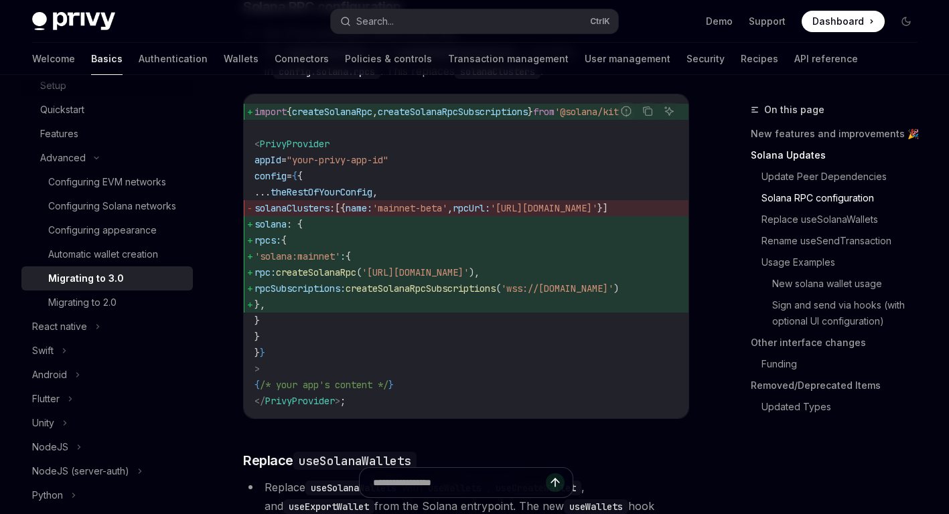
drag, startPoint x: 365, startPoint y: 266, endPoint x: 397, endPoint y: 303, distance: 49.4
click at [397, 303] on code "import { createSolanaRpc , createSolanaRpcSubscriptions } from '@solana/kit' ; …" at bounding box center [465, 256] width 423 height 305
drag, startPoint x: 397, startPoint y: 303, endPoint x: 378, endPoint y: 300, distance: 19.7
click at [397, 303] on span "}," at bounding box center [465, 305] width 423 height 16
click at [378, 300] on span "}," at bounding box center [465, 305] width 423 height 16
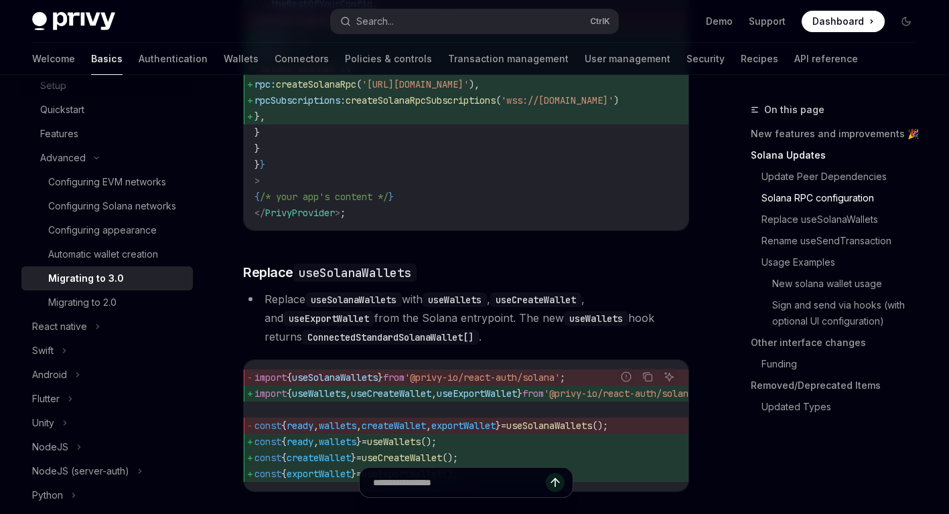
scroll to position [1071, 0]
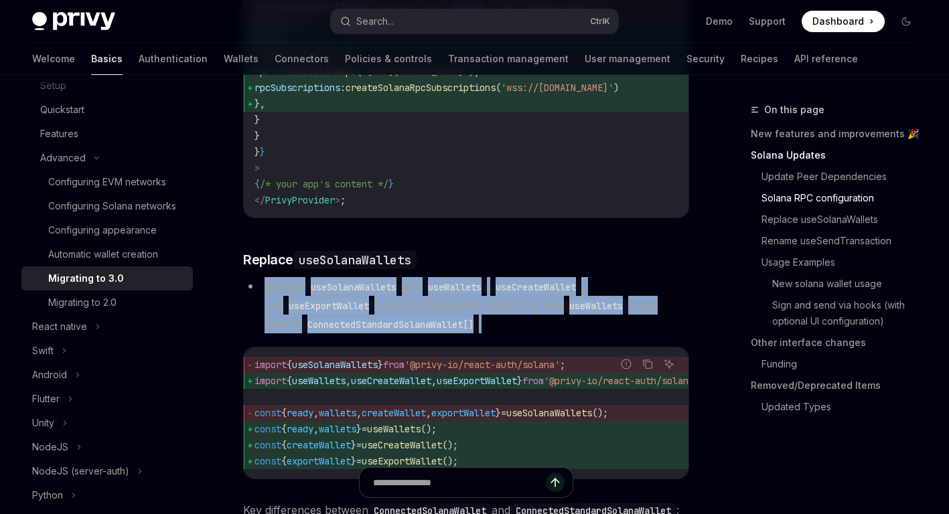
drag, startPoint x: 262, startPoint y: 289, endPoint x: 457, endPoint y: 330, distance: 199.0
click at [457, 330] on li "Replace useSolanaWallets with useWallets , useCreateWallet , and useExportWalle…" at bounding box center [466, 305] width 446 height 56
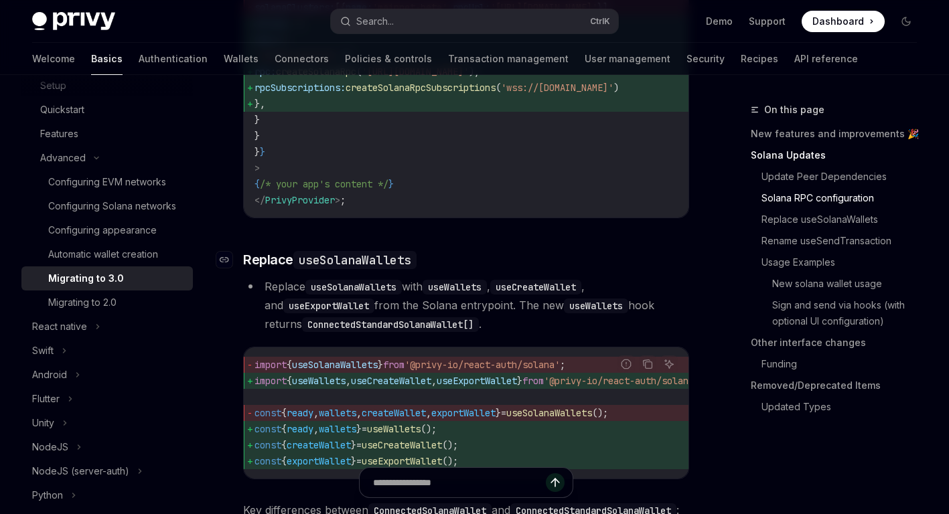
click at [428, 261] on h3 "​ Replace useSolanaWallets" at bounding box center [466, 259] width 446 height 19
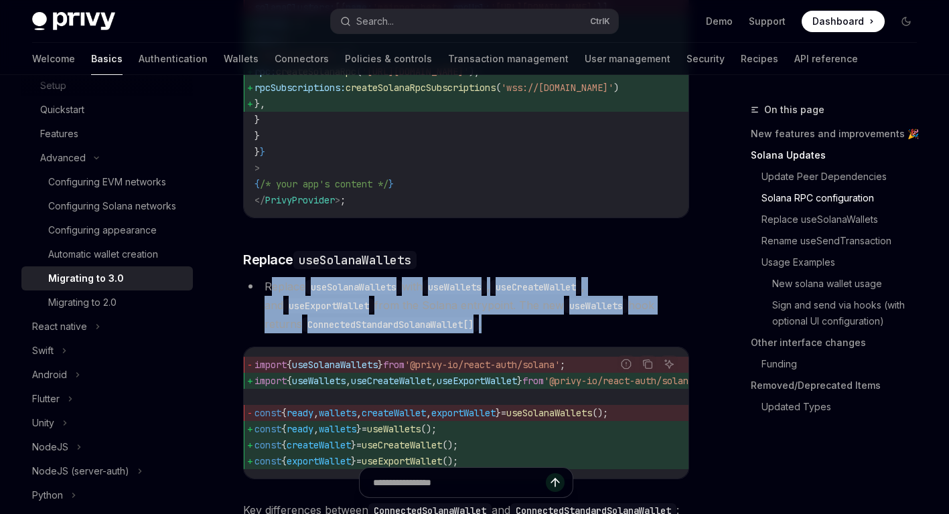
drag, startPoint x: 268, startPoint y: 288, endPoint x: 491, endPoint y: 327, distance: 226.9
click at [491, 327] on li "Replace useSolanaWallets with useWallets , useCreateWallet , and useExportWalle…" at bounding box center [466, 305] width 446 height 56
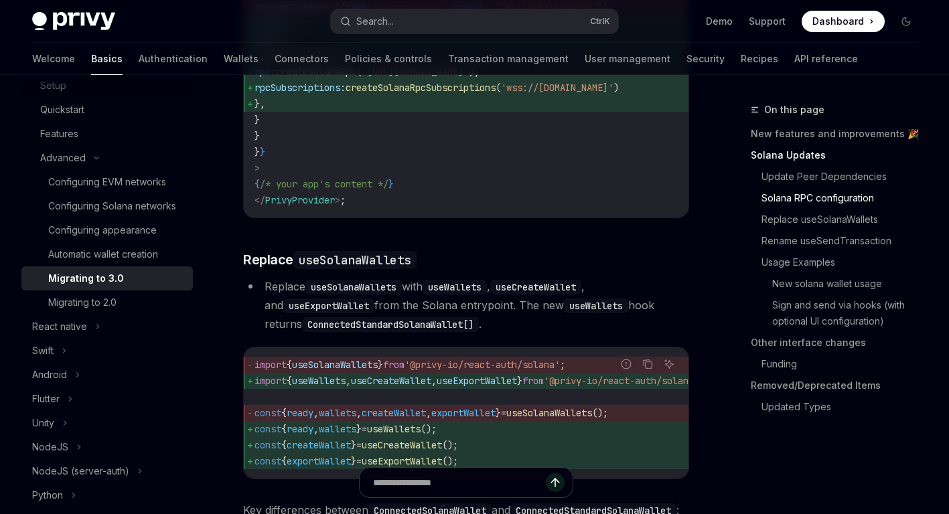
click at [483, 320] on li "Replace useSolanaWallets with useWallets , useCreateWallet , and useExportWalle…" at bounding box center [466, 305] width 446 height 56
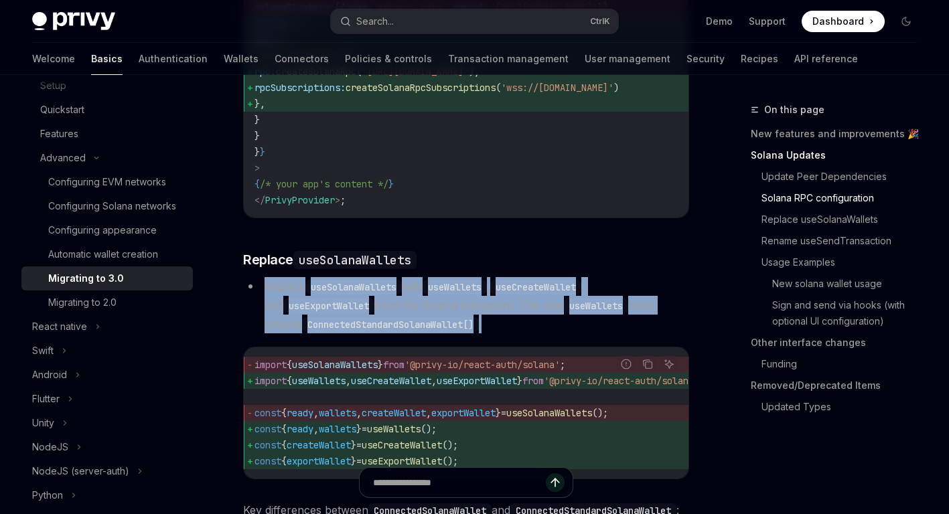
drag, startPoint x: 265, startPoint y: 293, endPoint x: 469, endPoint y: 327, distance: 206.3
click at [469, 327] on li "Replace useSolanaWallets with useWallets , useCreateWallet , and useExportWalle…" at bounding box center [466, 305] width 446 height 56
click at [468, 327] on li "Replace useSolanaWallets with useWallets , useCreateWallet , and useExportWalle…" at bounding box center [466, 305] width 446 height 56
drag, startPoint x: 390, startPoint y: 325, endPoint x: 260, endPoint y: 289, distance: 135.3
click at [260, 289] on li "Replace useSolanaWallets with useWallets , useCreateWallet , and useExportWalle…" at bounding box center [466, 305] width 446 height 56
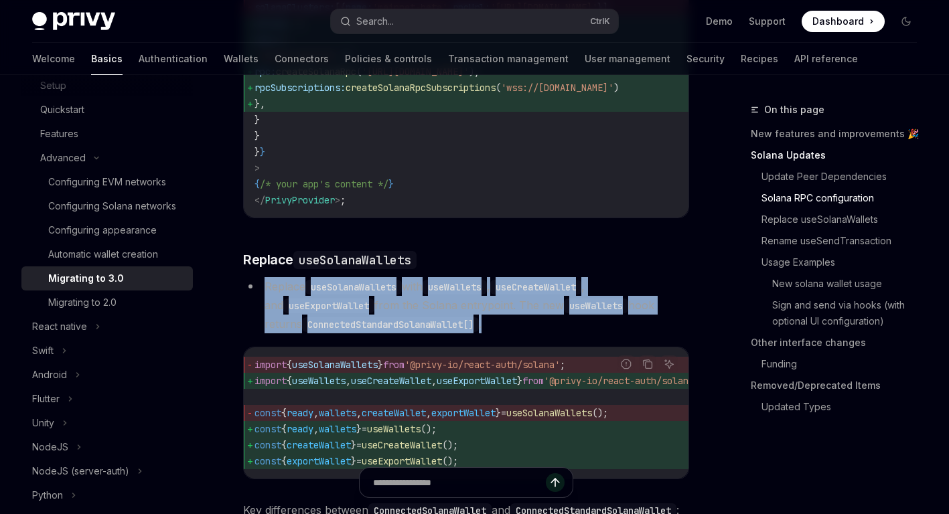
click at [260, 289] on li "Replace useSolanaWallets with useWallets , useCreateWallet , and useExportWalle…" at bounding box center [466, 305] width 446 height 56
click at [267, 286] on li "Replace useSolanaWallets with useWallets , useCreateWallet , and useExportWalle…" at bounding box center [466, 305] width 446 height 56
drag, startPoint x: 266, startPoint y: 286, endPoint x: 477, endPoint y: 328, distance: 215.0
click at [477, 328] on li "Replace useSolanaWallets with useWallets , useCreateWallet , and useExportWalle…" at bounding box center [466, 305] width 446 height 56
click at [451, 327] on li "Replace useSolanaWallets with useWallets , useCreateWallet , and useExportWalle…" at bounding box center [466, 305] width 446 height 56
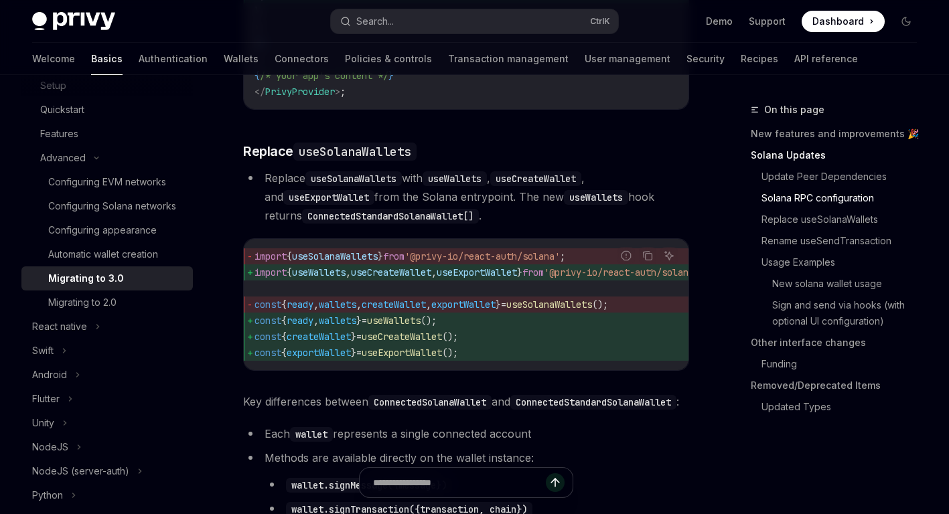
scroll to position [1205, 0]
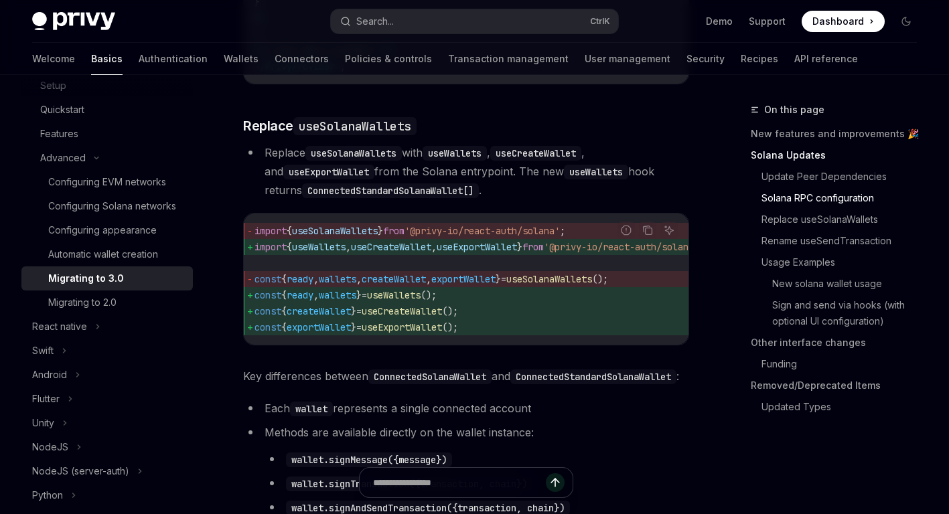
drag, startPoint x: 253, startPoint y: 251, endPoint x: 535, endPoint y: 330, distance: 292.7
click at [535, 330] on code "import { useSolanaWallets } from '@privy-io/react-auth/solana' ; import { useWa…" at bounding box center [495, 279] width 482 height 112
click at [497, 327] on span "const { exportWallet } = useExportWallet ();" at bounding box center [495, 327] width 482 height 16
drag, startPoint x: 491, startPoint y: 334, endPoint x: 253, endPoint y: 302, distance: 240.5
click at [254, 302] on code "import { useSolanaWallets } from '@privy-io/react-auth/solana' ; import { useWa…" at bounding box center [495, 279] width 482 height 112
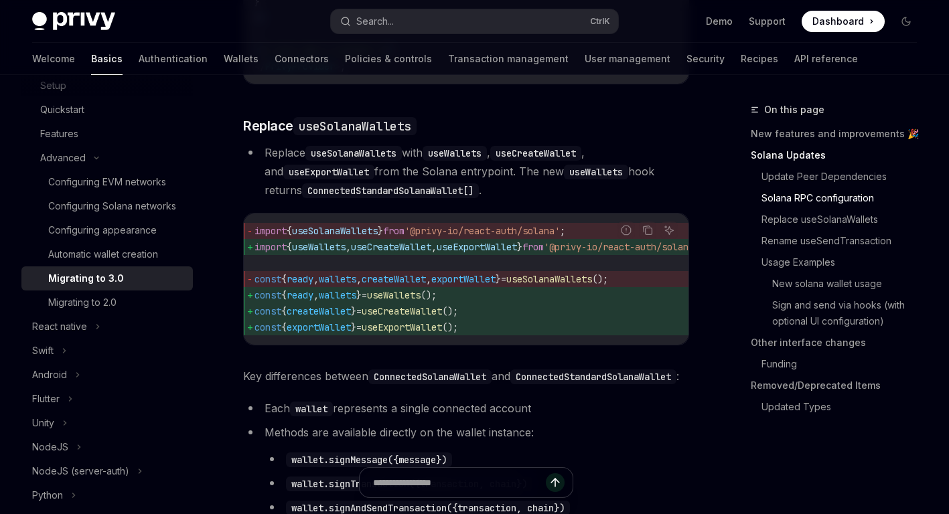
click at [261, 301] on span "const" at bounding box center [267, 295] width 27 height 12
click at [256, 299] on span "const" at bounding box center [267, 295] width 27 height 12
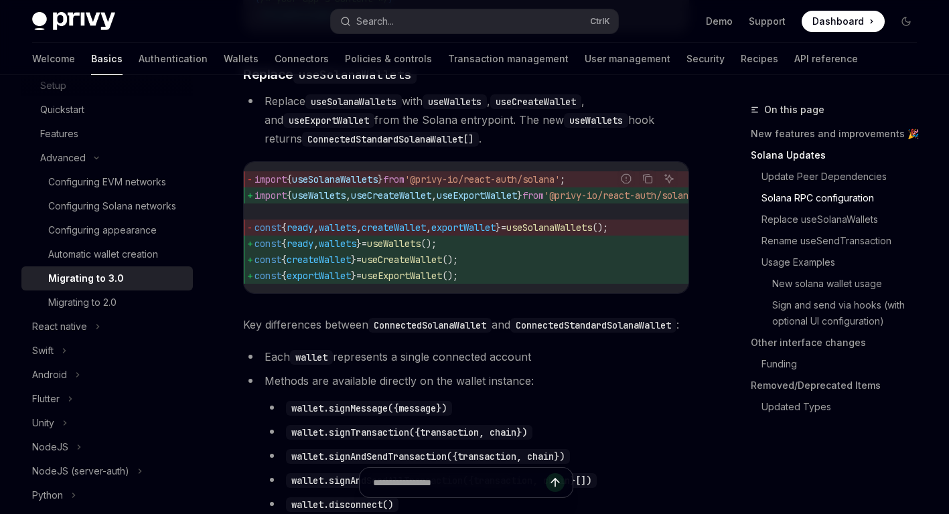
scroll to position [1339, 0]
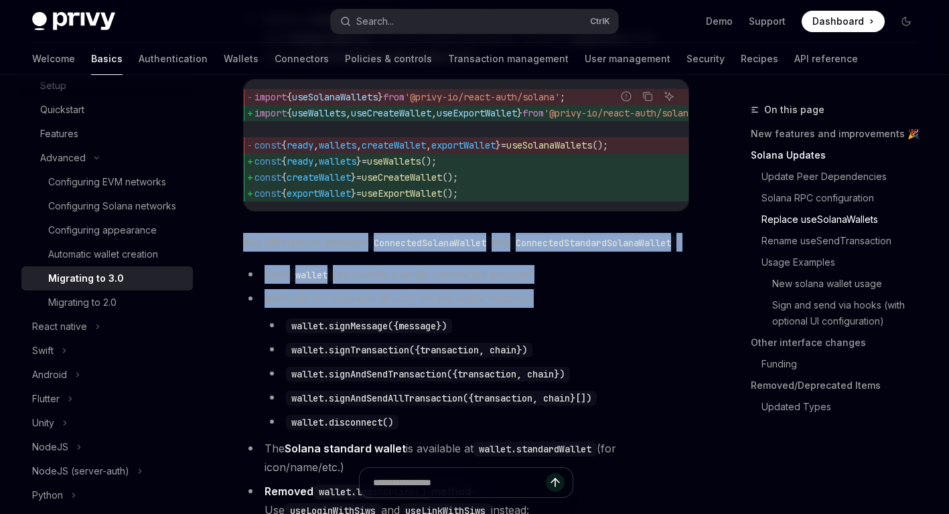
drag, startPoint x: 238, startPoint y: 248, endPoint x: 552, endPoint y: 331, distance: 324.9
click at [516, 325] on li "Methods are available directly on the wallet instance: wallet.signMessage({mess…" at bounding box center [466, 360] width 446 height 142
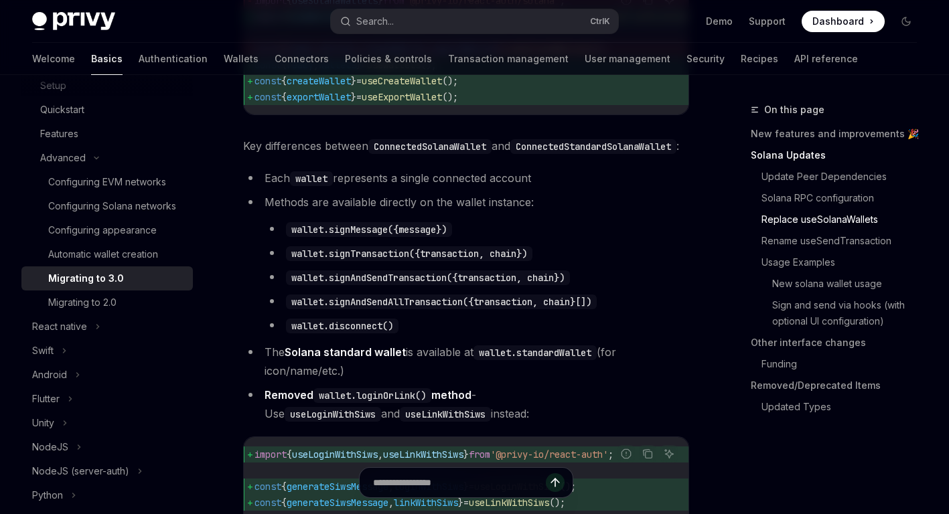
scroll to position [1473, 0]
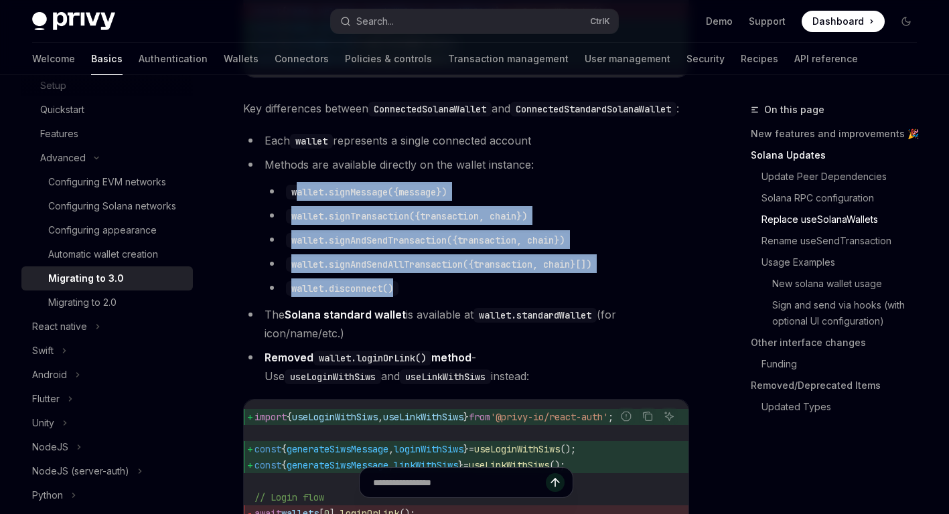
drag, startPoint x: 307, startPoint y: 221, endPoint x: 410, endPoint y: 311, distance: 136.1
click at [410, 297] on ul "wallet.signMessage({message}) wallet.signTransaction({transaction, chain}) wall…" at bounding box center [476, 239] width 424 height 115
click at [394, 296] on code "wallet.disconnect()" at bounding box center [342, 288] width 112 height 15
drag, startPoint x: 269, startPoint y: 341, endPoint x: 368, endPoint y: 361, distance: 101.2
click at [368, 343] on li "The Solana standard wallet is available at wallet.standardWallet (for icon/name…" at bounding box center [466, 323] width 446 height 37
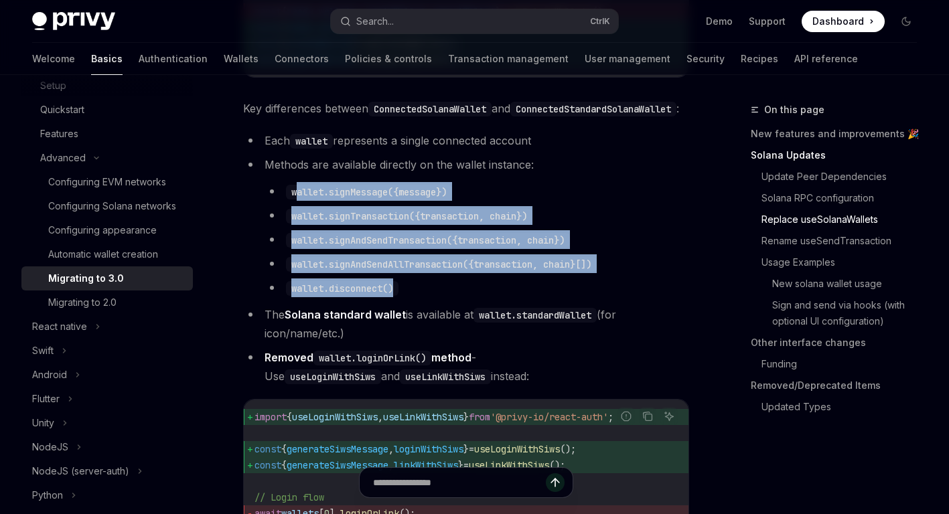
click at [349, 343] on li "The Solana standard wallet is available at wallet.standardWallet (for icon/name…" at bounding box center [466, 323] width 446 height 37
drag, startPoint x: 343, startPoint y: 363, endPoint x: 244, endPoint y: 116, distance: 265.3
click at [244, 116] on span "Key differences between ConnectedSolanaWallet and ConnectedStandardSolanaWallet…" at bounding box center [466, 108] width 446 height 19
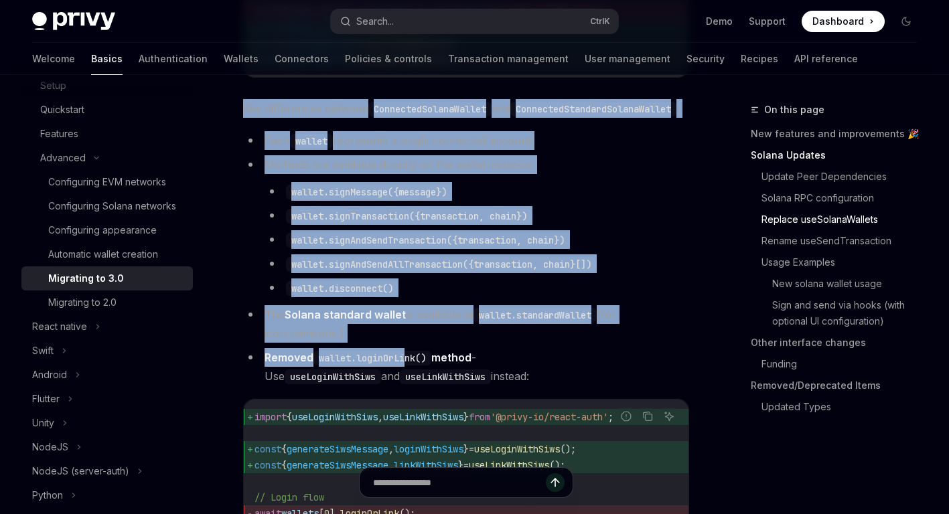
drag, startPoint x: 239, startPoint y: 122, endPoint x: 411, endPoint y: 394, distance: 322.2
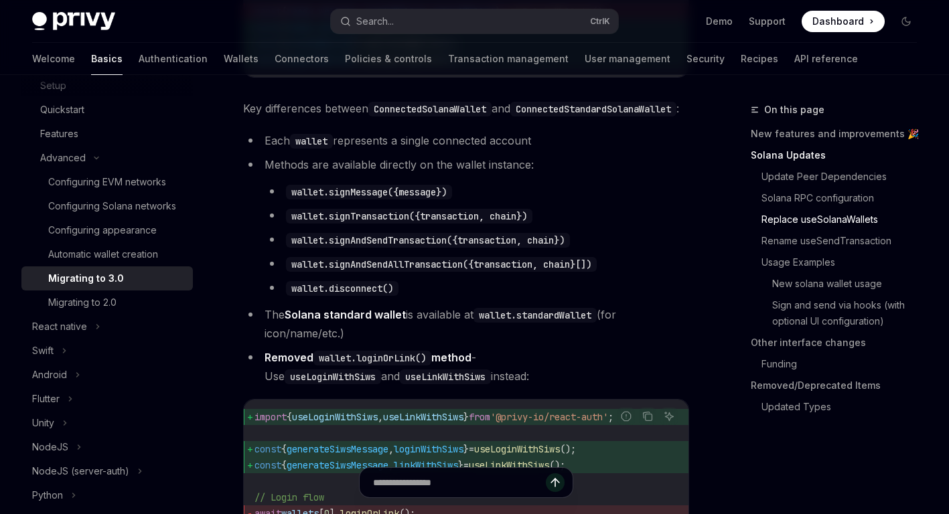
click at [410, 386] on li "Removed wallet.loginOrLink() method - Use useLoginWithSiws and useLinkWithSiws …" at bounding box center [466, 366] width 446 height 37
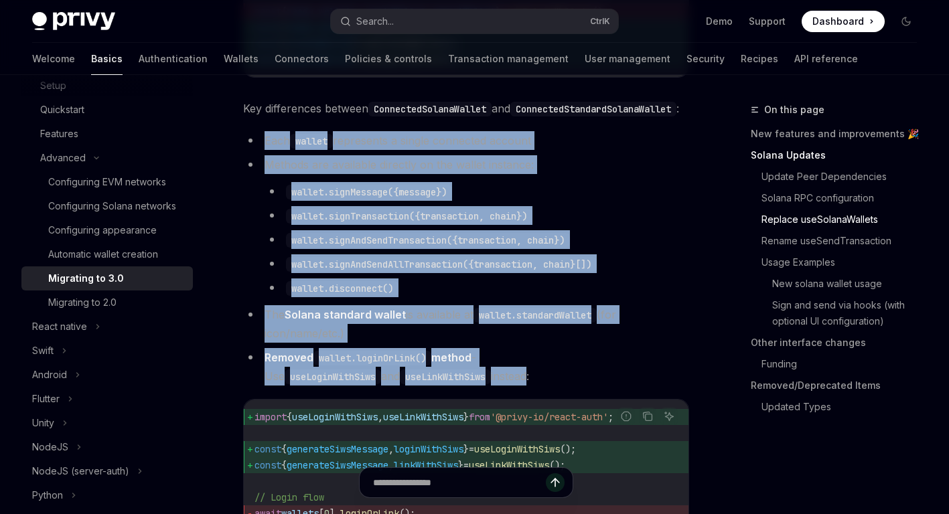
drag, startPoint x: 262, startPoint y: 162, endPoint x: 393, endPoint y: 406, distance: 276.4
click at [393, 386] on ul "Each wallet represents a single connected account Methods are available directl…" at bounding box center [466, 258] width 446 height 254
drag, startPoint x: 393, startPoint y: 406, endPoint x: 363, endPoint y: 228, distance: 180.5
click at [366, 199] on code "wallet.signMessage({message})" at bounding box center [369, 192] width 166 height 15
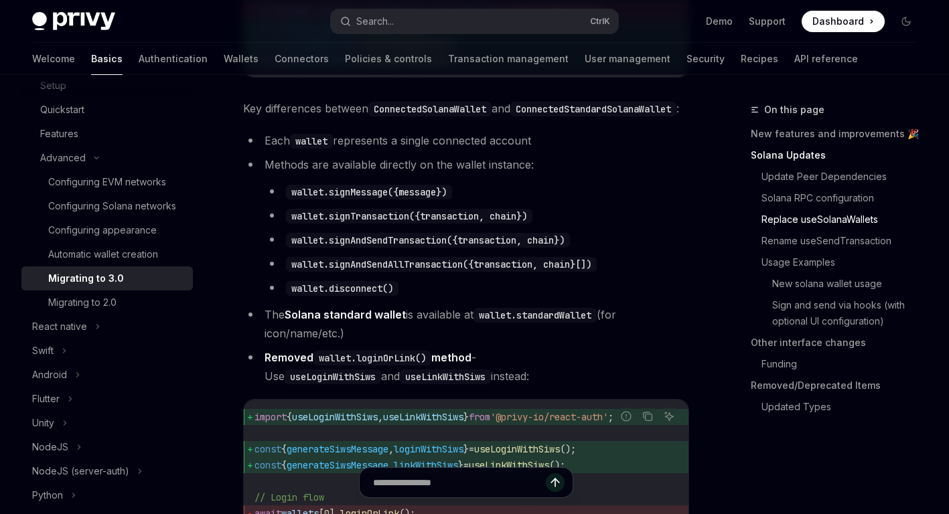
click at [325, 199] on code "wallet.signMessage({message})" at bounding box center [369, 192] width 166 height 15
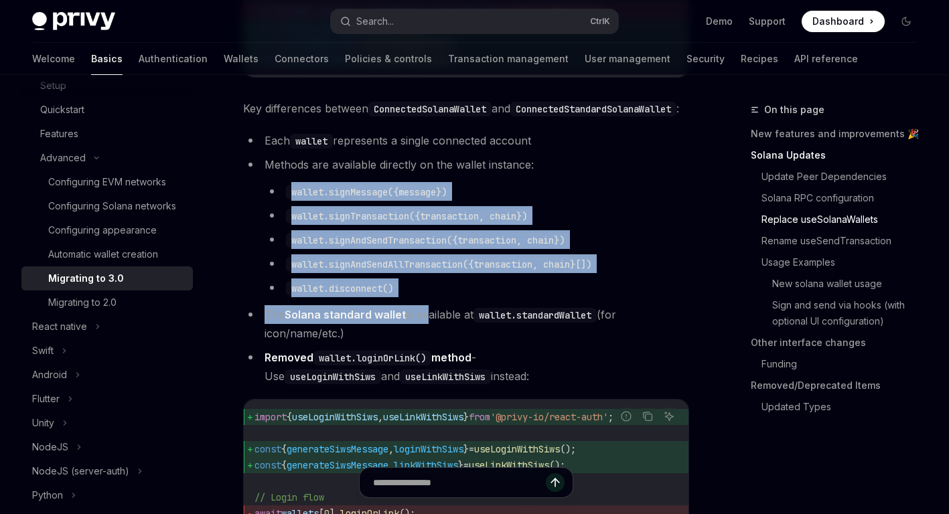
drag, startPoint x: 386, startPoint y: 258, endPoint x: 426, endPoint y: 337, distance: 88.9
click at [426, 337] on ul "Each wallet represents a single connected account Methods are available directl…" at bounding box center [466, 258] width 446 height 254
drag, startPoint x: 426, startPoint y: 337, endPoint x: 382, endPoint y: 292, distance: 63.0
click at [382, 272] on code "wallet.signAndSendAllTransaction({transaction, chain}[])" at bounding box center [441, 264] width 311 height 15
click at [328, 199] on code "wallet.signMessage({message})" at bounding box center [369, 192] width 166 height 15
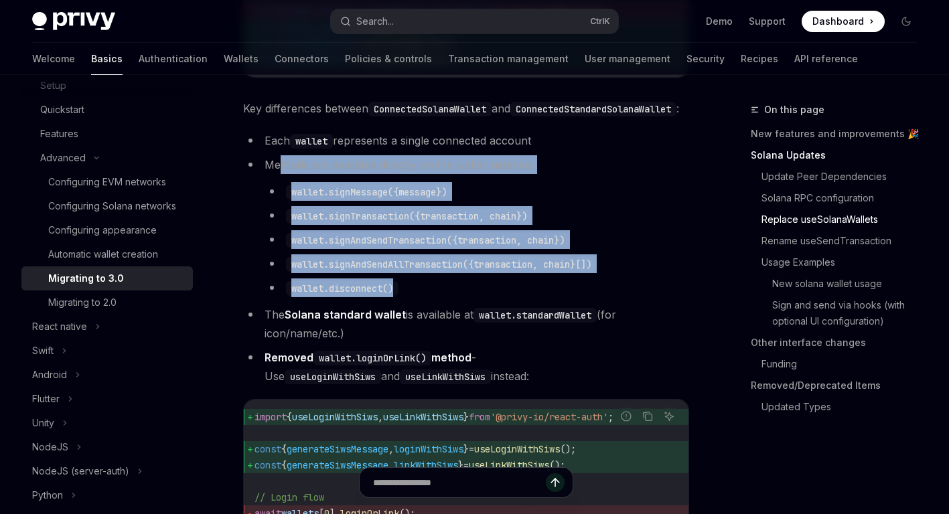
drag, startPoint x: 315, startPoint y: 199, endPoint x: 456, endPoint y: 307, distance: 176.7
click at [456, 297] on li "Methods are available directly on the wallet instance: wallet.signMessage({mess…" at bounding box center [466, 226] width 446 height 142
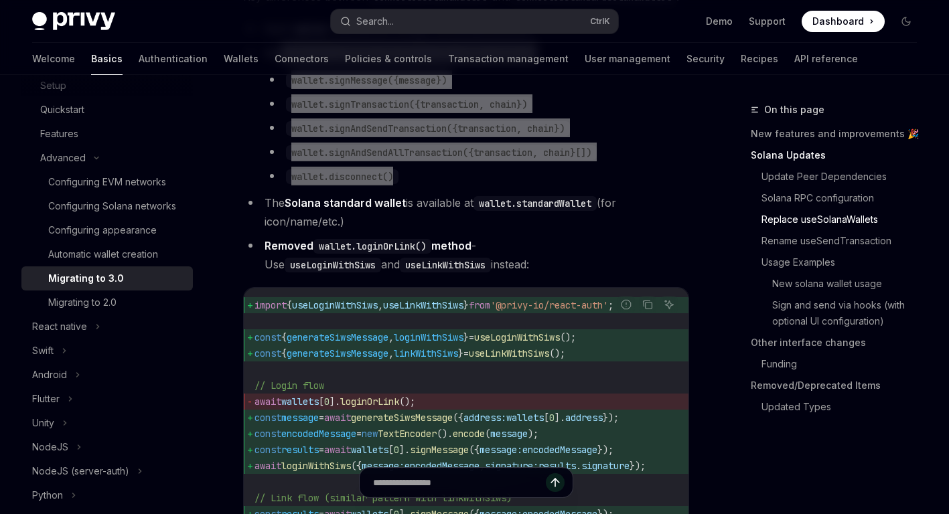
scroll to position [1674, 0]
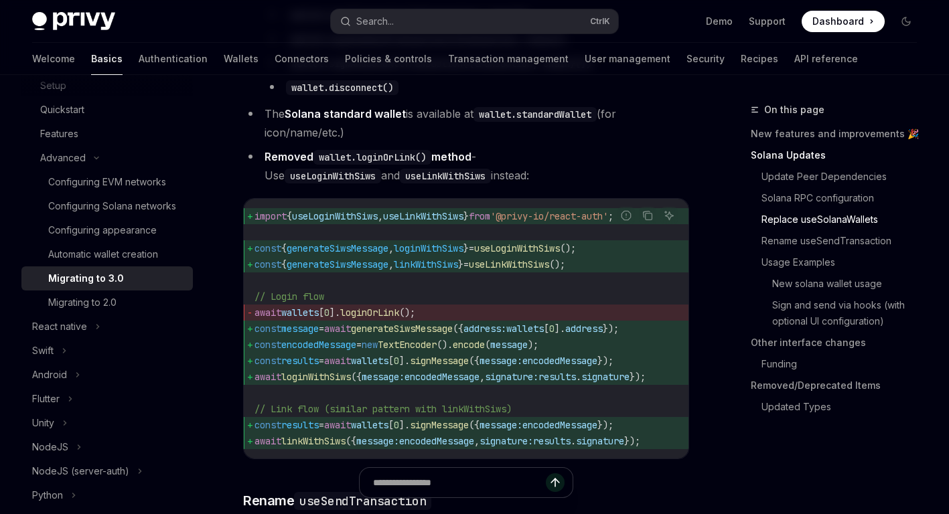
click at [291, 142] on li "The Solana standard wallet is available at wallet.standardWallet (for icon/name…" at bounding box center [466, 122] width 446 height 37
drag, startPoint x: 266, startPoint y: 137, endPoint x: 435, endPoint y: 196, distance: 179.5
click at [435, 185] on ul "Each wallet represents a single connected account Methods are available directl…" at bounding box center [466, 57] width 446 height 254
click at [414, 185] on li "Removed wallet.loginOrLink() method - Use useLoginWithSiws and useLinkWithSiws …" at bounding box center [466, 165] width 446 height 37
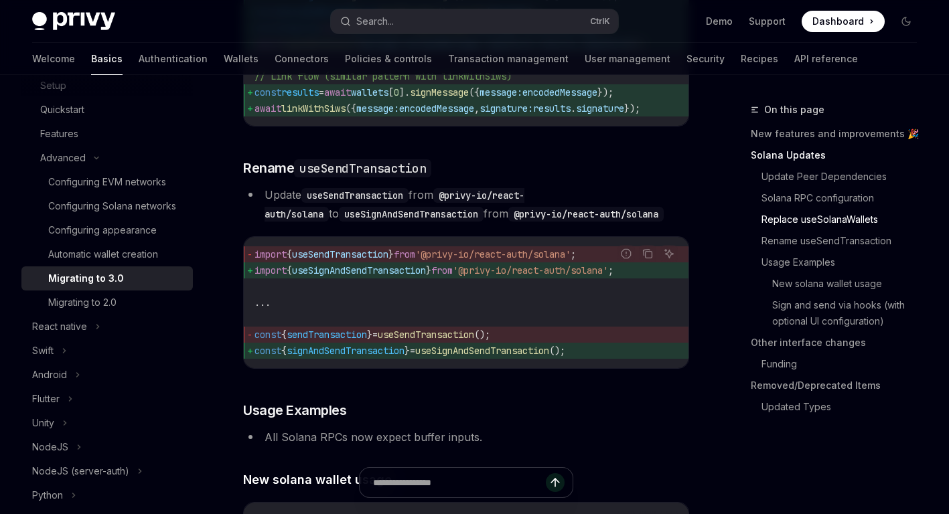
scroll to position [2008, 0]
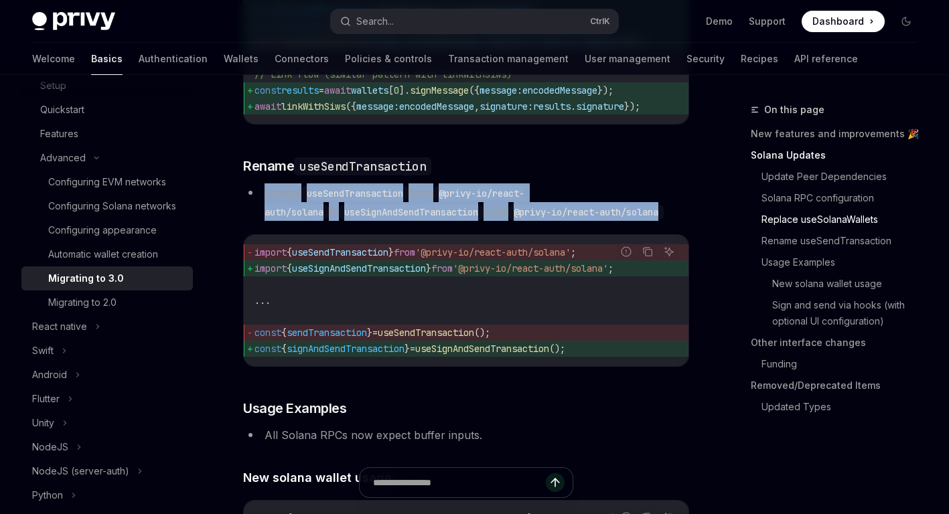
drag, startPoint x: 265, startPoint y: 226, endPoint x: 621, endPoint y: 244, distance: 356.0
click at [621, 221] on li "Update useSendTransaction from @privy-io/react-auth/solana to useSignAndSendTra…" at bounding box center [466, 201] width 446 height 37
click at [574, 220] on code "@privy-io/react-auth/solana" at bounding box center [585, 212] width 155 height 15
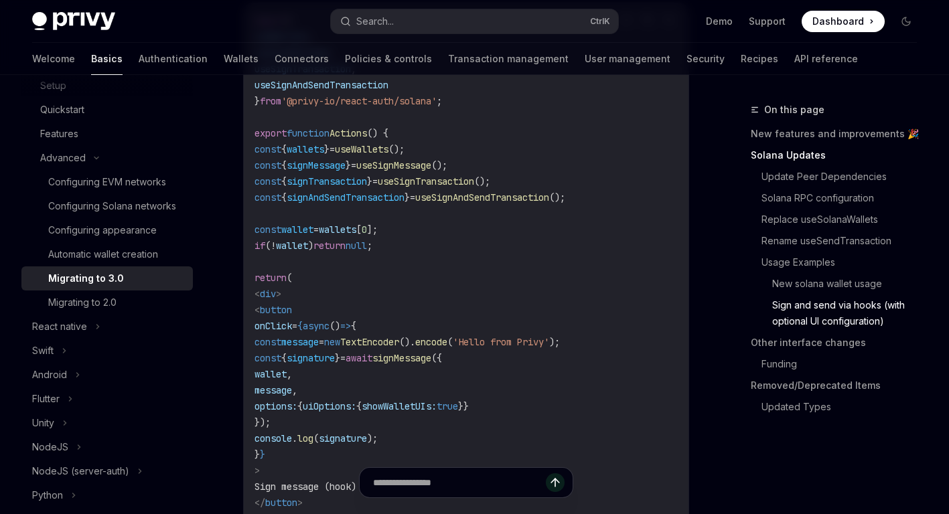
scroll to position [2945, 0]
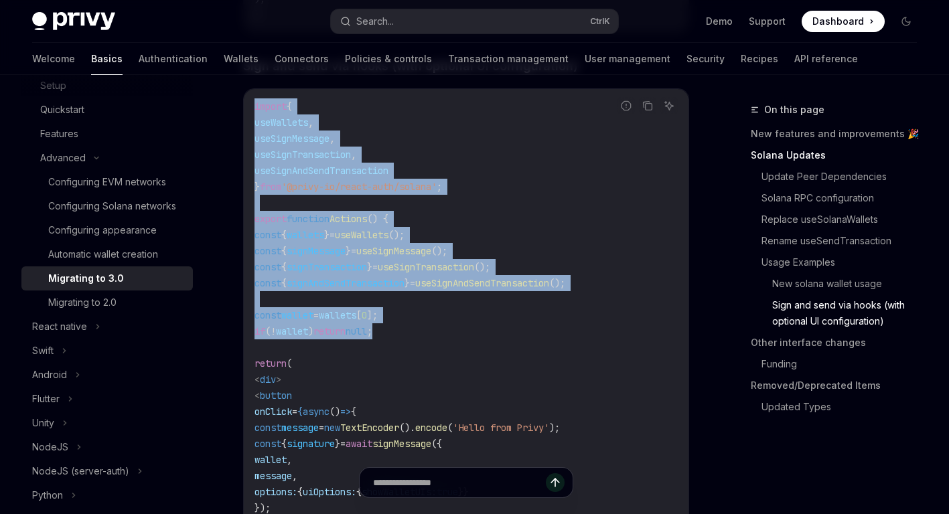
drag, startPoint x: 335, startPoint y: 226, endPoint x: 435, endPoint y: 380, distance: 183.5
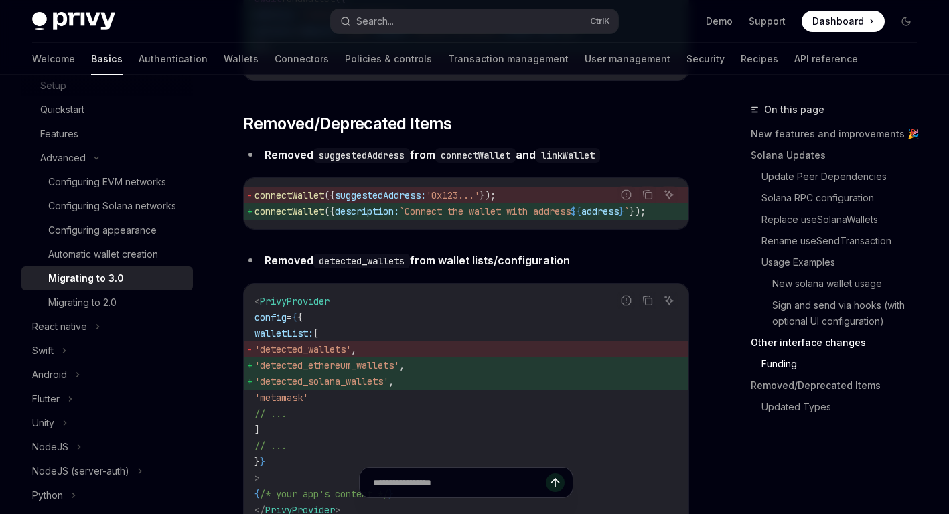
scroll to position [4485, 0]
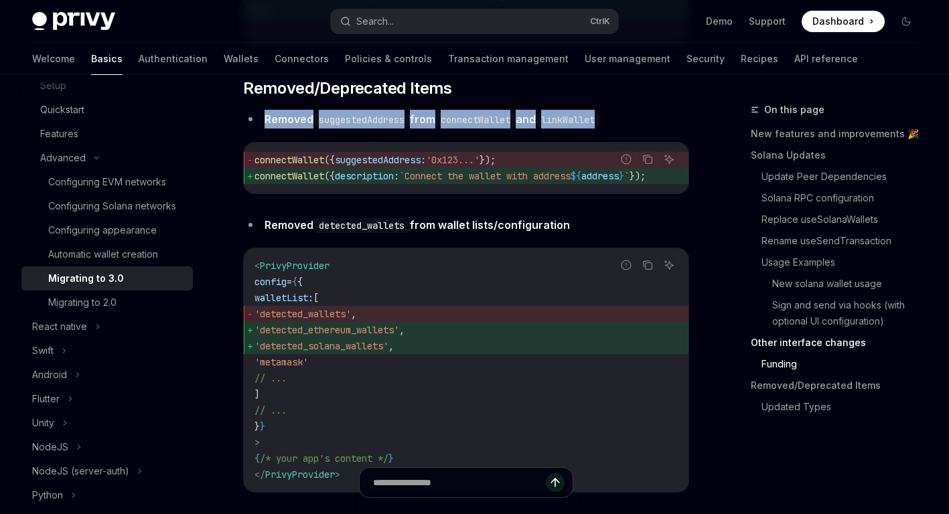
drag, startPoint x: 281, startPoint y: 175, endPoint x: 619, endPoint y: 180, distance: 337.4
click at [600, 126] on strong "Removed suggestedAddress from connectWallet and linkWallet" at bounding box center [431, 118] width 335 height 13
click at [600, 127] on code "linkWallet" at bounding box center [568, 119] width 64 height 15
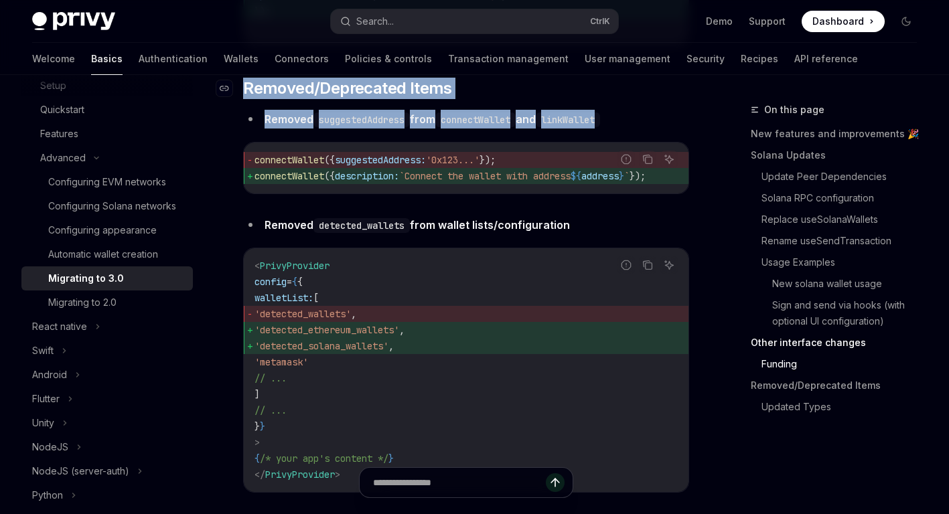
drag, startPoint x: 620, startPoint y: 176, endPoint x: 244, endPoint y: 142, distance: 377.1
drag, startPoint x: 263, startPoint y: 285, endPoint x: 584, endPoint y: 288, distance: 321.3
click at [584, 234] on li "Removed detected_wallets from wallet lists/configuration" at bounding box center [466, 225] width 446 height 19
click at [525, 232] on strong "Removed detected_wallets from wallet lists/configuration" at bounding box center [416, 224] width 305 height 13
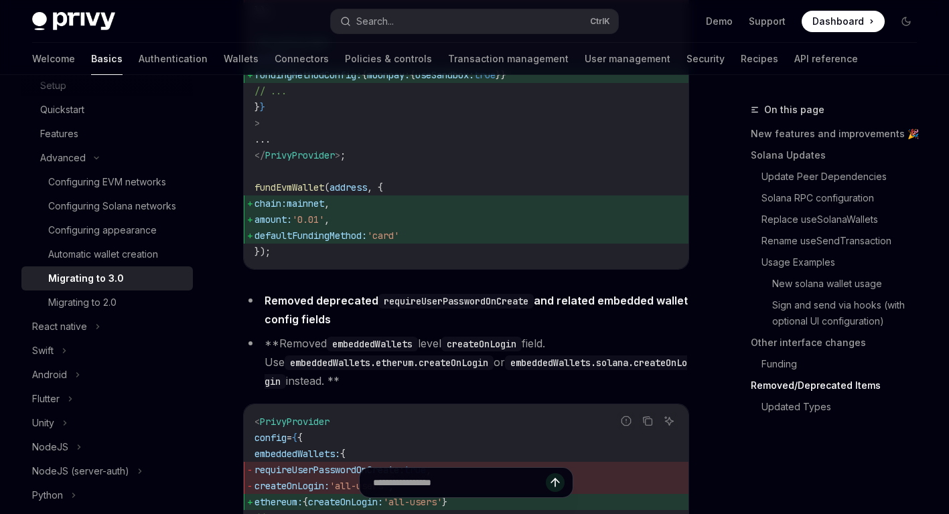
scroll to position [5155, 0]
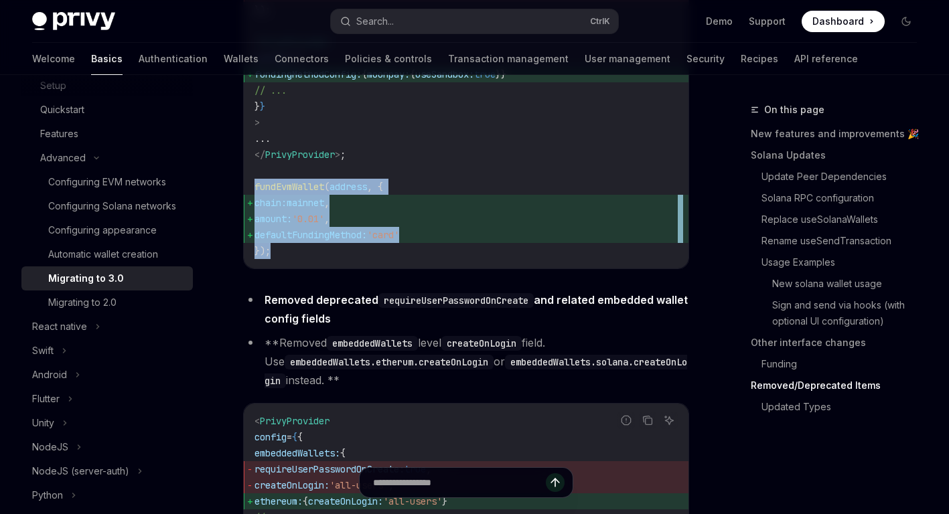
drag, startPoint x: 246, startPoint y: 248, endPoint x: 294, endPoint y: 313, distance: 80.5
click at [294, 268] on div "fundEvmWallet ( address , { config: { currencyCode: 'ETH_ETHEREUM' , quoteCurre…" at bounding box center [466, 82] width 444 height 372
click at [294, 259] on code "fundEvmWallet ( address , { config: { currencyCode: 'ETH_ETHEREUM' , quoteCurre…" at bounding box center [465, 82] width 423 height 353
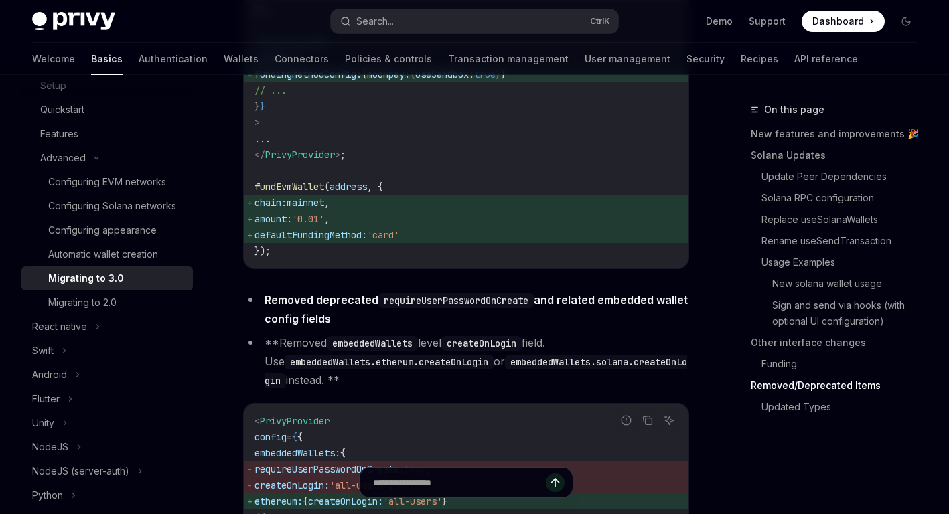
click at [294, 243] on span "defaultFundingMethod: 'card'" at bounding box center [465, 235] width 423 height 16
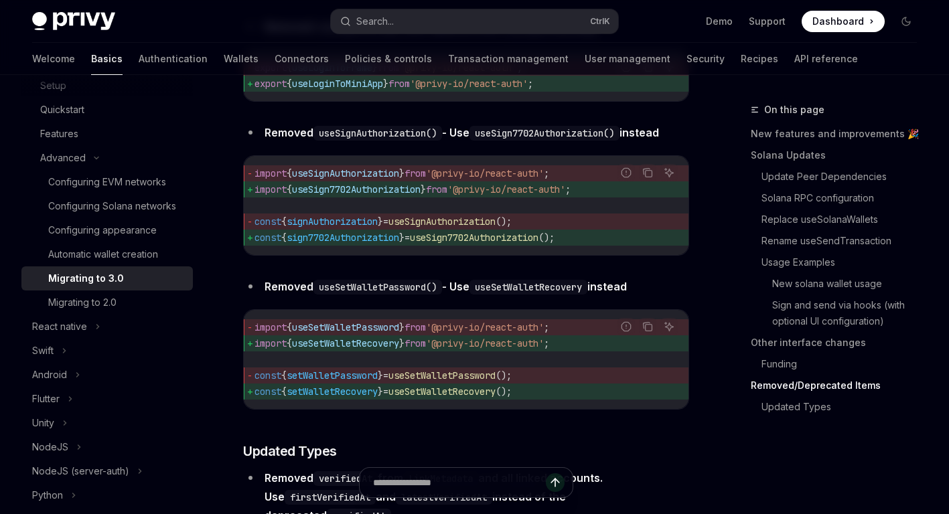
scroll to position [5824, 0]
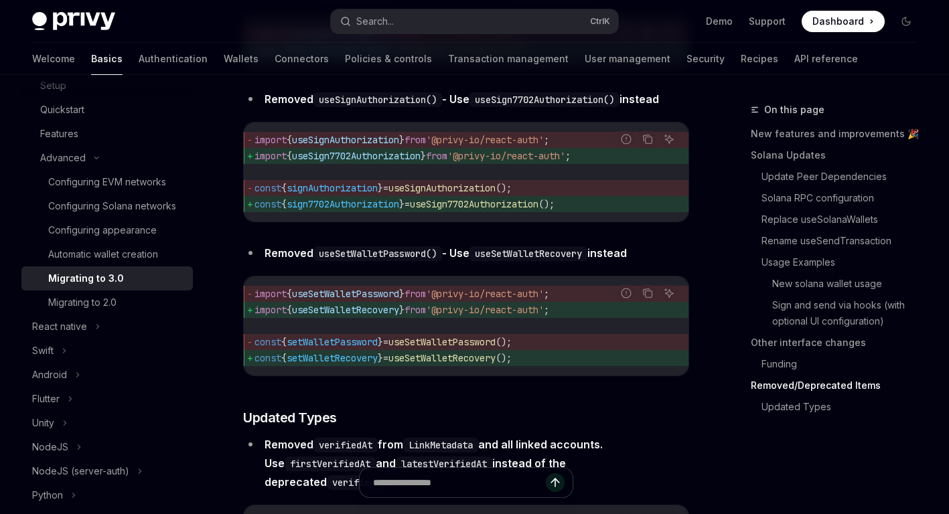
drag, startPoint x: 317, startPoint y: 202, endPoint x: 611, endPoint y: 272, distance: 302.7
click at [611, 222] on div "Report incorrect code Copy Ask AI import { useSignAuthorization } from '@privy-…" at bounding box center [466, 172] width 446 height 100
drag, startPoint x: 611, startPoint y: 272, endPoint x: 534, endPoint y: 268, distance: 77.7
click at [611, 212] on span "const { sign7702Authorization } = useSign7702Authorization ();" at bounding box center [465, 204] width 423 height 16
click at [506, 210] on span "useSign7702Authorization" at bounding box center [474, 204] width 129 height 12
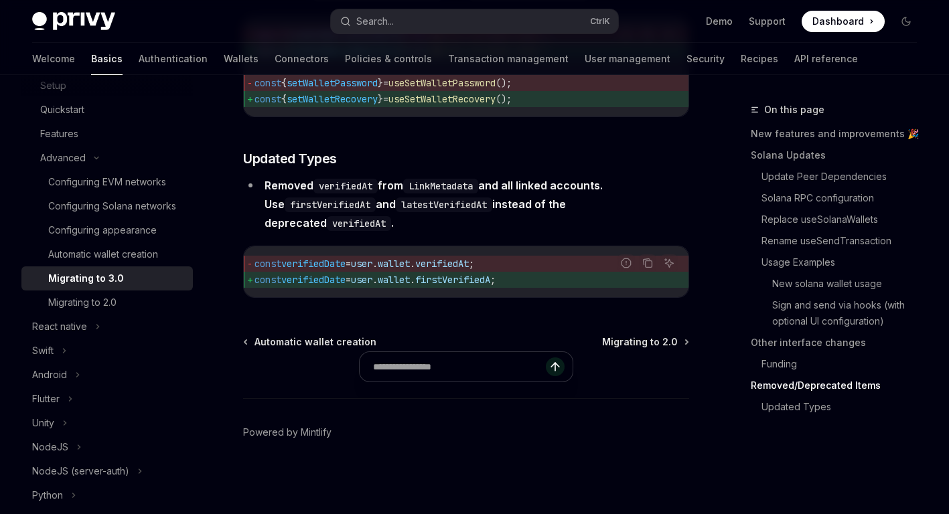
scroll to position [6092, 0]
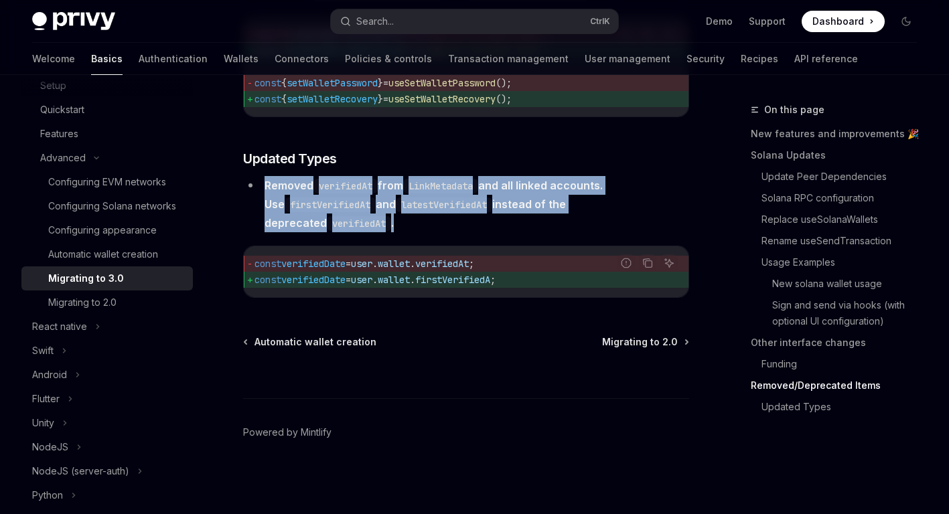
drag, startPoint x: 359, startPoint y: 240, endPoint x: 442, endPoint y: 282, distance: 92.5
click at [405, 232] on li "Removed verifiedAt from LinkMetadata and all linked accounts. Use firstVerified…" at bounding box center [466, 204] width 446 height 56
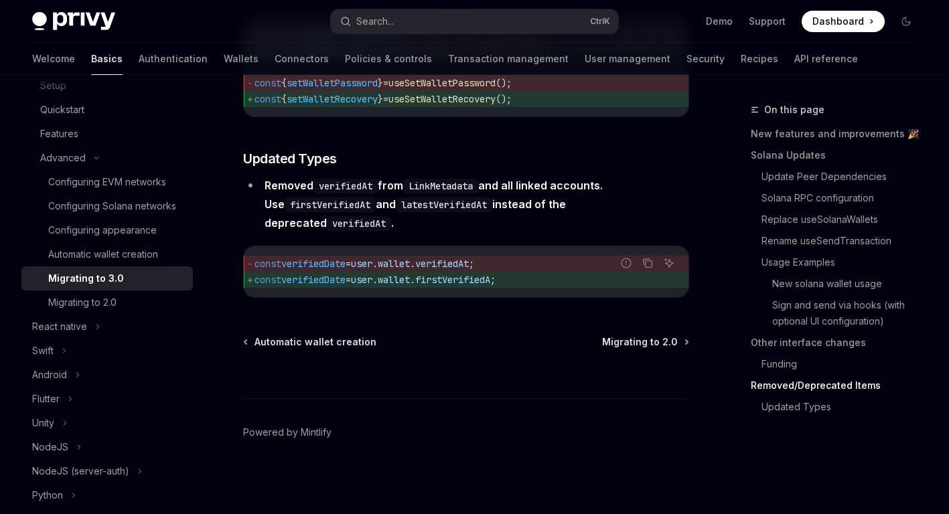
scroll to position [6145, 0]
click at [78, 262] on div "Automatic wallet creation" at bounding box center [103, 254] width 110 height 16
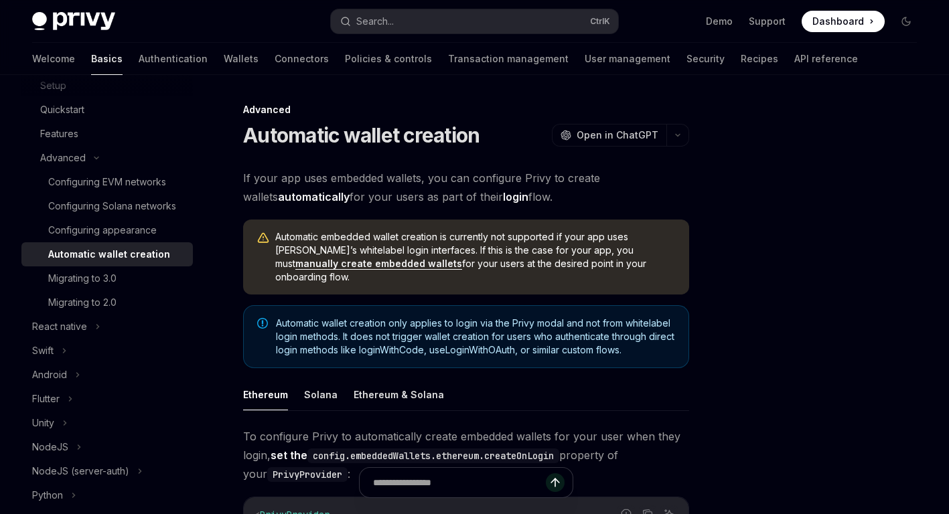
drag, startPoint x: 250, startPoint y: 174, endPoint x: 598, endPoint y: 205, distance: 349.5
click at [598, 205] on span "If your app uses embedded wallets, you can configure Privy to create wallets au…" at bounding box center [466, 187] width 446 height 37
click at [507, 183] on span "If your app uses embedded wallets, you can configure Privy to create wallets au…" at bounding box center [466, 187] width 446 height 37
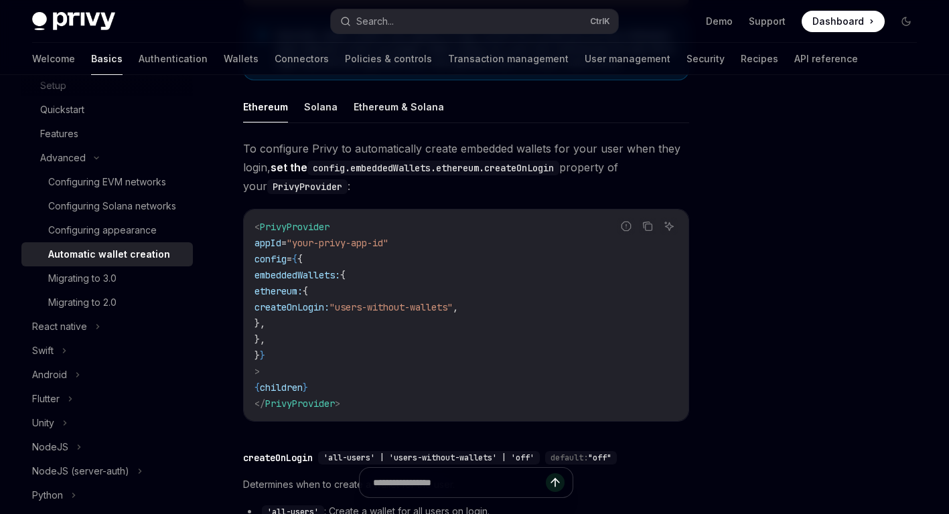
scroll to position [201, 0]
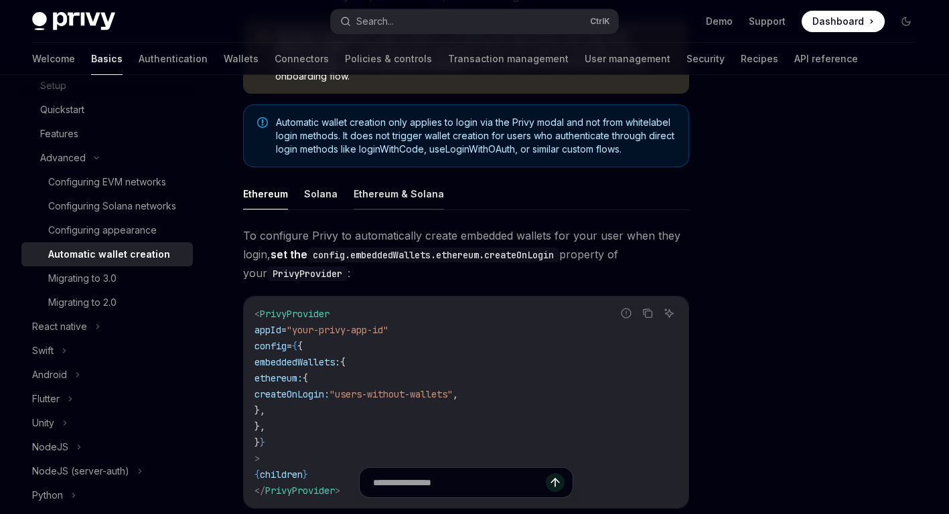
click at [358, 181] on button "Ethereum & Solana" at bounding box center [398, 193] width 90 height 31
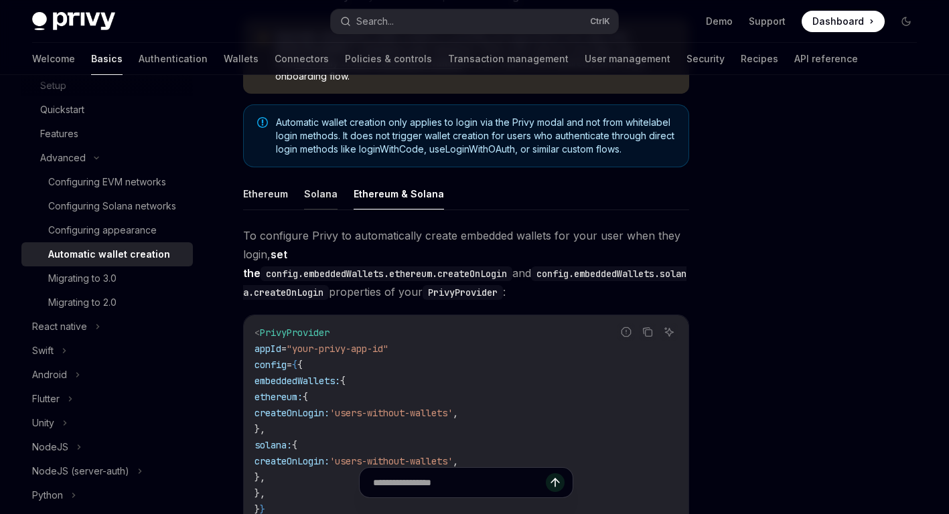
click at [311, 184] on button "Solana" at bounding box center [320, 193] width 33 height 31
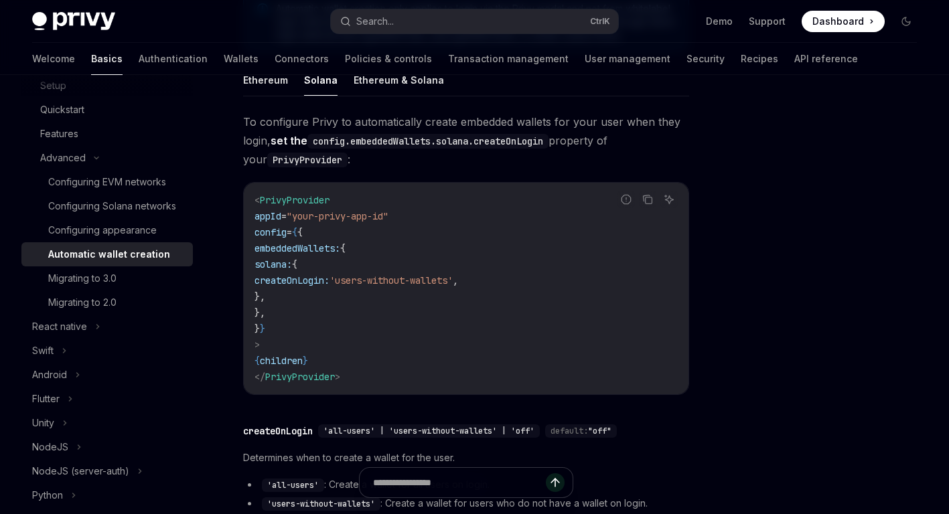
scroll to position [335, 0]
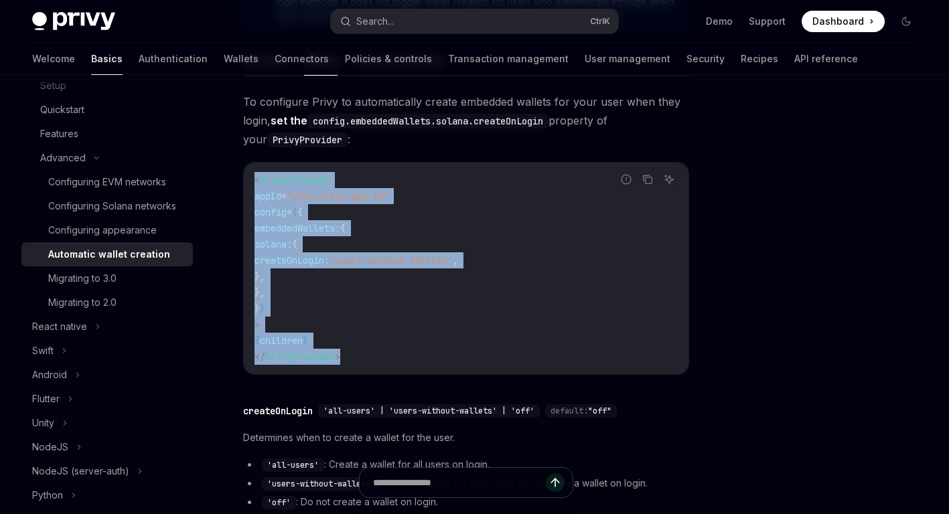
drag, startPoint x: 376, startPoint y: 214, endPoint x: 373, endPoint y: 342, distance: 127.9
click at [373, 342] on div "< PrivyProvider appId = "your-privy-app-id" config = { { embeddedWallets: { sol…" at bounding box center [466, 269] width 444 height 212
click at [363, 262] on code "< PrivyProvider appId = "your-privy-app-id" config = { { embeddedWallets: { sol…" at bounding box center [465, 268] width 423 height 193
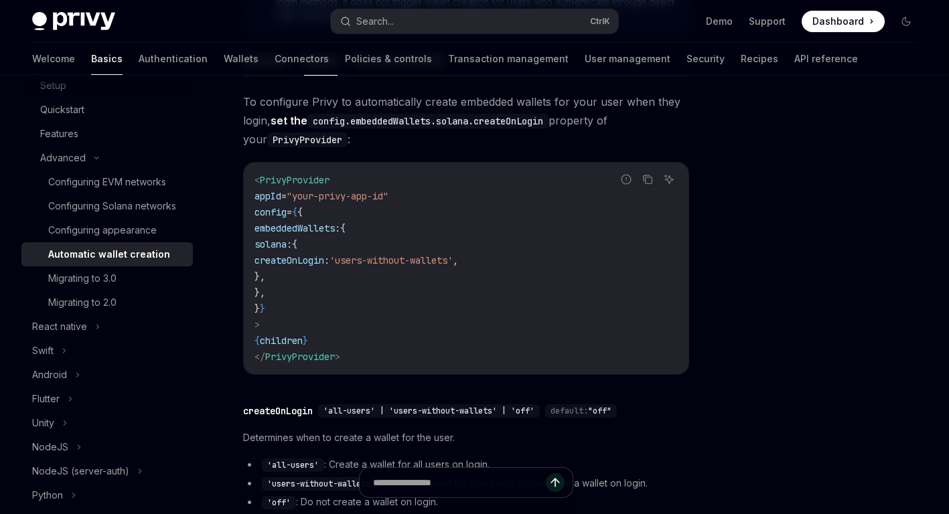
scroll to position [536, 0]
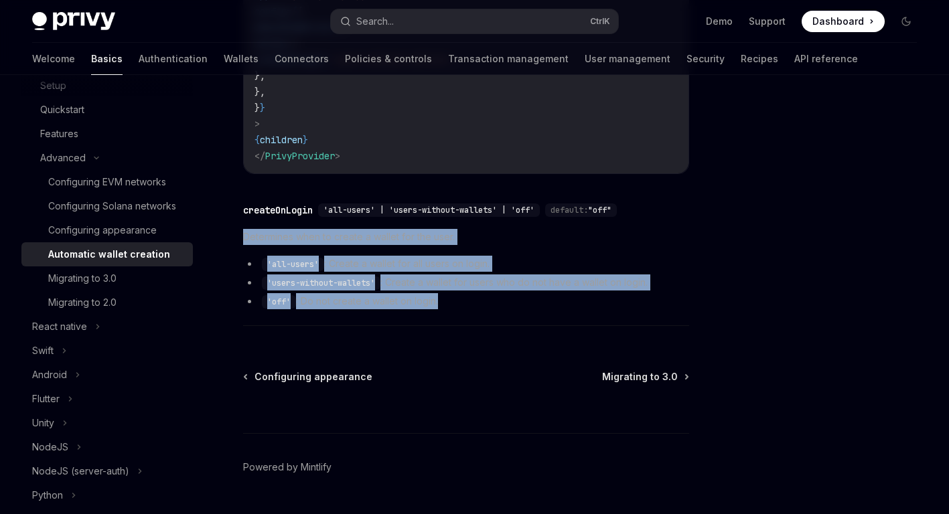
drag, startPoint x: 243, startPoint y: 217, endPoint x: 438, endPoint y: 282, distance: 205.6
click at [438, 282] on div "Determines when to create a wallet for the user. 'all-users' : Create a wallet …" at bounding box center [466, 269] width 446 height 80
drag, startPoint x: 438, startPoint y: 282, endPoint x: 427, endPoint y: 264, distance: 21.6
click at [438, 293] on li "'off' : Do not create a wallet on login." at bounding box center [466, 301] width 446 height 16
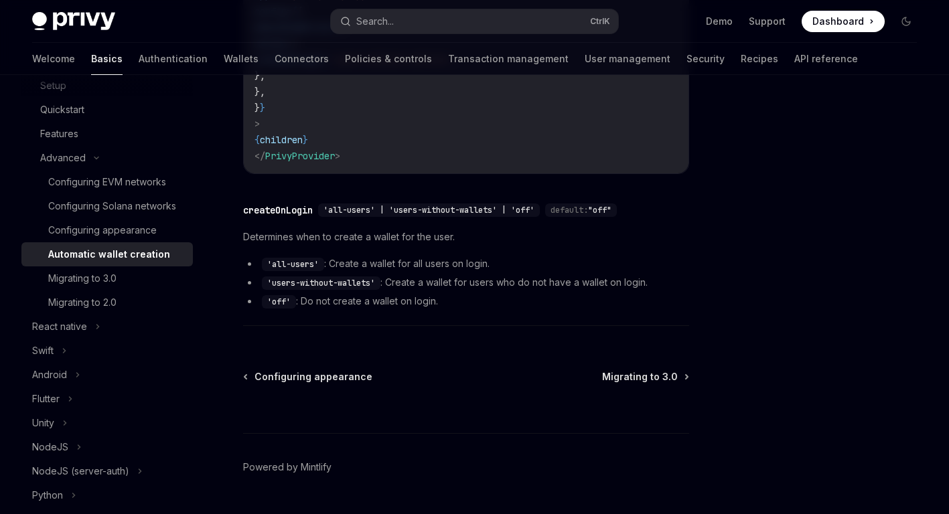
click at [427, 274] on li "'users-without-wallets' : Create a wallet for users who do not have a wallet on…" at bounding box center [466, 282] width 446 height 16
click at [133, 242] on link "Configuring appearance" at bounding box center [106, 230] width 171 height 24
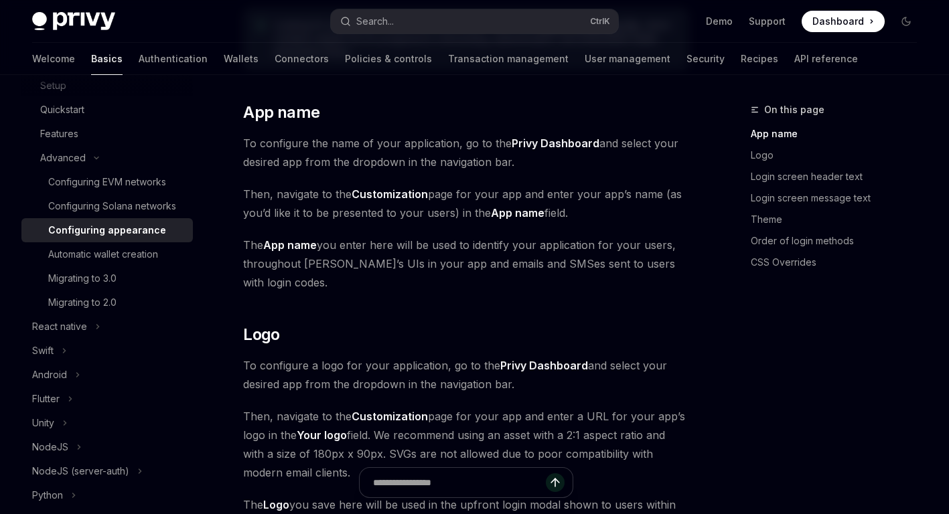
scroll to position [268, 0]
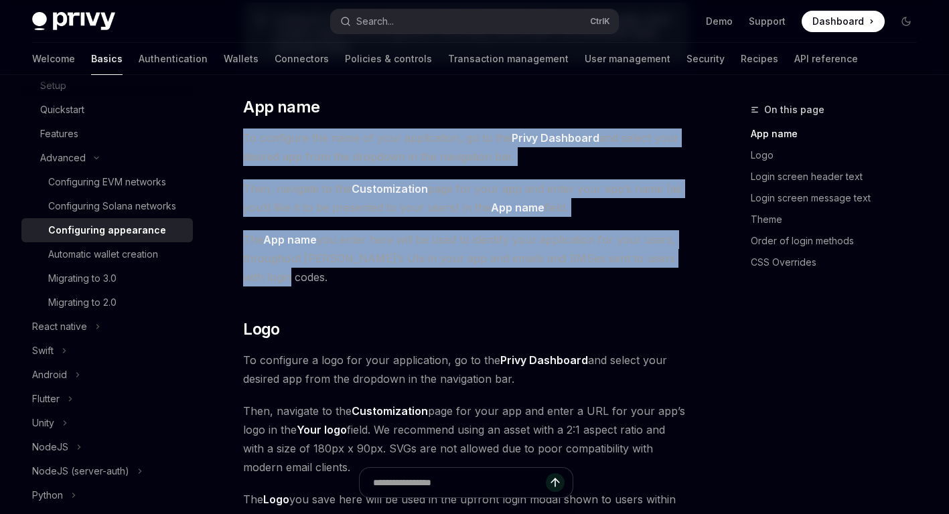
drag, startPoint x: 289, startPoint y: 149, endPoint x: 408, endPoint y: 270, distance: 169.9
click at [372, 250] on span "The App name you enter here will be used to identify your application for your …" at bounding box center [466, 258] width 446 height 56
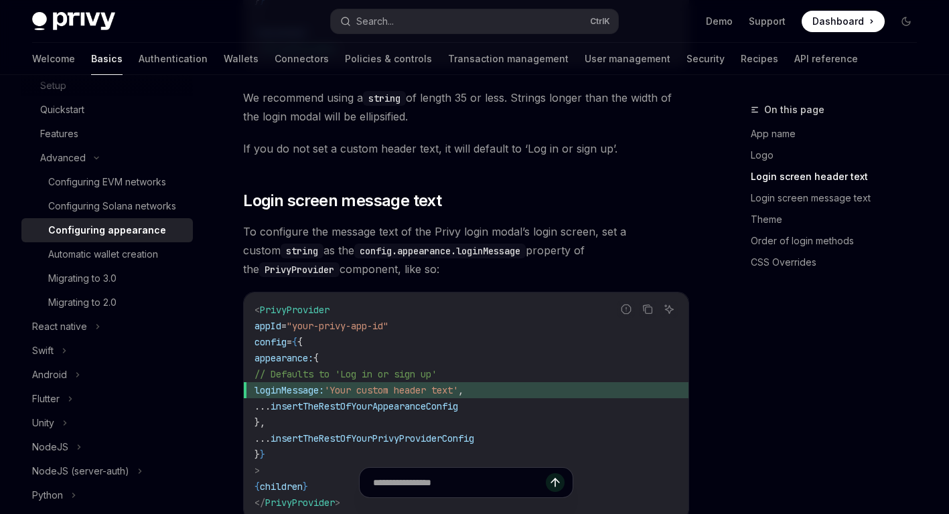
scroll to position [1473, 0]
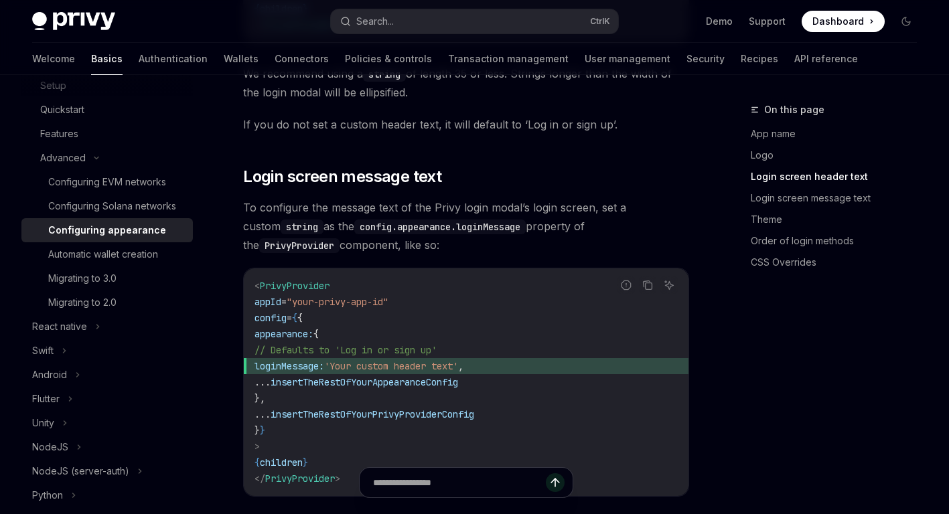
drag, startPoint x: 400, startPoint y: 224, endPoint x: 425, endPoint y: 247, distance: 33.6
drag, startPoint x: 425, startPoint y: 247, endPoint x: 408, endPoint y: 242, distance: 17.6
click at [425, 247] on span "To configure the message text of the Privy login modal’s login screen, set a cu…" at bounding box center [466, 226] width 446 height 56
click at [408, 242] on span "To configure the message text of the Privy login modal’s login screen, set a cu…" at bounding box center [466, 226] width 446 height 56
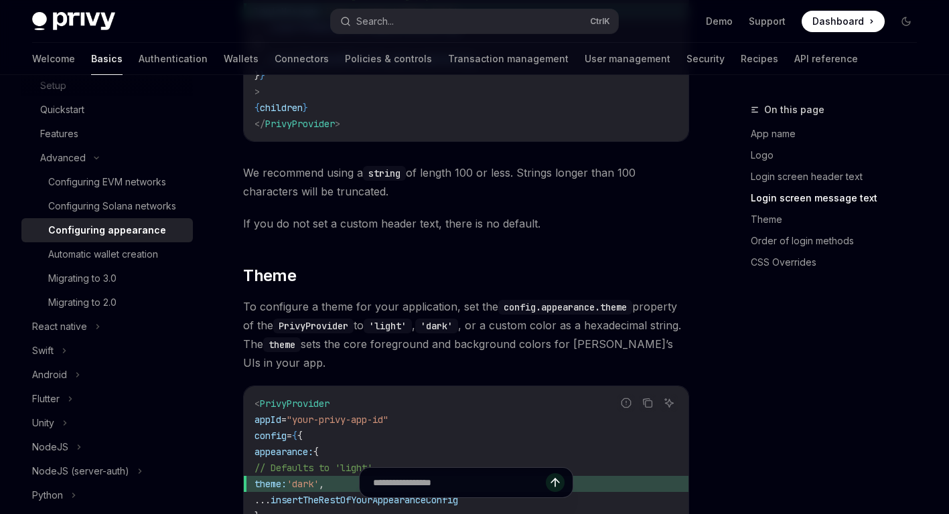
scroll to position [1941, 0]
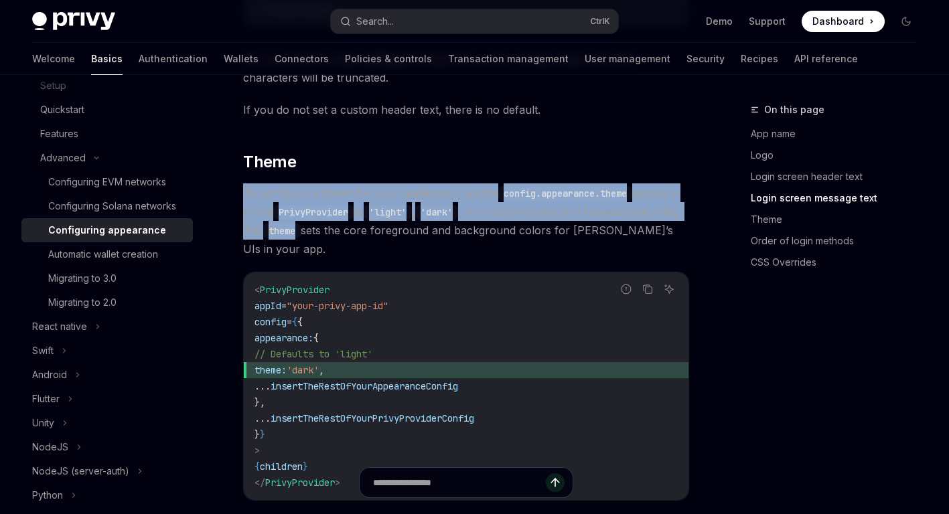
drag, startPoint x: 251, startPoint y: 191, endPoint x: 331, endPoint y: 240, distance: 94.0
click at [331, 240] on div "Advanced Configuring appearance OpenAI Open in ChatGPT OpenAI Open in ChatGPT P…" at bounding box center [340, 209] width 702 height 4099
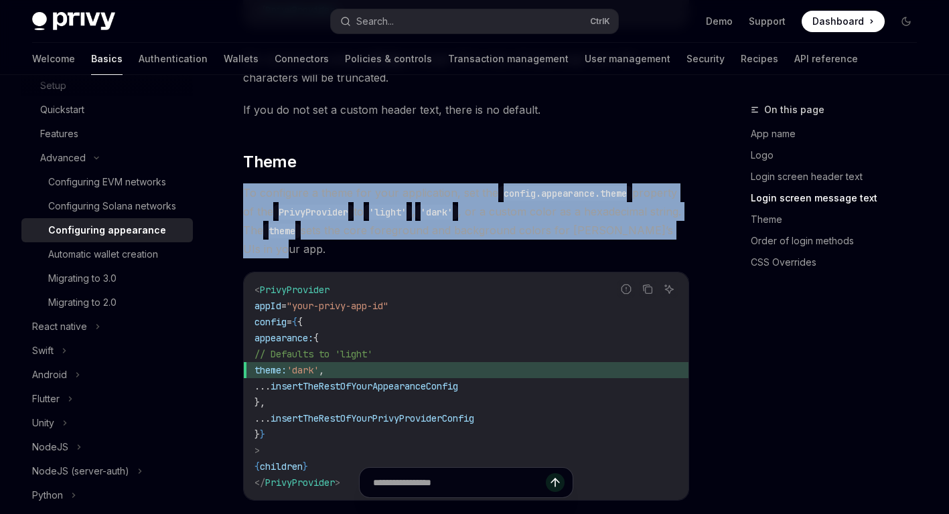
drag, startPoint x: 331, startPoint y: 240, endPoint x: 318, endPoint y: 260, distance: 24.7
click at [330, 240] on span "To configure a theme for your application, set the config.appearance.theme prop…" at bounding box center [466, 220] width 446 height 75
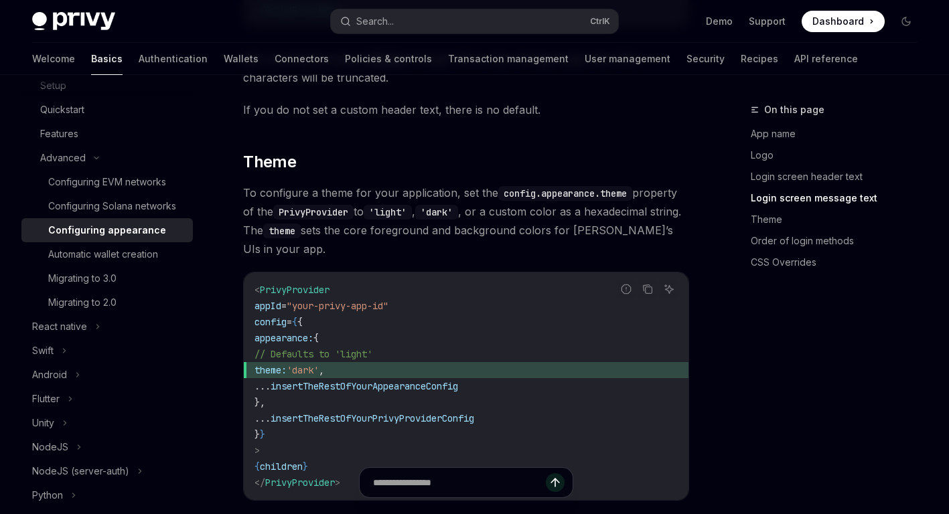
click at [318, 260] on div "Privy’s UIs are highly-customizable to seamlessly match the branding and design…" at bounding box center [466, 135] width 446 height 3816
click at [126, 214] on div "Configuring Solana networks" at bounding box center [112, 206] width 128 height 16
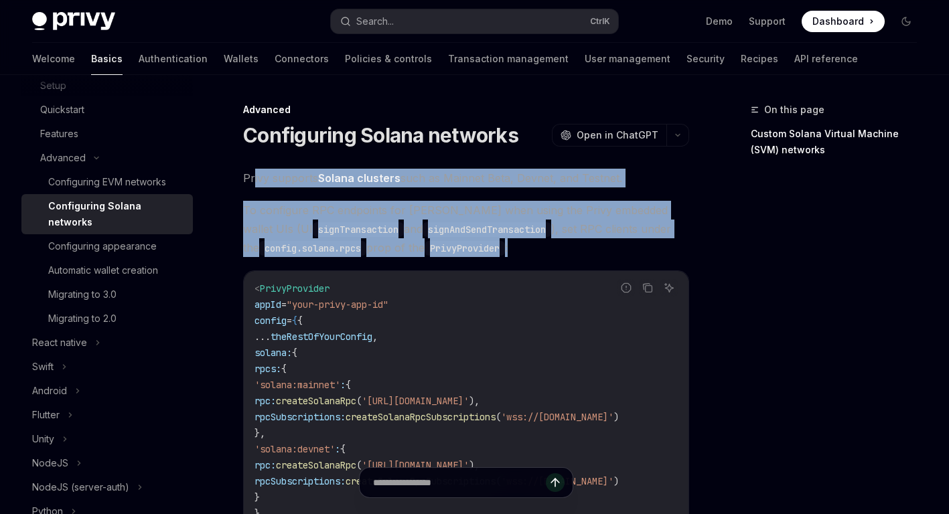
drag, startPoint x: 254, startPoint y: 177, endPoint x: 534, endPoint y: 246, distance: 288.0
click at [533, 246] on span "To configure RPC endpoints for Solana when using the Privy embedded wallet UIs …" at bounding box center [466, 229] width 446 height 56
click at [503, 249] on span "To configure RPC endpoints for Solana when using the Privy embedded wallet UIs …" at bounding box center [466, 229] width 446 height 56
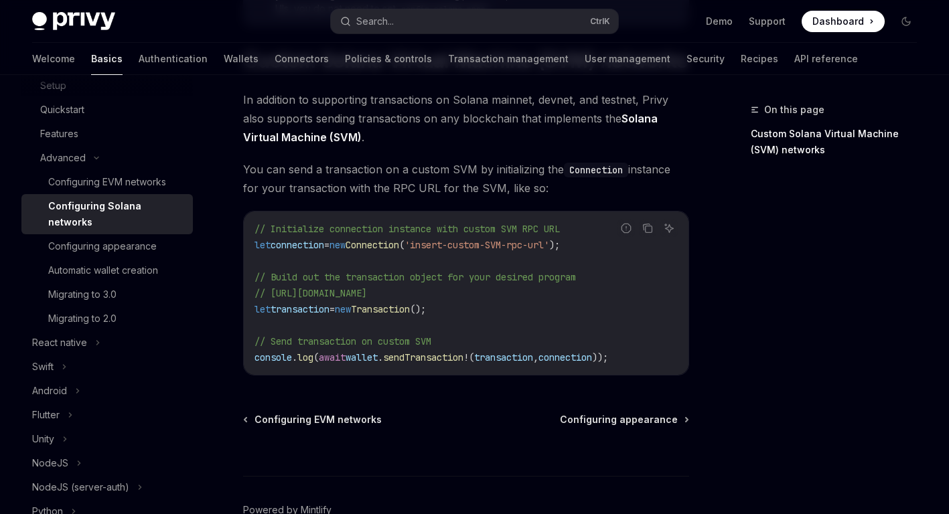
scroll to position [602, 0]
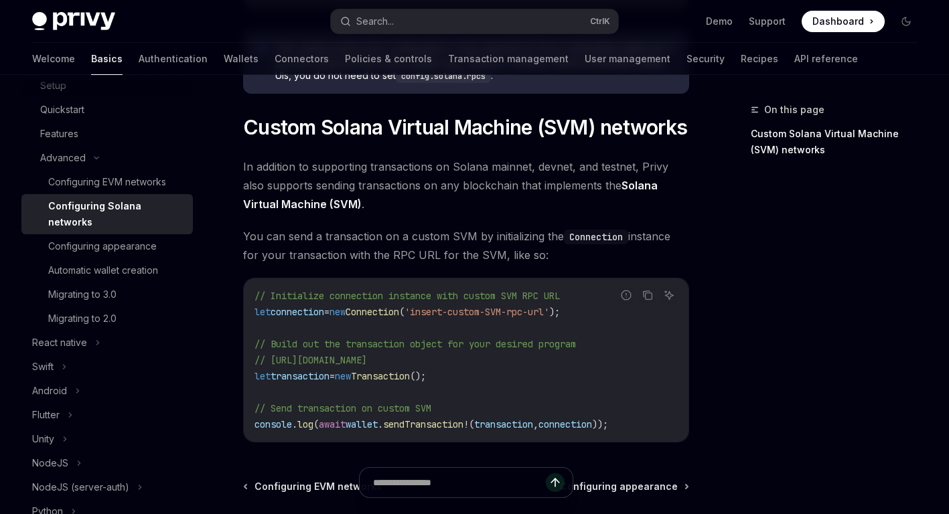
drag, startPoint x: 422, startPoint y: 171, endPoint x: 571, endPoint y: 256, distance: 171.5
click at [571, 256] on div "Advanced Configuring Solana networks OpenAI Open in ChatGPT OpenAI Open in Chat…" at bounding box center [340, 78] width 702 height 1159
click at [570, 256] on span "You can send a transaction on a custom SVM by initializing the Connection insta…" at bounding box center [466, 245] width 446 height 37
click at [538, 258] on span "You can send a transaction on a custom SVM by initializing the Connection insta…" at bounding box center [466, 245] width 446 height 37
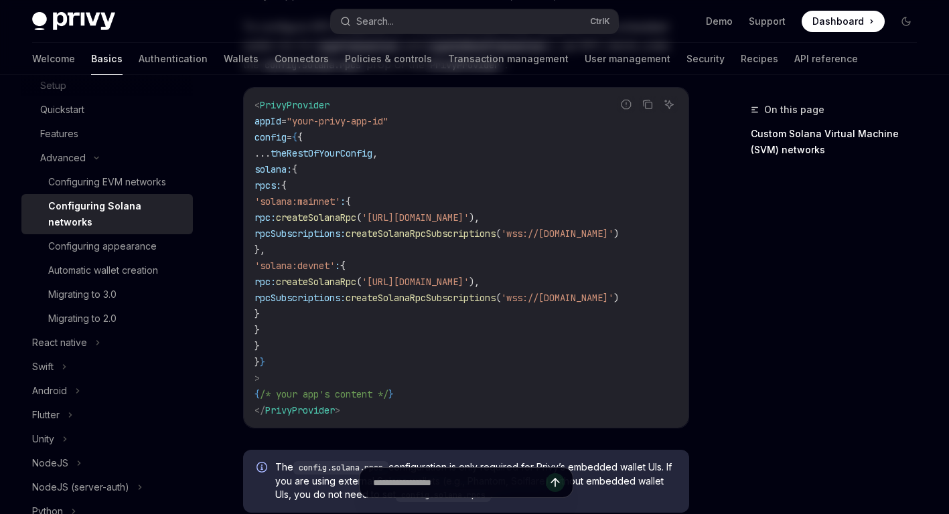
scroll to position [0, 0]
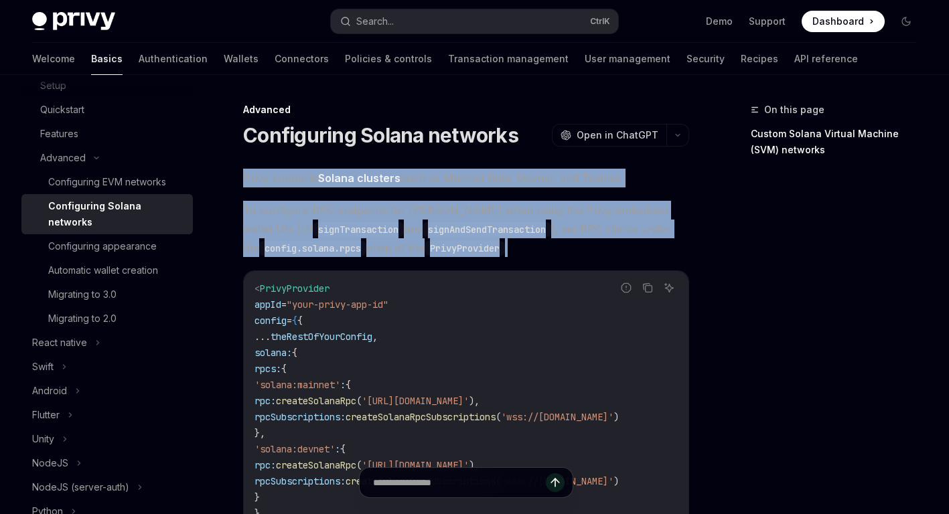
drag, startPoint x: 242, startPoint y: 173, endPoint x: 517, endPoint y: 244, distance: 283.5
drag, startPoint x: 517, startPoint y: 244, endPoint x: 451, endPoint y: 249, distance: 66.5
click at [515, 244] on span "To configure RPC endpoints for Solana when using the Privy embedded wallet UIs …" at bounding box center [466, 229] width 446 height 56
click at [96, 283] on link "Migrating to 3.0" at bounding box center [106, 294] width 171 height 24
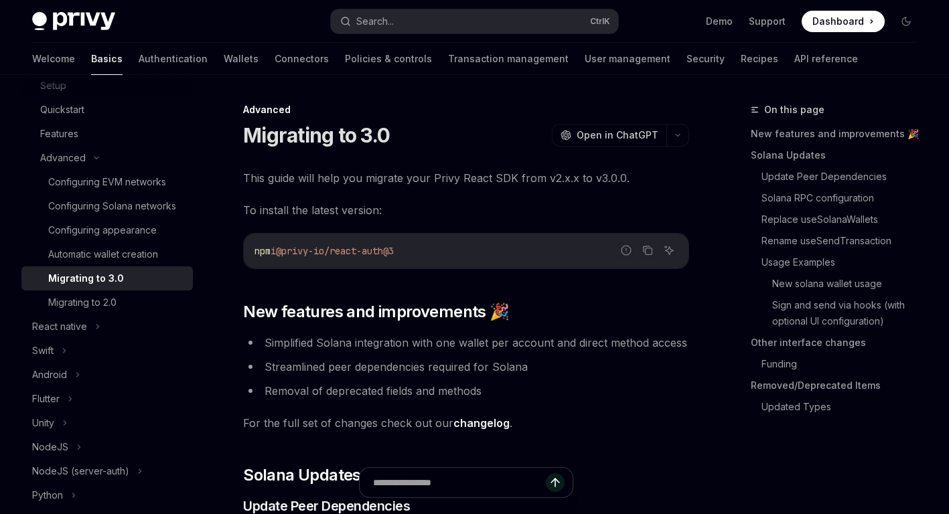
type textarea "*"
drag, startPoint x: 261, startPoint y: 245, endPoint x: 408, endPoint y: 252, distance: 146.8
click at [394, 252] on span "npm i @privy-io/react-auth@3" at bounding box center [323, 251] width 139 height 12
click at [394, 252] on span "@privy-io/react-auth@3" at bounding box center [335, 251] width 118 height 12
click at [394, 256] on span "@privy-io/react-auth@3" at bounding box center [335, 251] width 118 height 12
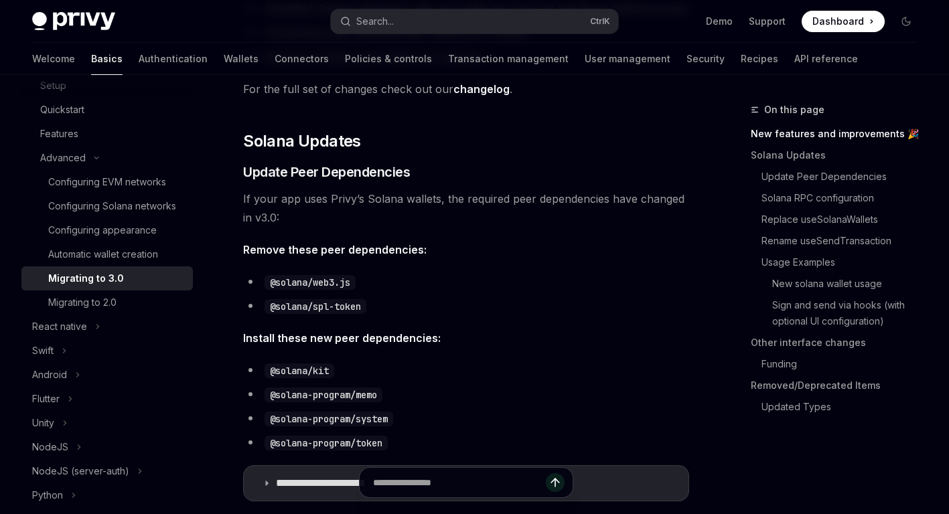
scroll to position [335, 0]
drag, startPoint x: 266, startPoint y: 275, endPoint x: 392, endPoint y: 299, distance: 128.0
click at [392, 299] on ul "@solana/web3.js @solana/spl-token" at bounding box center [466, 293] width 446 height 43
drag, startPoint x: 392, startPoint y: 299, endPoint x: 389, endPoint y: 308, distance: 10.0
click at [389, 308] on li "@solana/spl-token" at bounding box center [466, 305] width 446 height 19
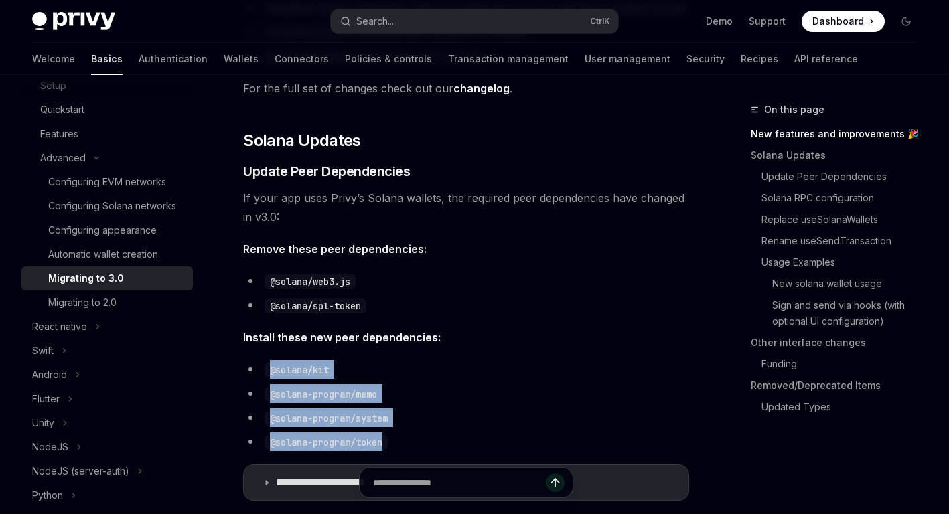
drag, startPoint x: 349, startPoint y: 427, endPoint x: 272, endPoint y: 368, distance: 97.3
click at [272, 368] on ul "@solana/kit @solana-program/memo @solana-program/system @solana-program/token" at bounding box center [466, 405] width 446 height 91
drag, startPoint x: 272, startPoint y: 368, endPoint x: 280, endPoint y: 373, distance: 10.2
click at [272, 368] on code "@solana/kit" at bounding box center [299, 370] width 70 height 15
click at [432, 387] on li "@solana-program/memo" at bounding box center [466, 393] width 446 height 19
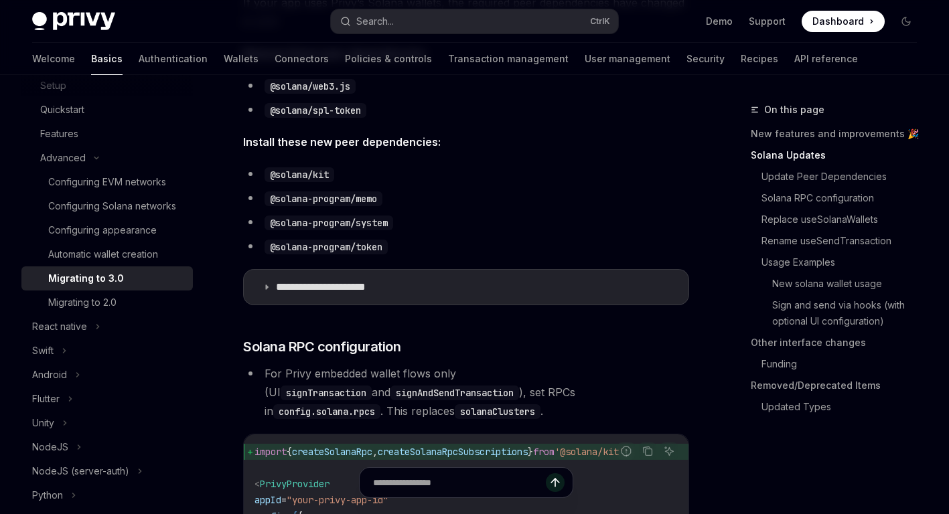
scroll to position [536, 0]
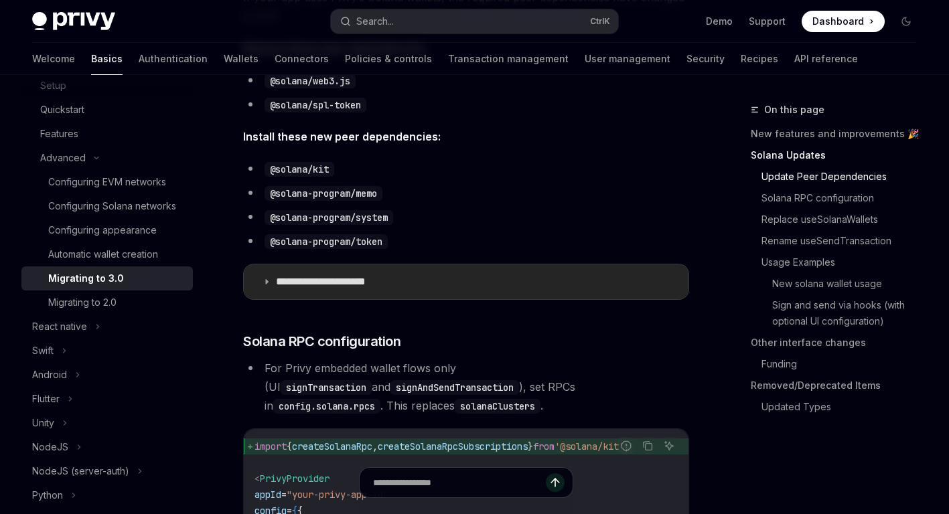
click at [353, 289] on summary "**********" at bounding box center [466, 281] width 444 height 35
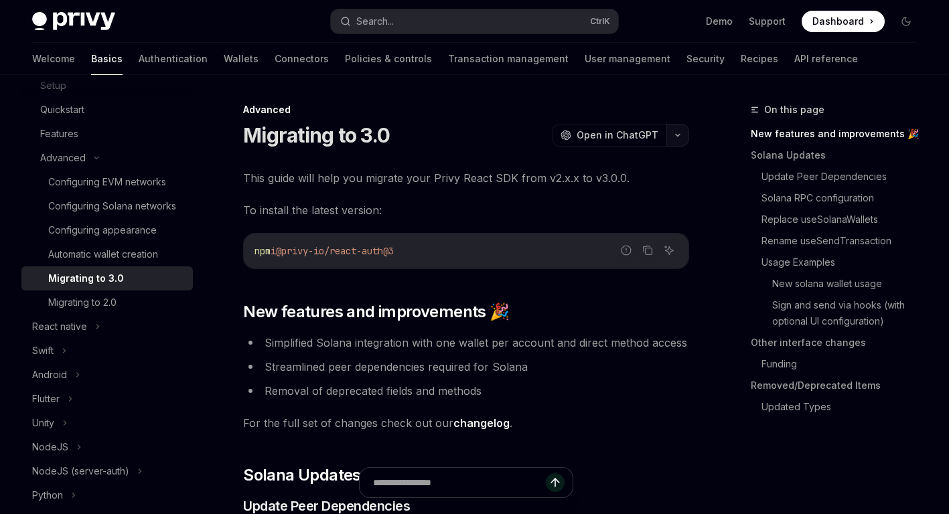
click at [677, 137] on icon "button" at bounding box center [677, 135] width 16 height 5
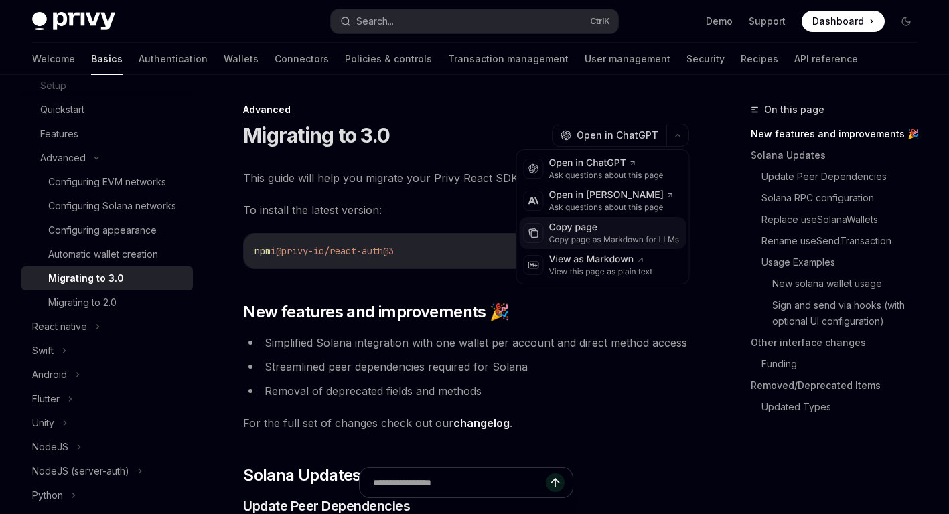
click at [592, 231] on div "Copy page" at bounding box center [614, 227] width 131 height 13
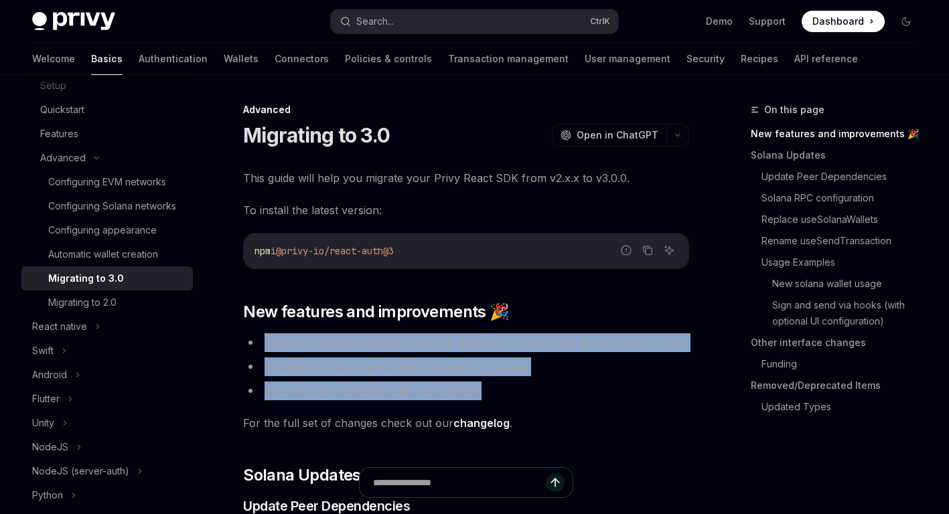
drag, startPoint x: 262, startPoint y: 327, endPoint x: 483, endPoint y: 398, distance: 232.7
click at [463, 380] on ul "Simplified Solana integration with one wallet per account and direct method acc…" at bounding box center [466, 366] width 446 height 67
